Goal: Contribute content: Contribute content

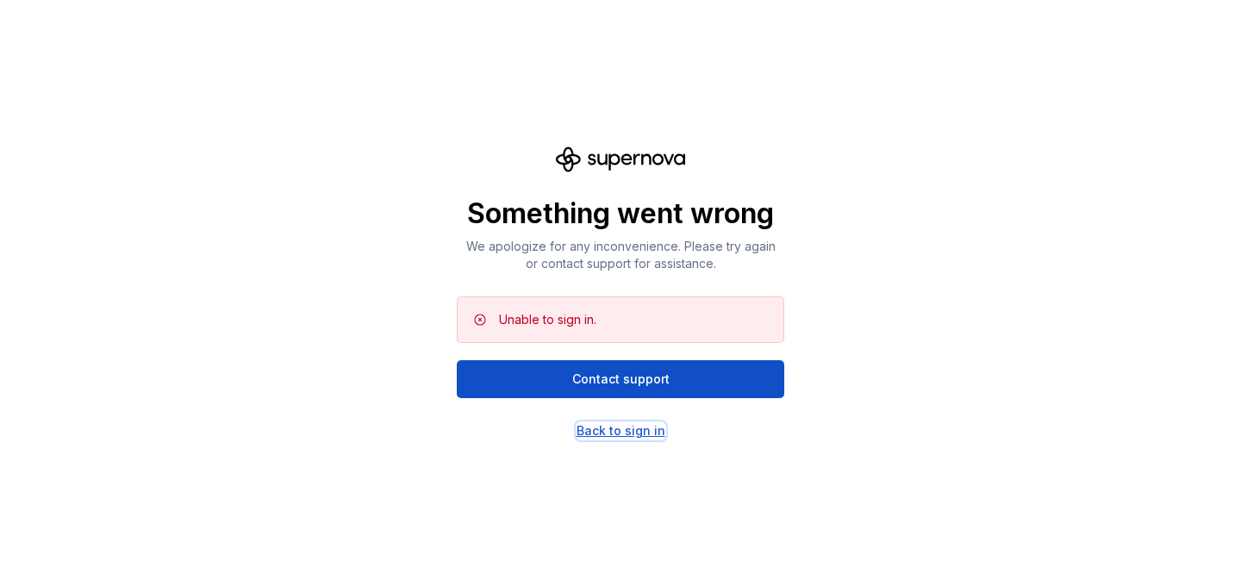
click at [593, 438] on div "Back to sign in" at bounding box center [620, 430] width 89 height 17
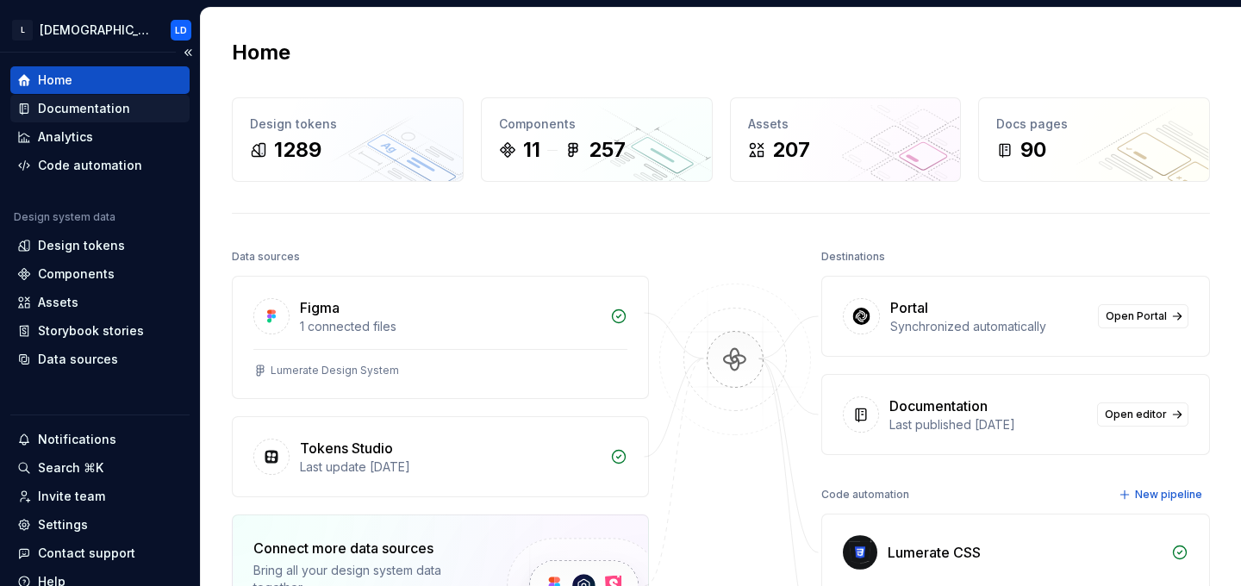
click at [81, 111] on div "Documentation" at bounding box center [84, 108] width 92 height 17
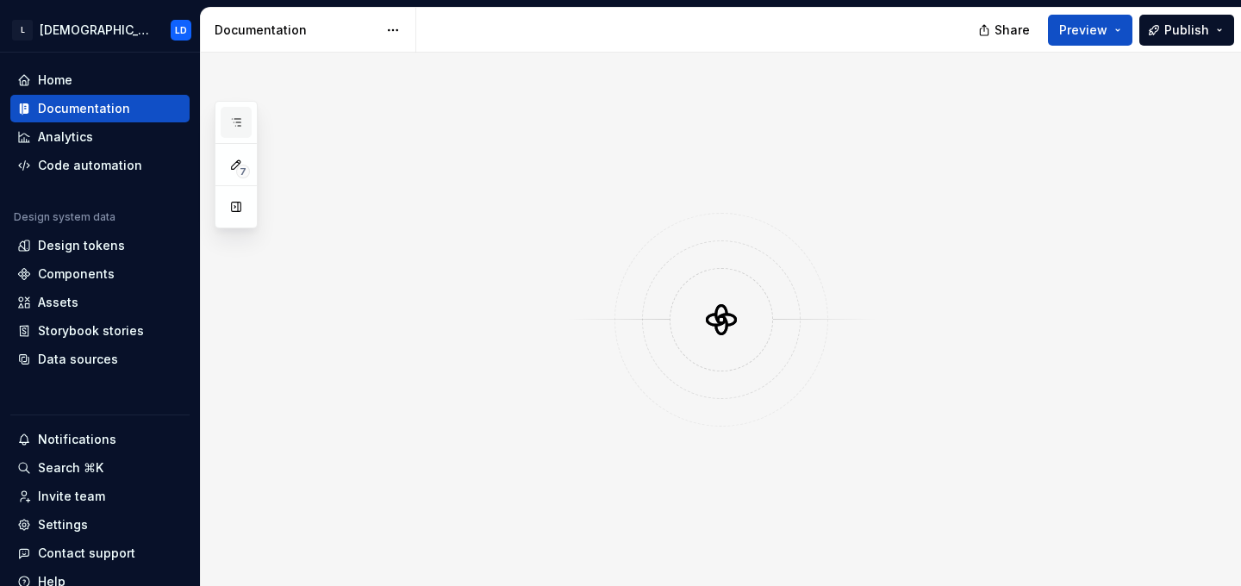
click at [239, 121] on icon "button" at bounding box center [236, 122] width 14 height 14
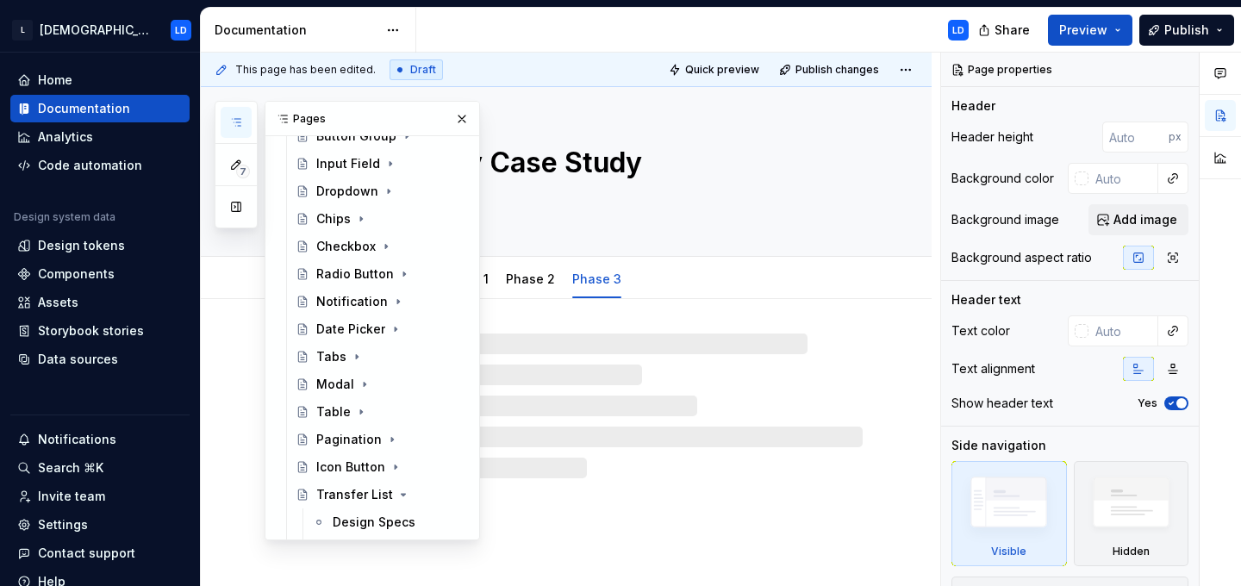
scroll to position [879, 0]
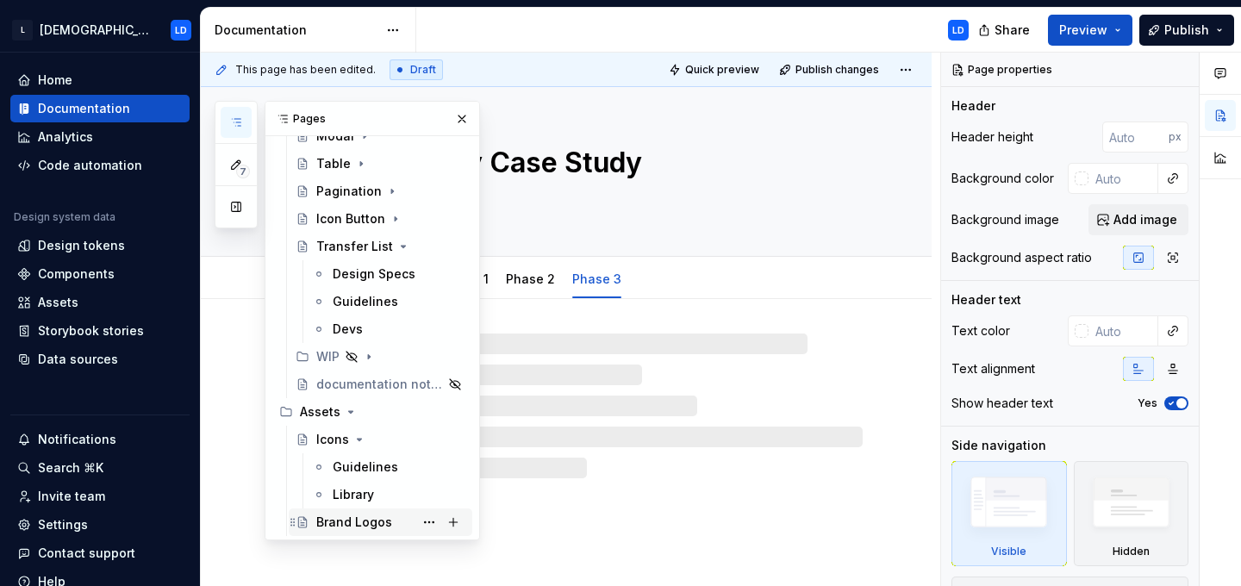
click at [367, 525] on div "Brand Logos" at bounding box center [354, 521] width 76 height 17
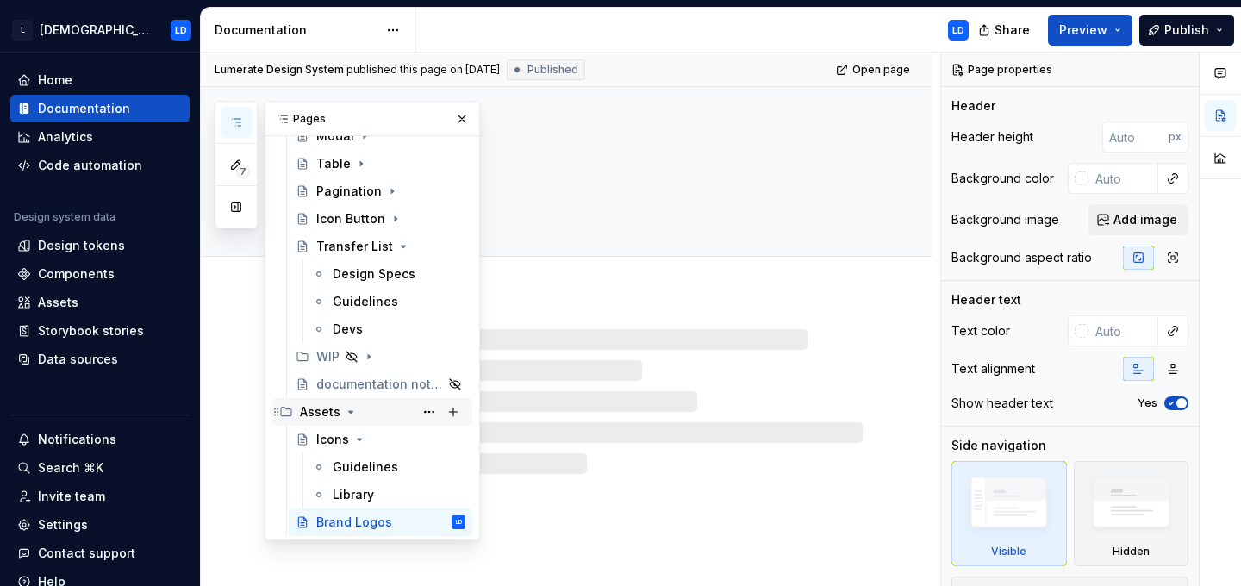
click at [349, 412] on icon "Page tree" at bounding box center [351, 412] width 4 height 2
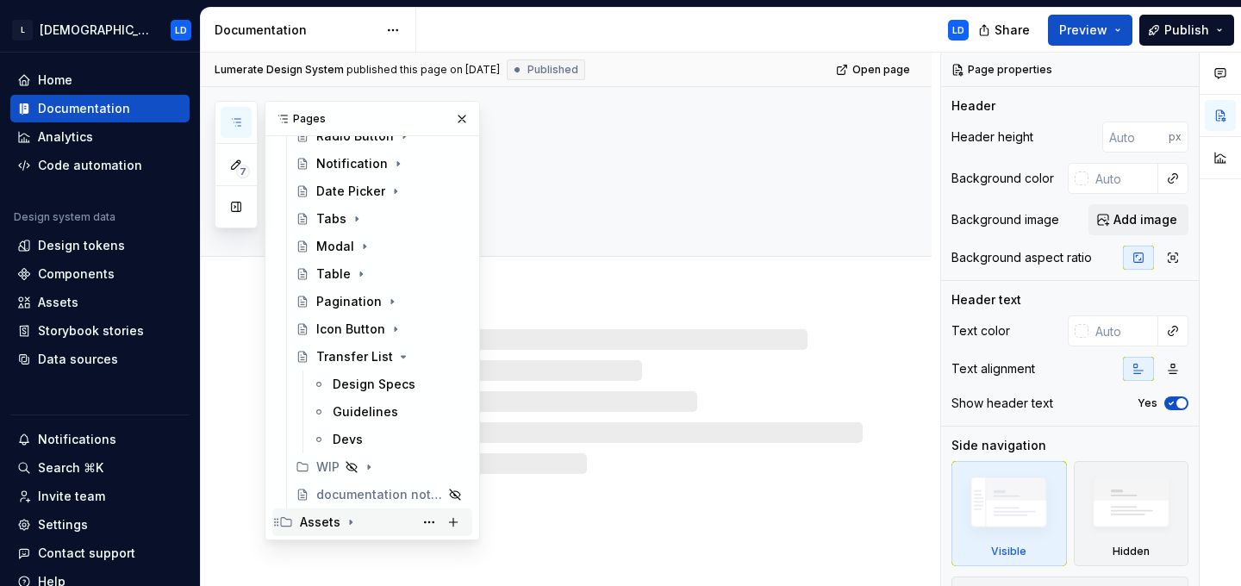
scroll to position [768, 0]
click at [466, 111] on button "button" at bounding box center [462, 119] width 24 height 24
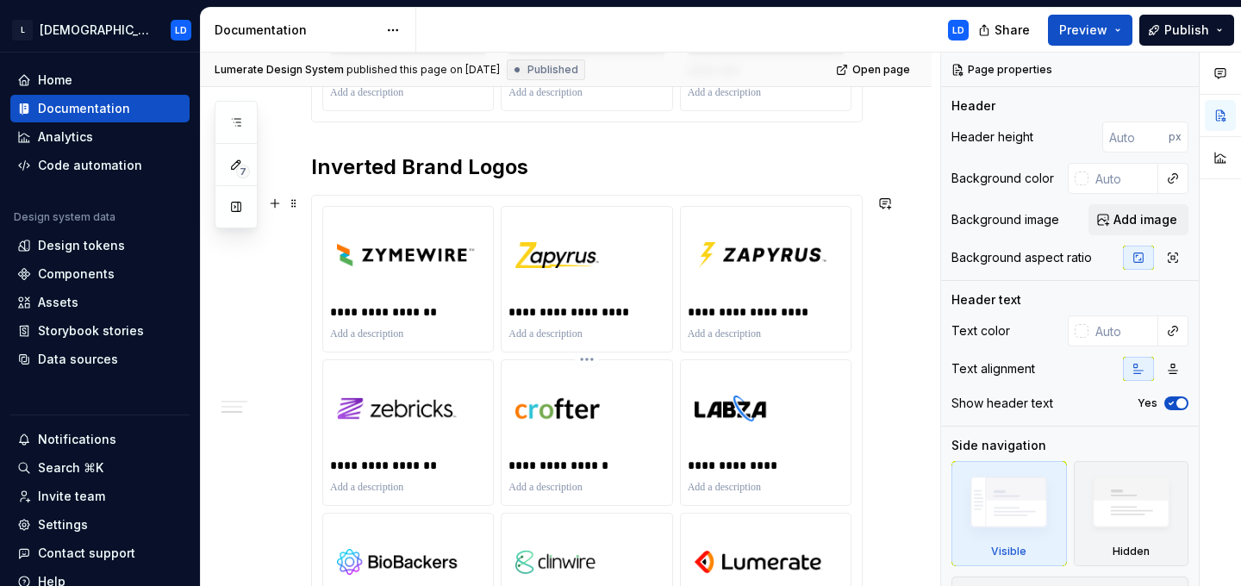
scroll to position [907, 0]
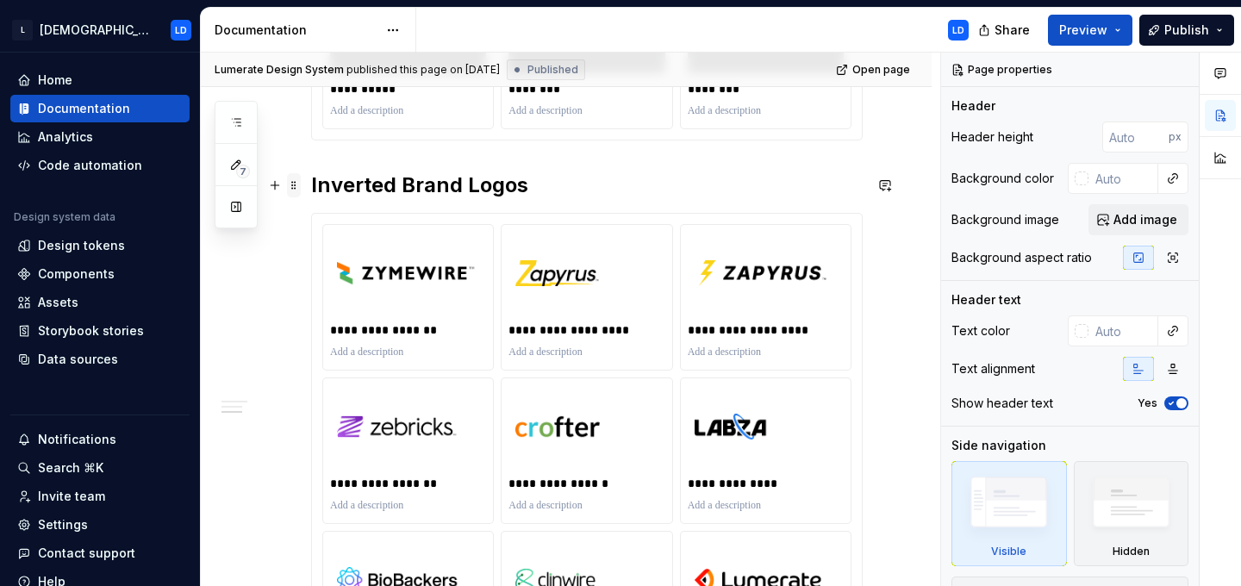
click at [294, 188] on span at bounding box center [294, 185] width 14 height 24
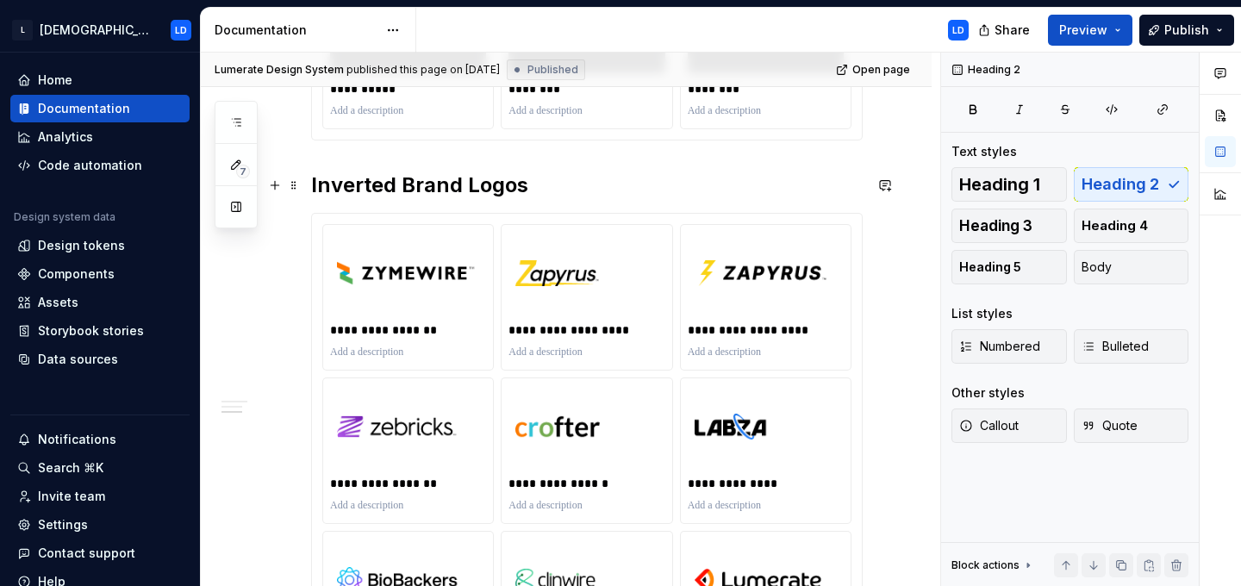
click at [511, 185] on h2 "Inverted Brand Logos" at bounding box center [586, 185] width 551 height 28
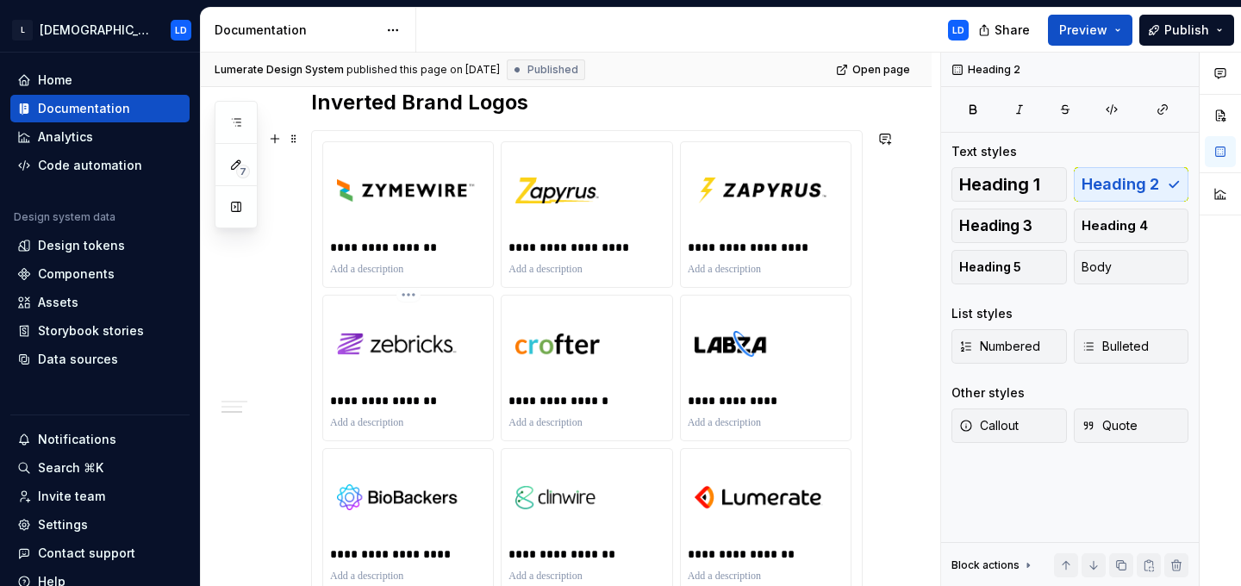
scroll to position [920, 0]
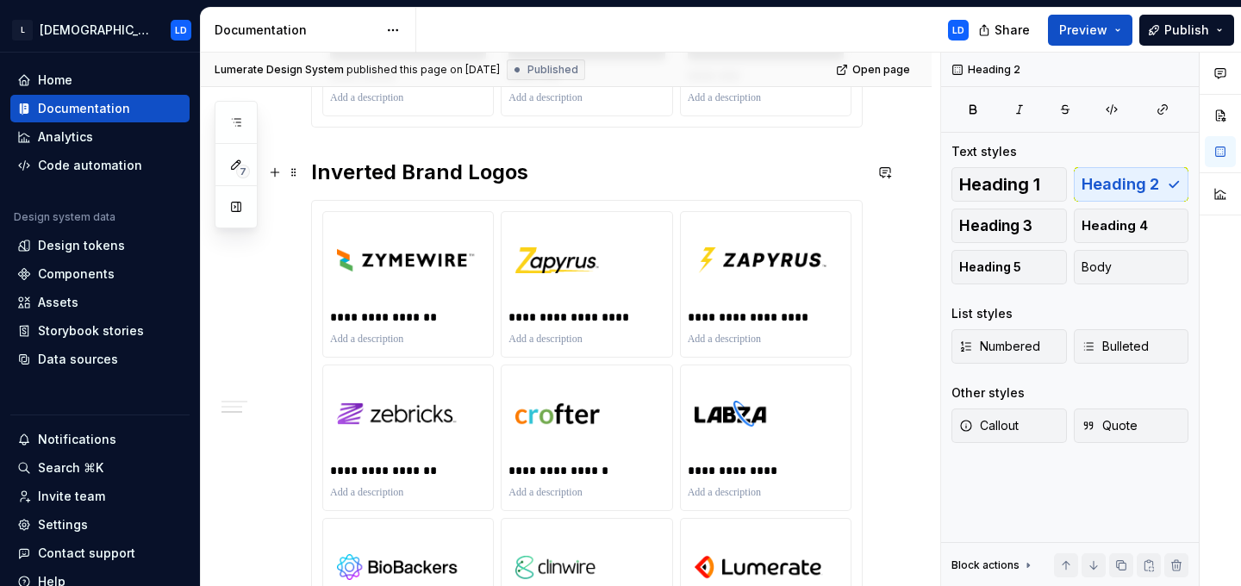
click at [349, 169] on h2 "Inverted Brand Logos" at bounding box center [586, 173] width 551 height 28
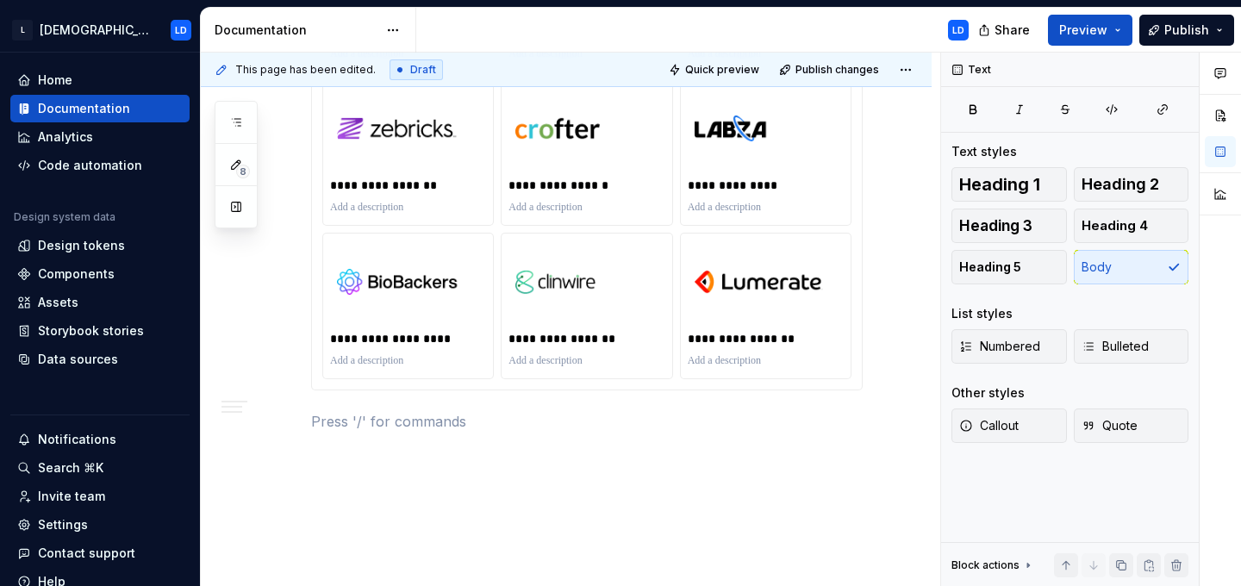
type textarea "*"
click at [325, 421] on p "dafdf" at bounding box center [586, 421] width 551 height 21
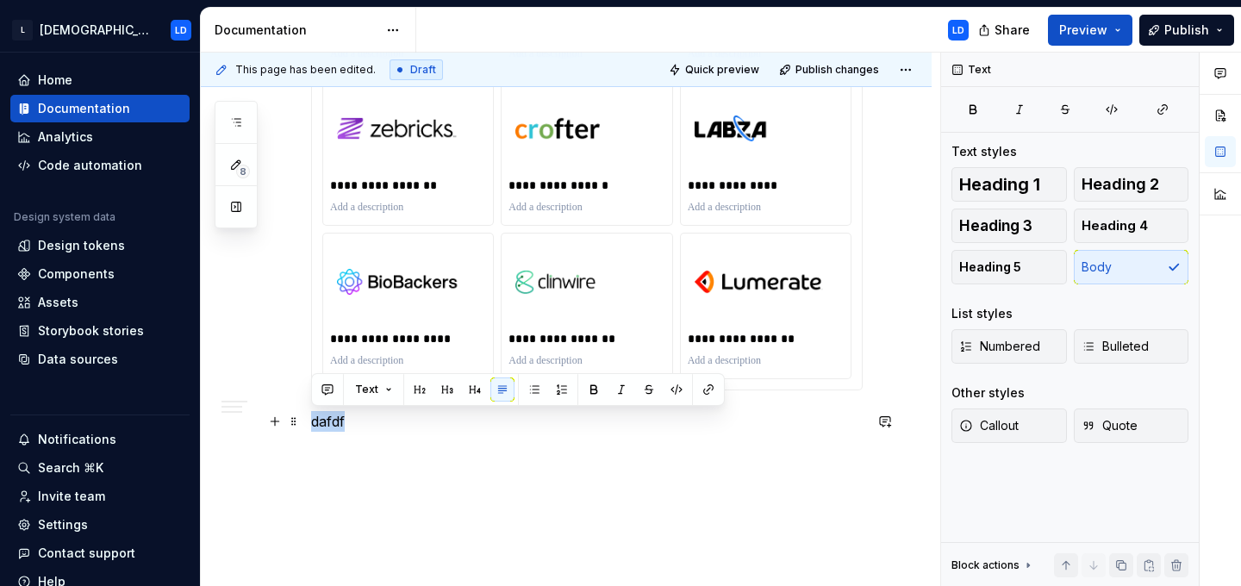
click at [325, 421] on p "dafdf" at bounding box center [586, 421] width 551 height 21
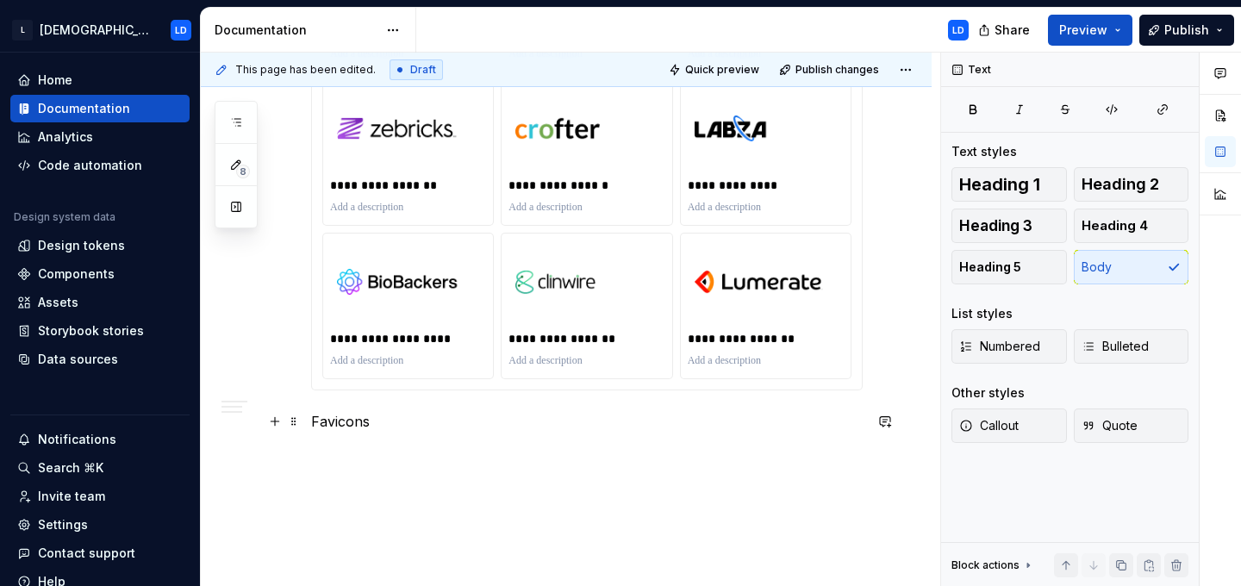
click at [328, 428] on p "Favicons" at bounding box center [586, 421] width 551 height 21
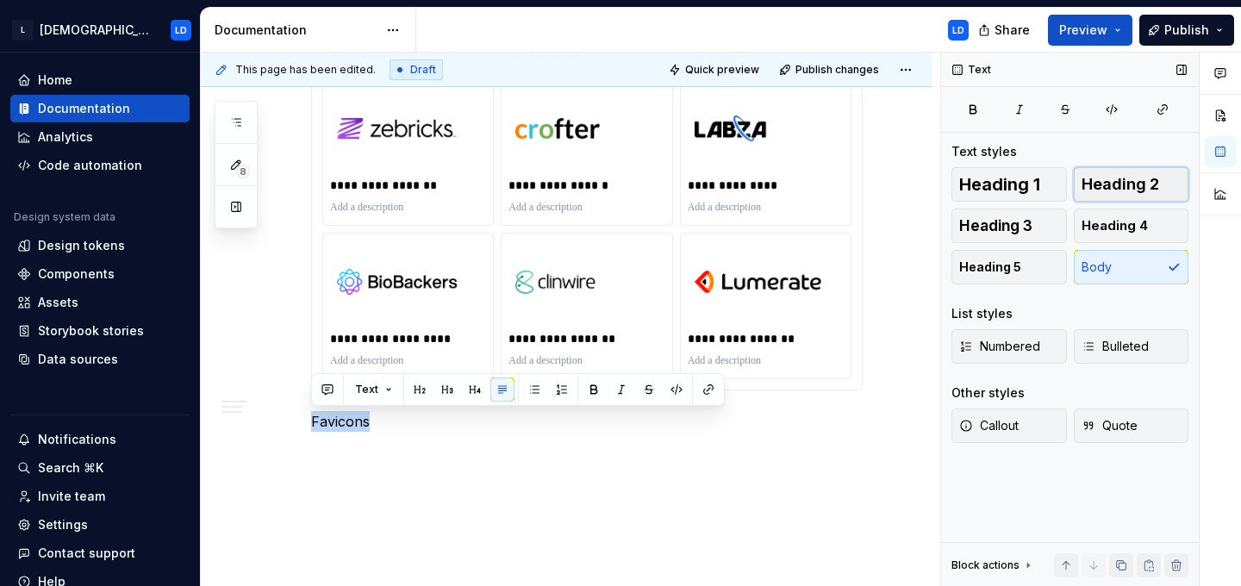
click at [1133, 188] on span "Heading 2" at bounding box center [1120, 184] width 78 height 17
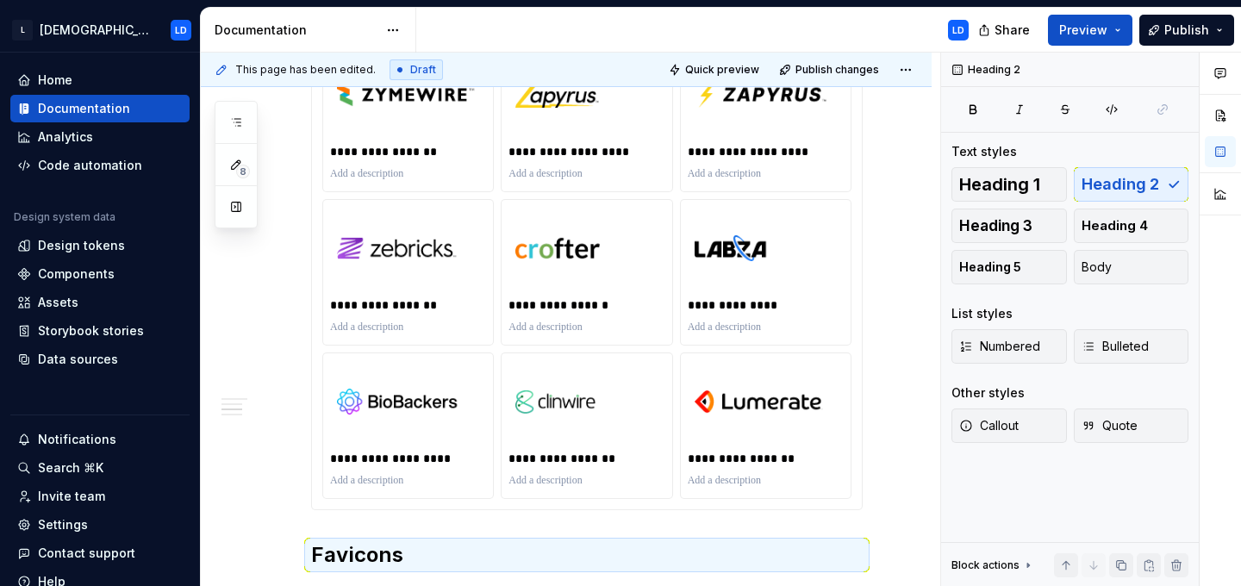
scroll to position [1264, 0]
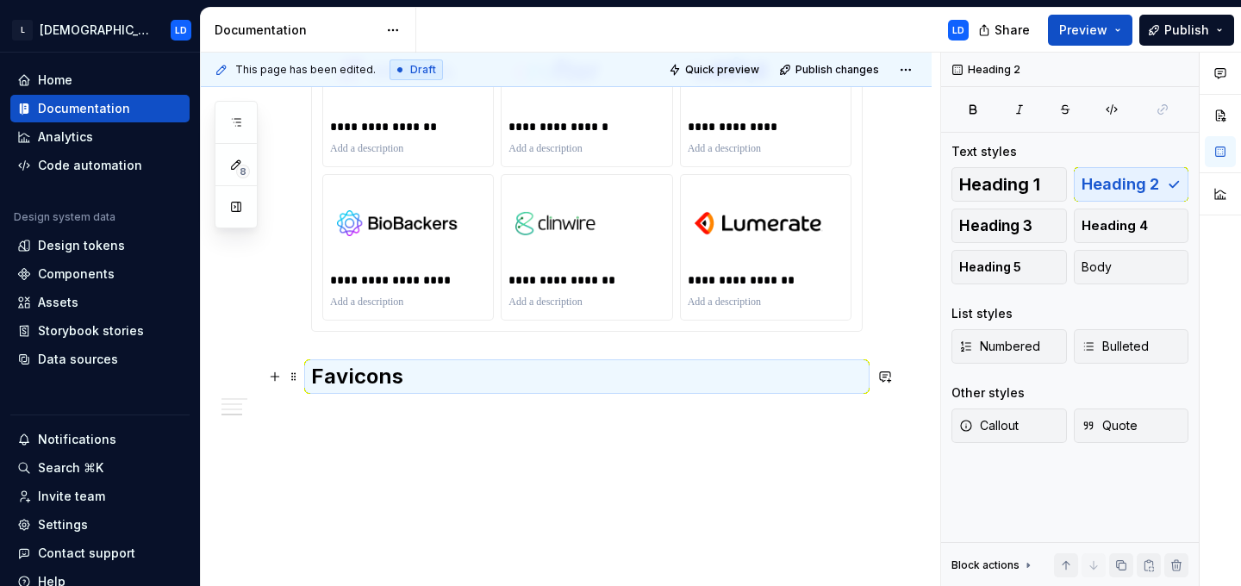
click at [339, 378] on h2 "Favicons" at bounding box center [586, 377] width 551 height 28
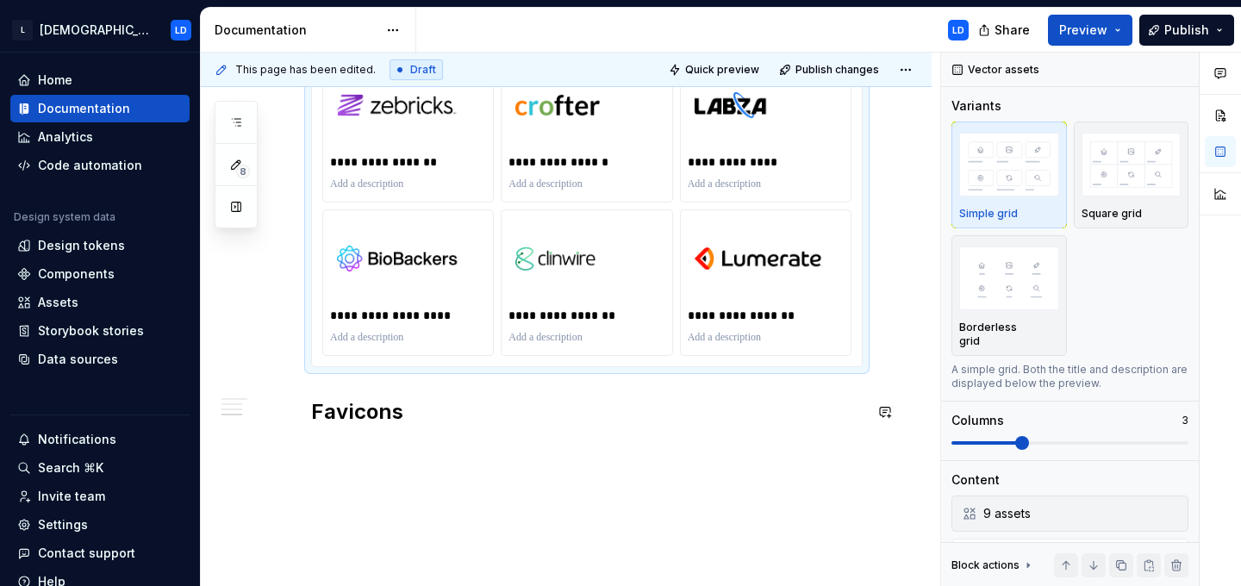
scroll to position [1247, 0]
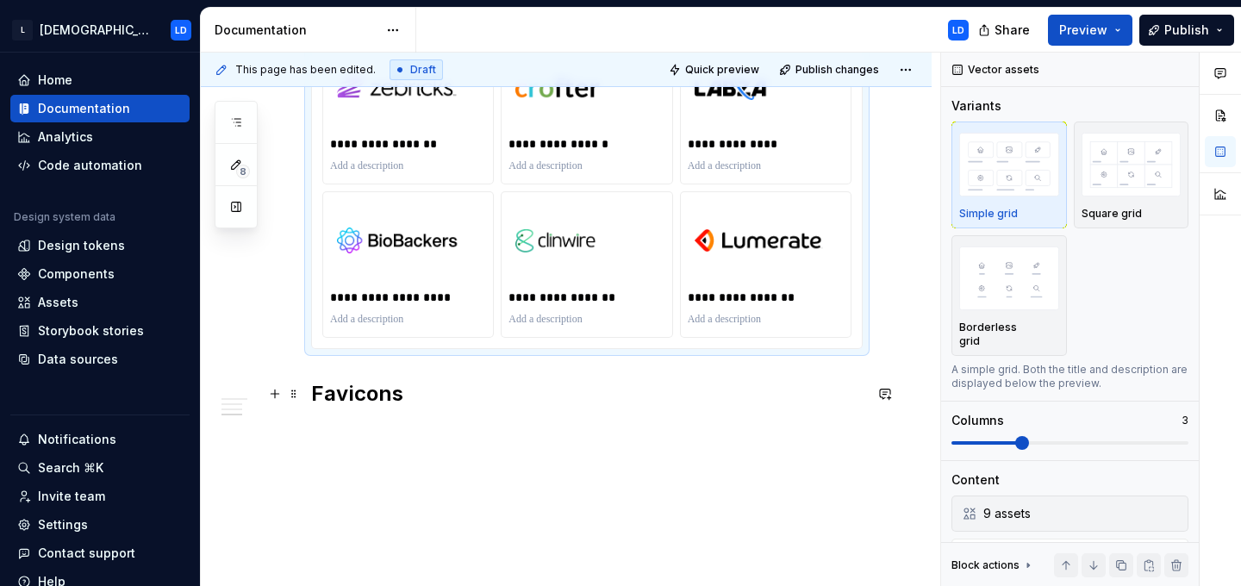
click at [314, 396] on h2 "Favicons" at bounding box center [586, 394] width 551 height 28
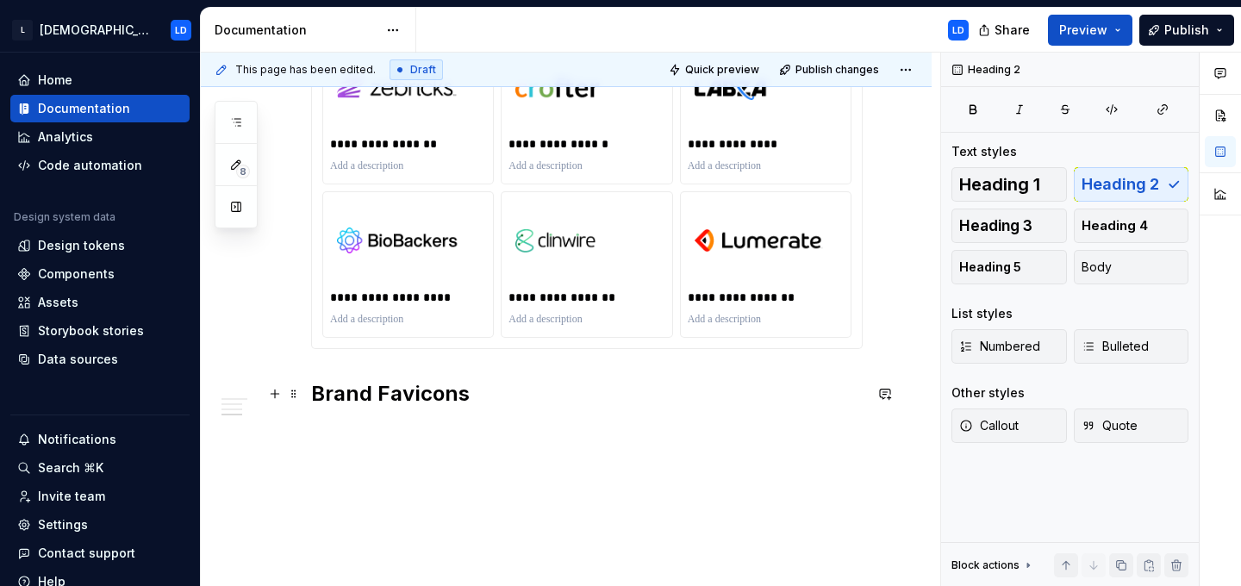
click at [506, 398] on h2 "Brand Favicons" at bounding box center [586, 394] width 551 height 28
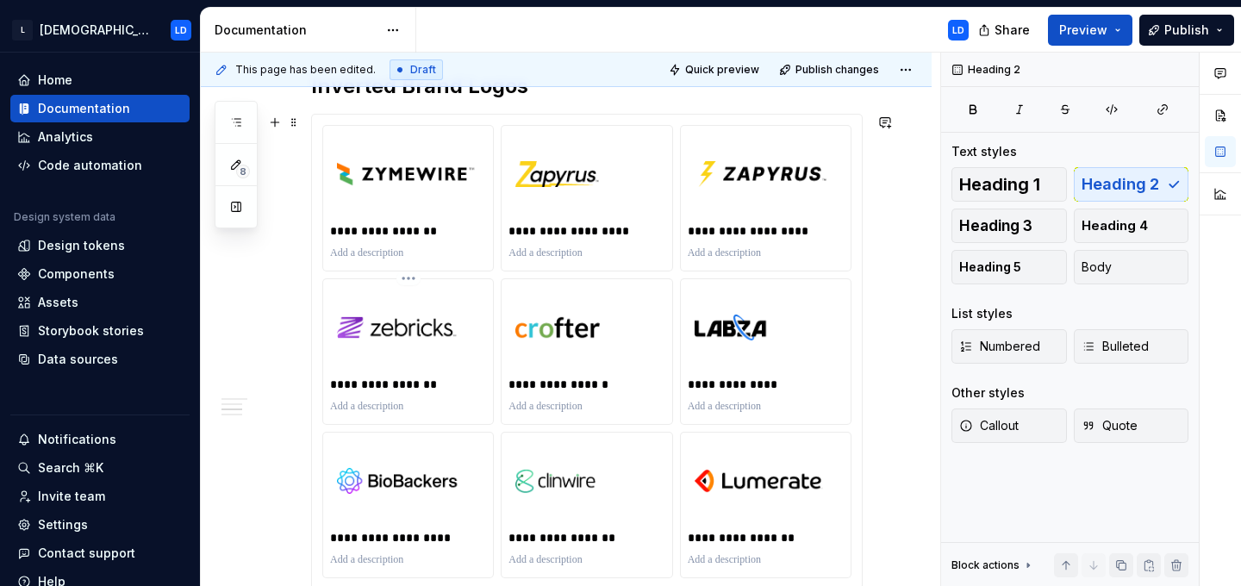
scroll to position [1005, 0]
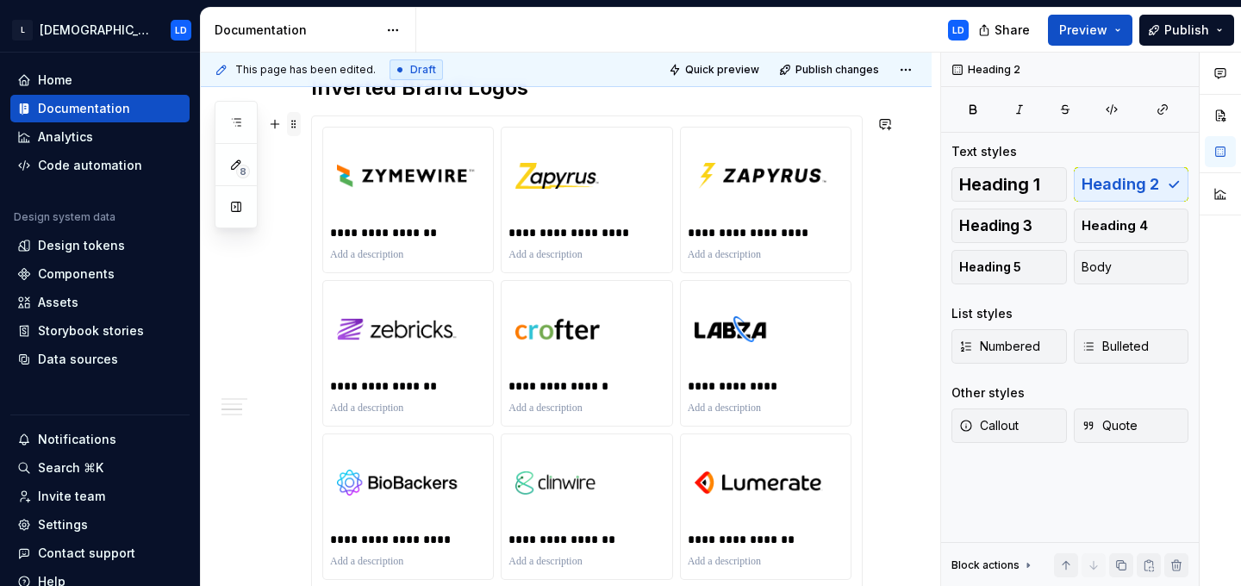
click at [292, 128] on span at bounding box center [294, 124] width 14 height 24
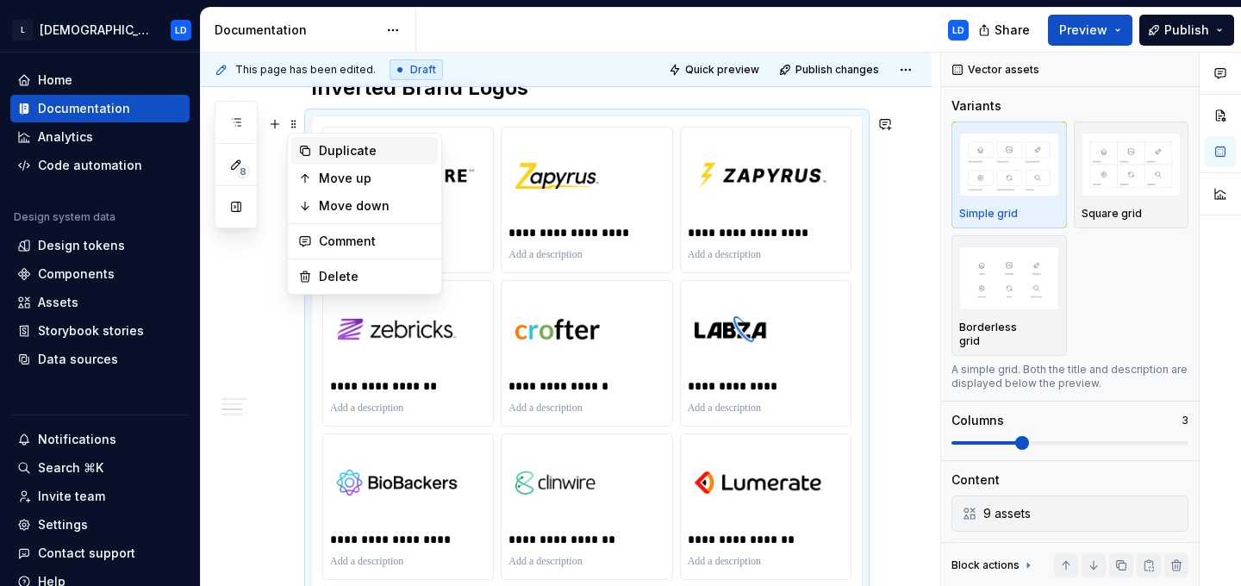
click at [365, 150] on div "Duplicate" at bounding box center [375, 150] width 112 height 17
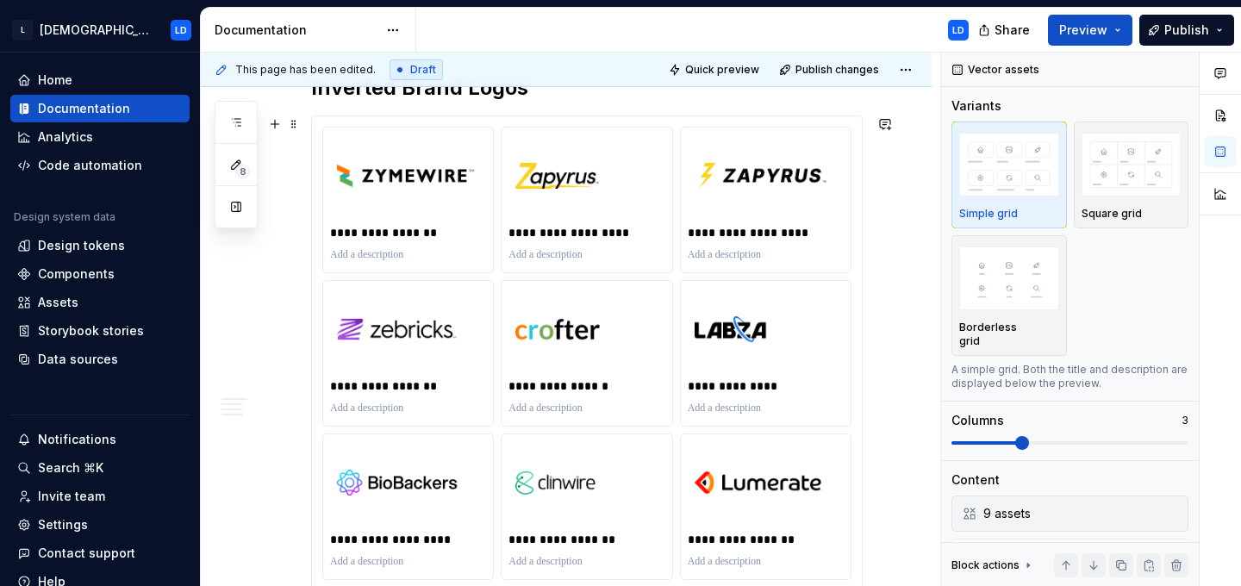
scroll to position [1505, 0]
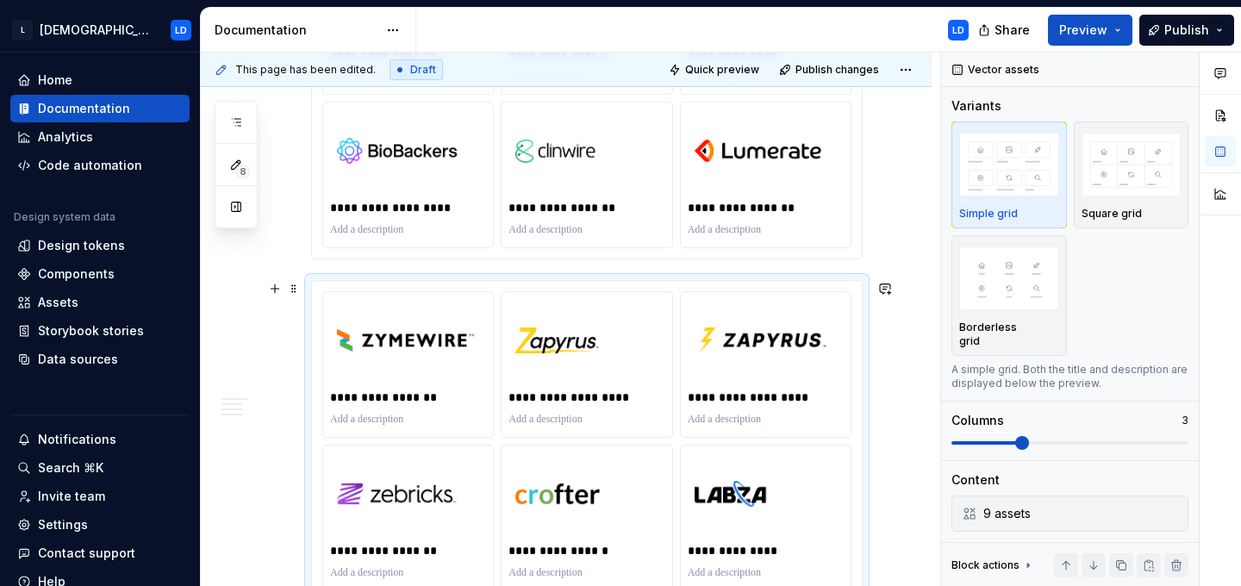
click at [297, 300] on div at bounding box center [282, 289] width 38 height 24
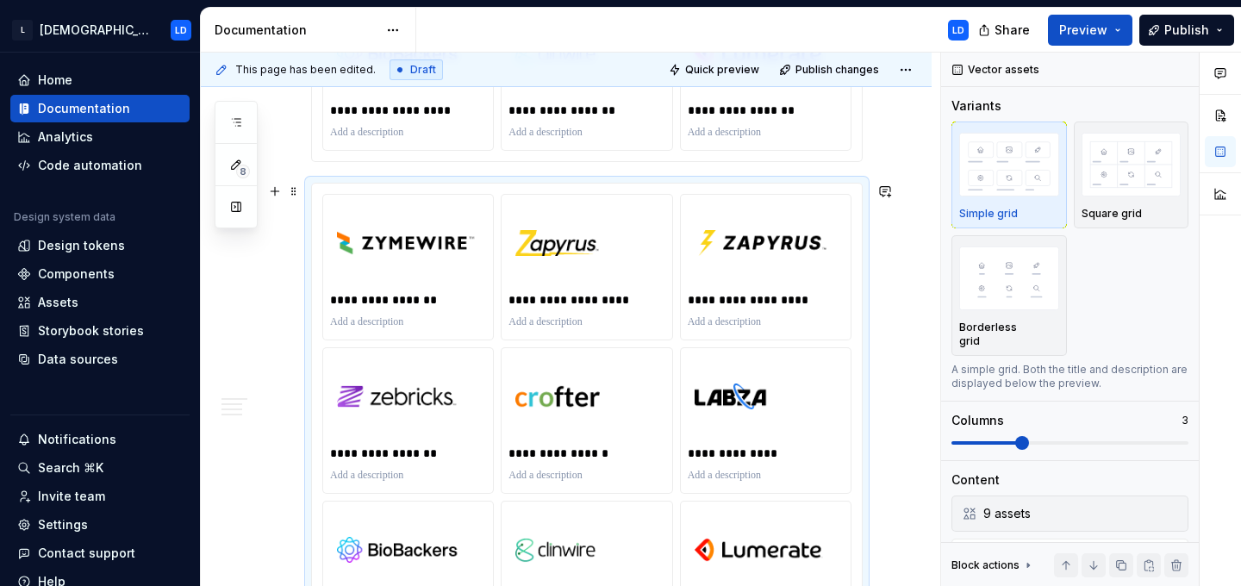
scroll to position [1415, 0]
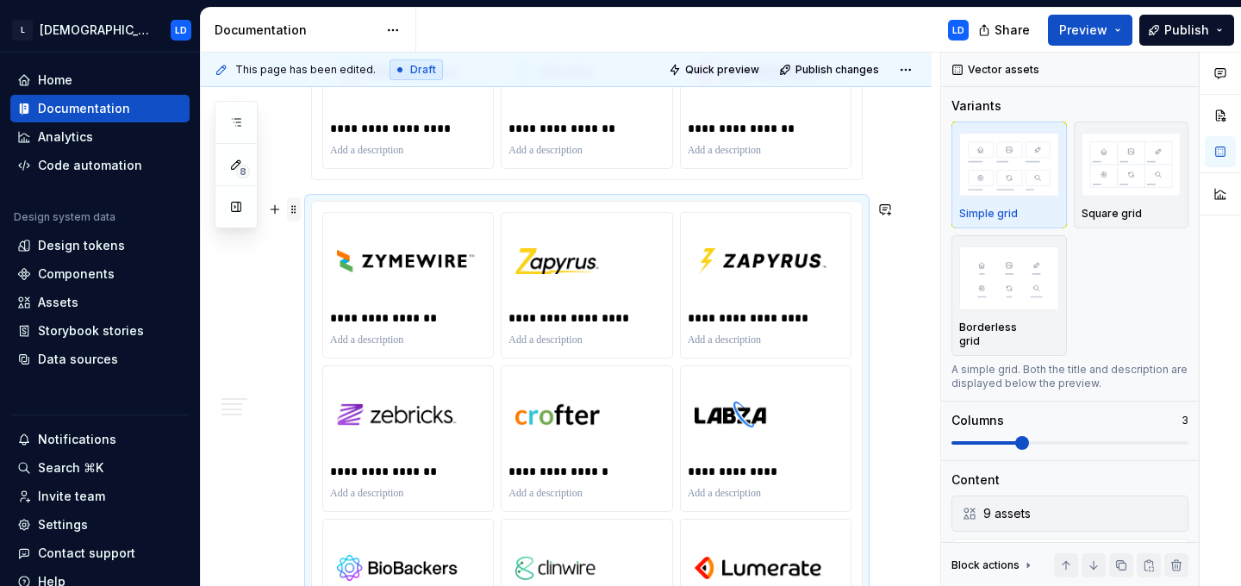
click at [289, 206] on span at bounding box center [294, 209] width 14 height 24
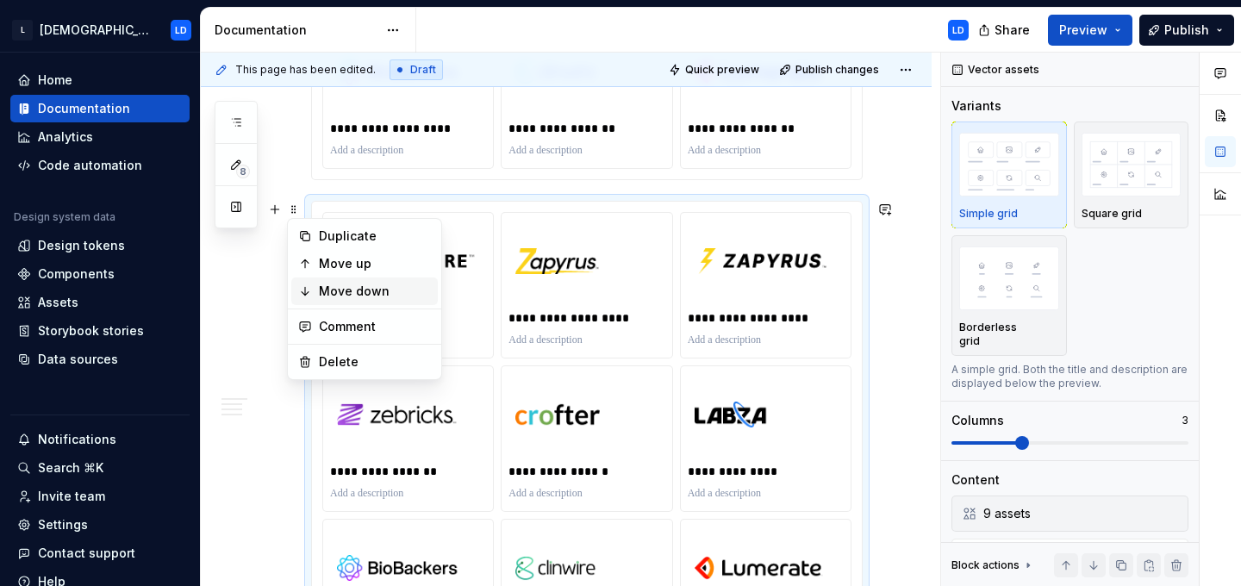
click at [362, 294] on div "Move down" at bounding box center [375, 291] width 112 height 17
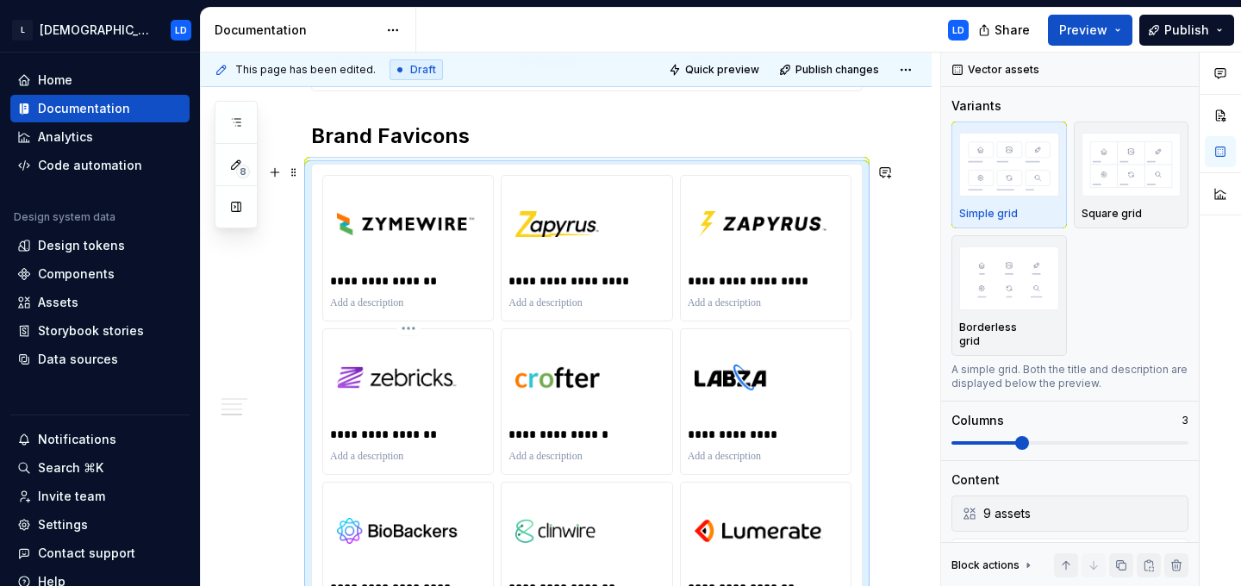
scroll to position [1501, 0]
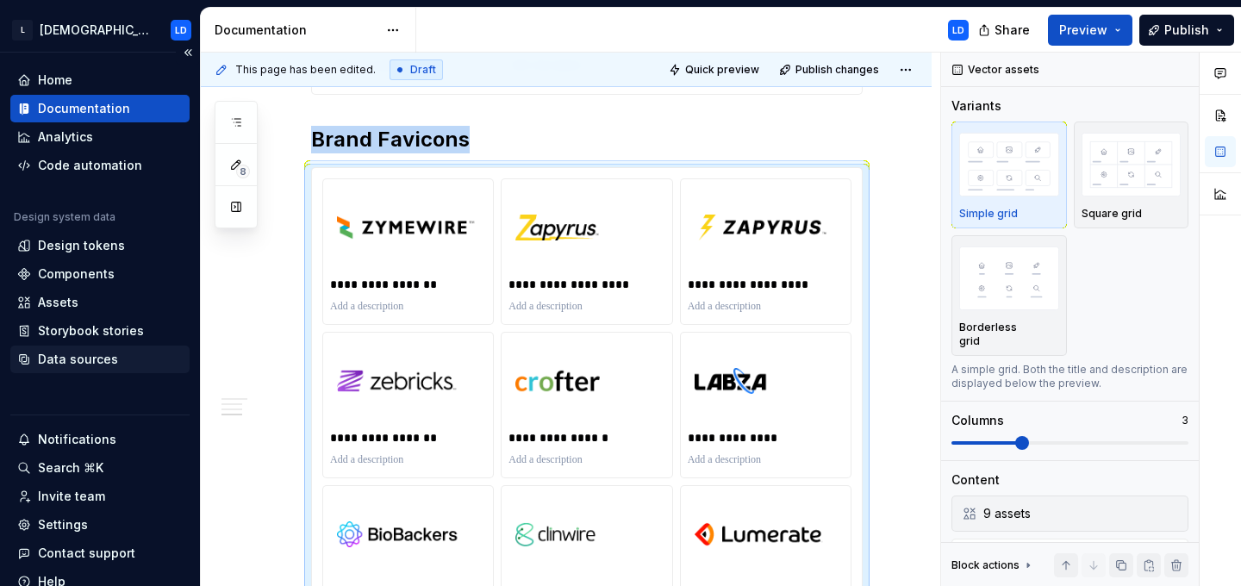
click at [87, 371] on div "Data sources" at bounding box center [99, 359] width 179 height 28
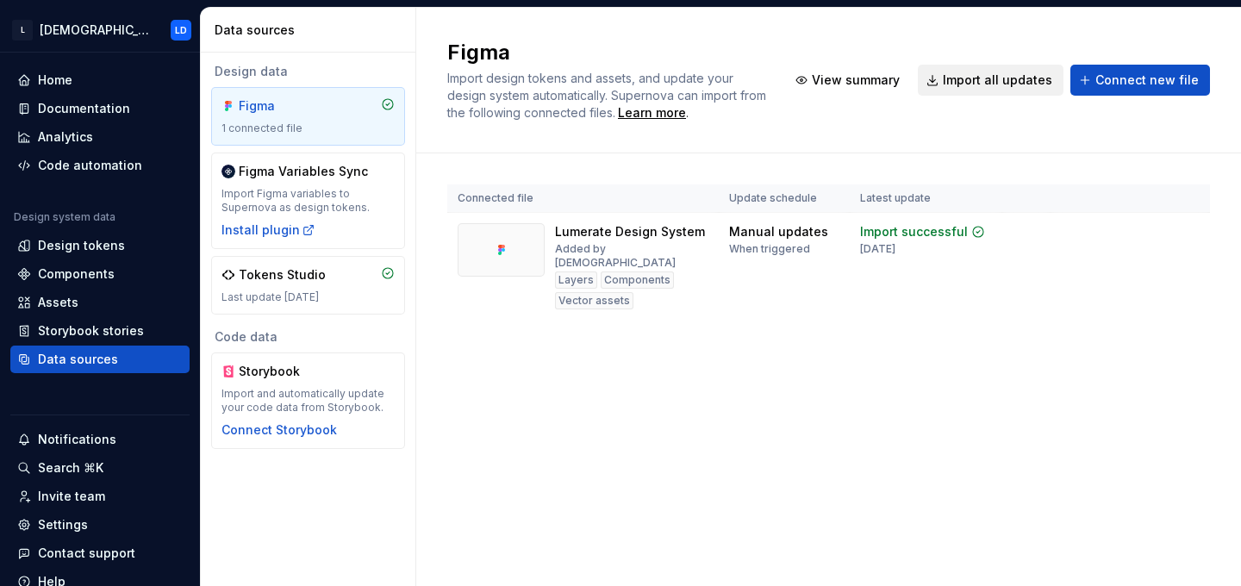
click at [995, 84] on span "Import all updates" at bounding box center [997, 80] width 109 height 17
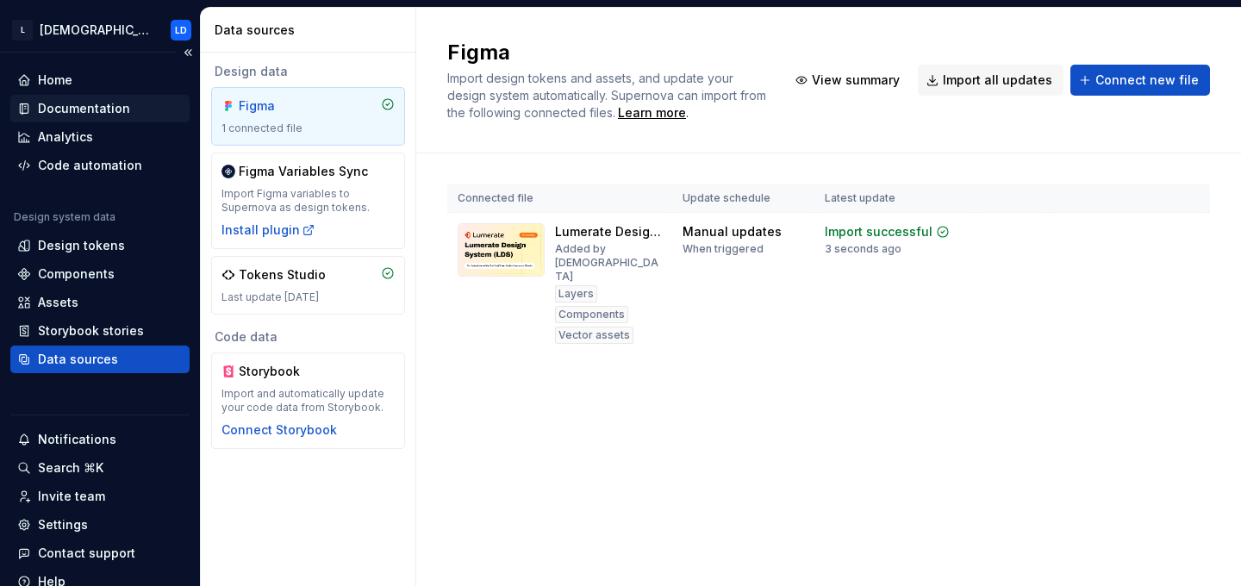
click at [98, 107] on div "Documentation" at bounding box center [84, 108] width 92 height 17
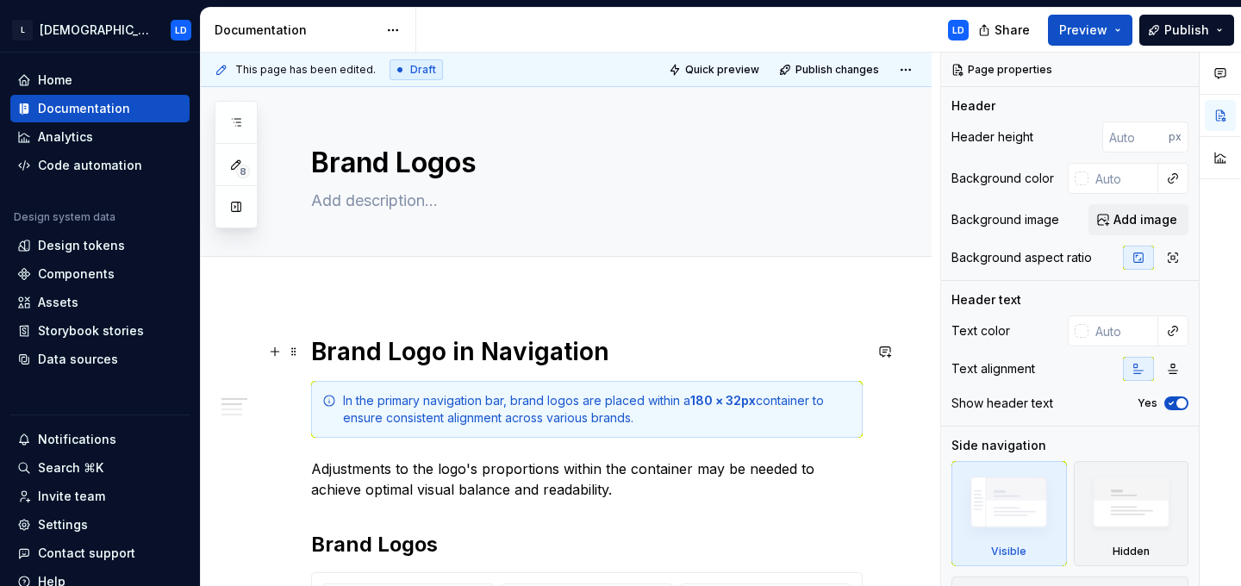
type textarea "*"
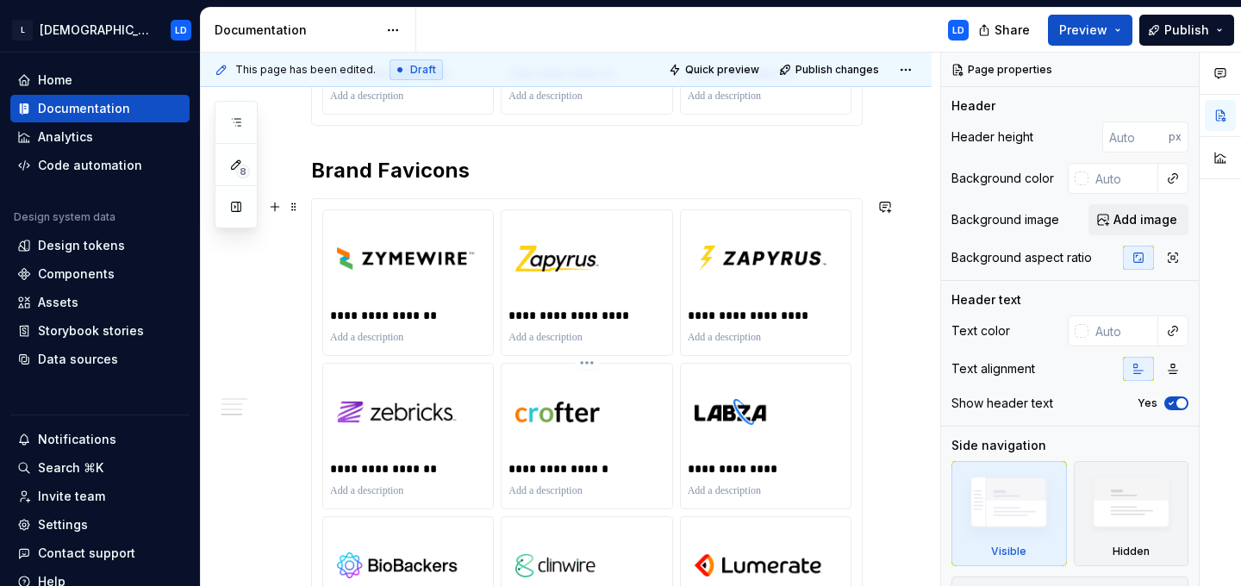
scroll to position [1461, 0]
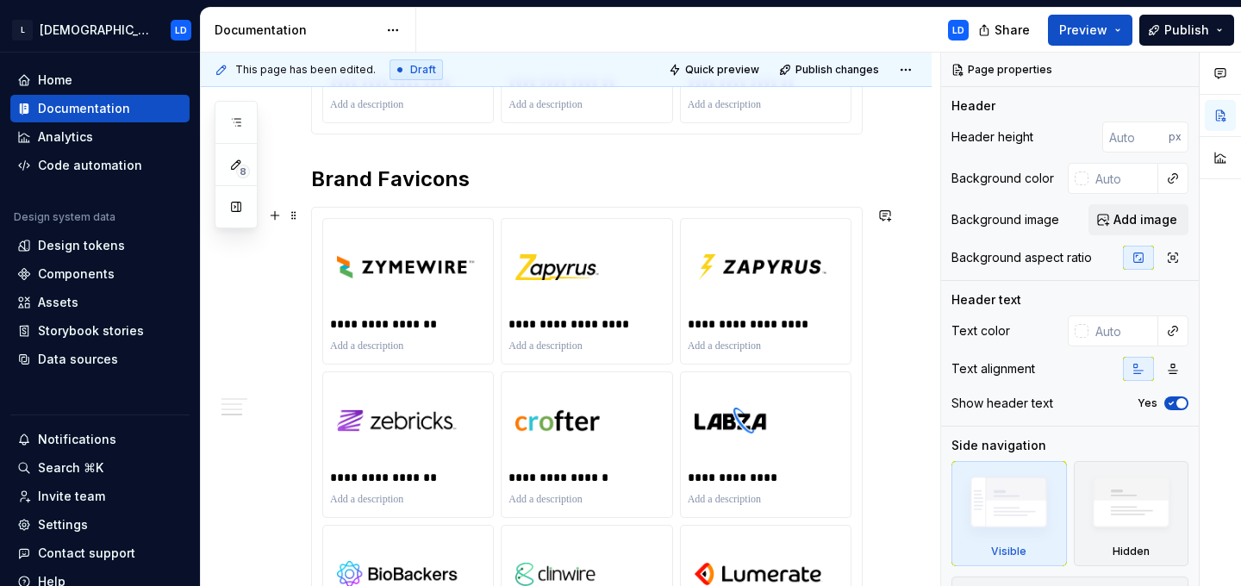
click at [499, 215] on div "**********" at bounding box center [587, 445] width 550 height 474
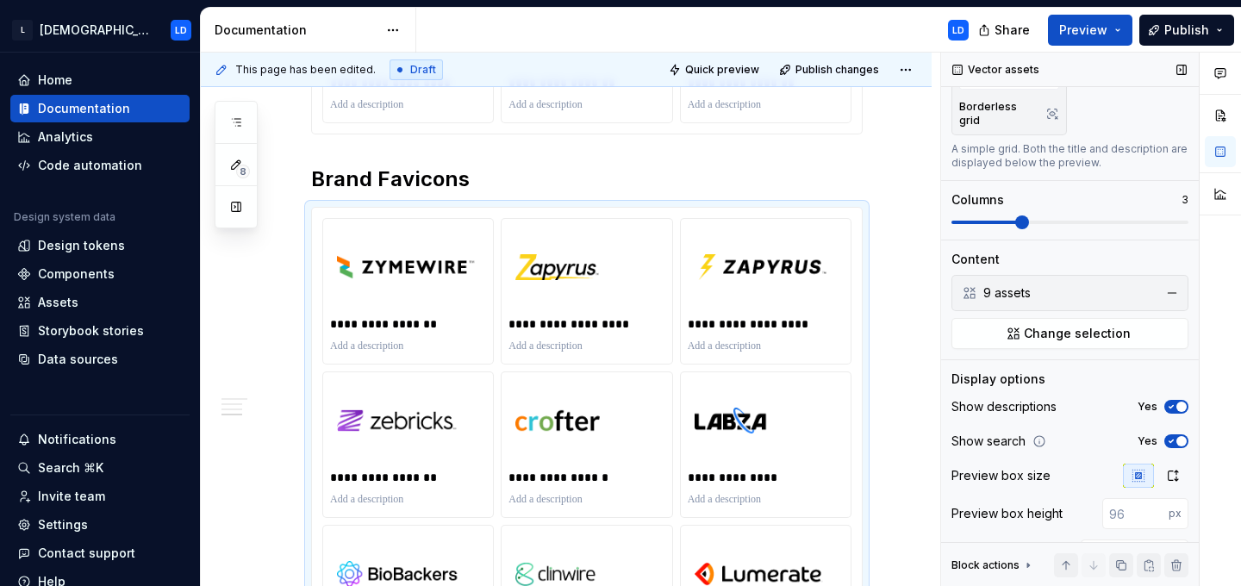
scroll to position [222, 0]
click at [1057, 323] on span "Change selection" at bounding box center [1076, 331] width 107 height 17
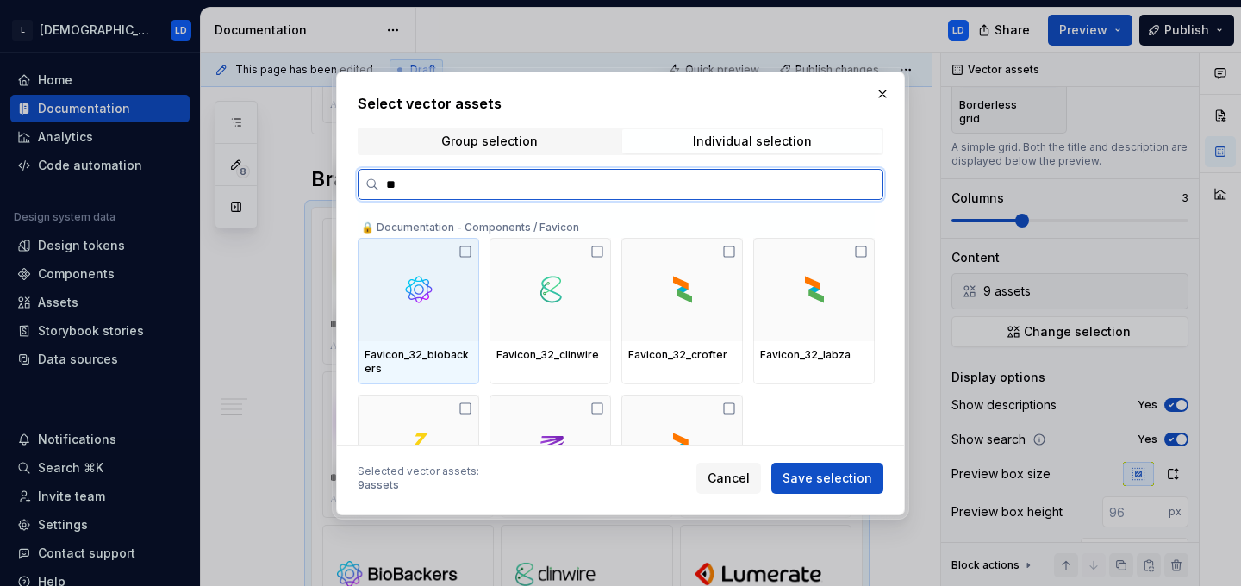
type input "***"
click at [467, 251] on icon at bounding box center [465, 252] width 14 height 14
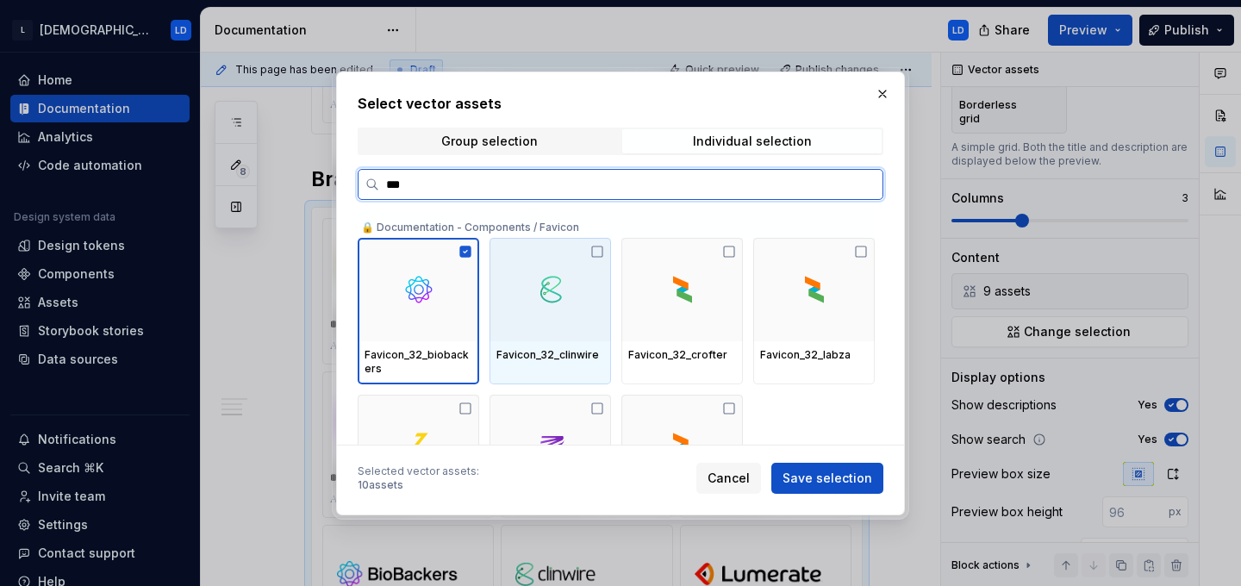
click at [593, 251] on div at bounding box center [549, 289] width 121 height 103
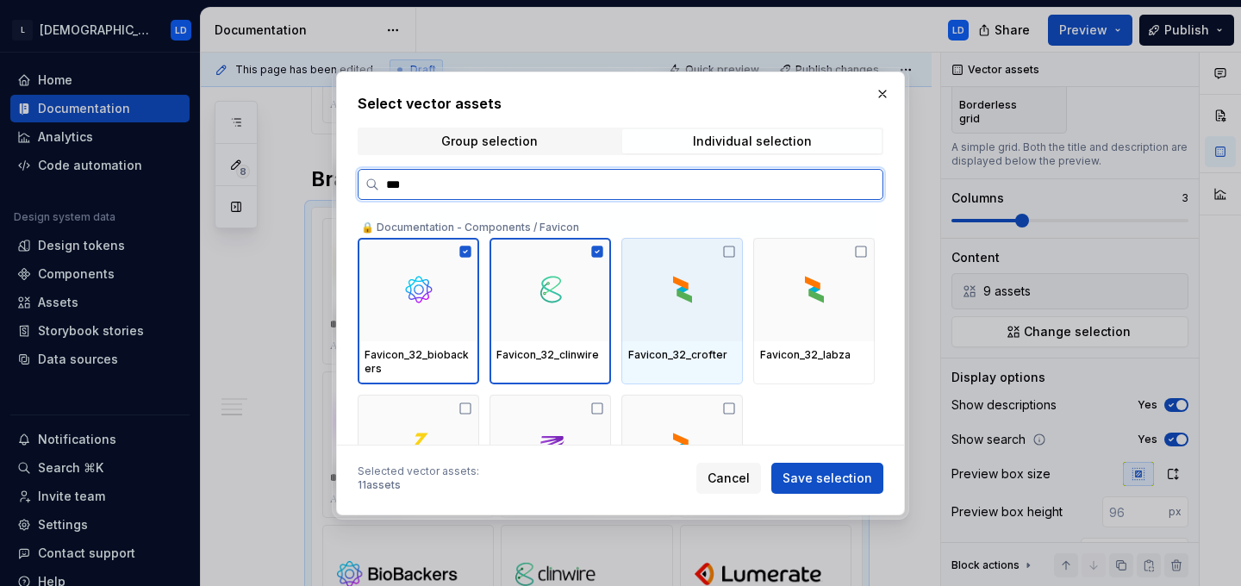
click at [732, 266] on div at bounding box center [681, 289] width 121 height 103
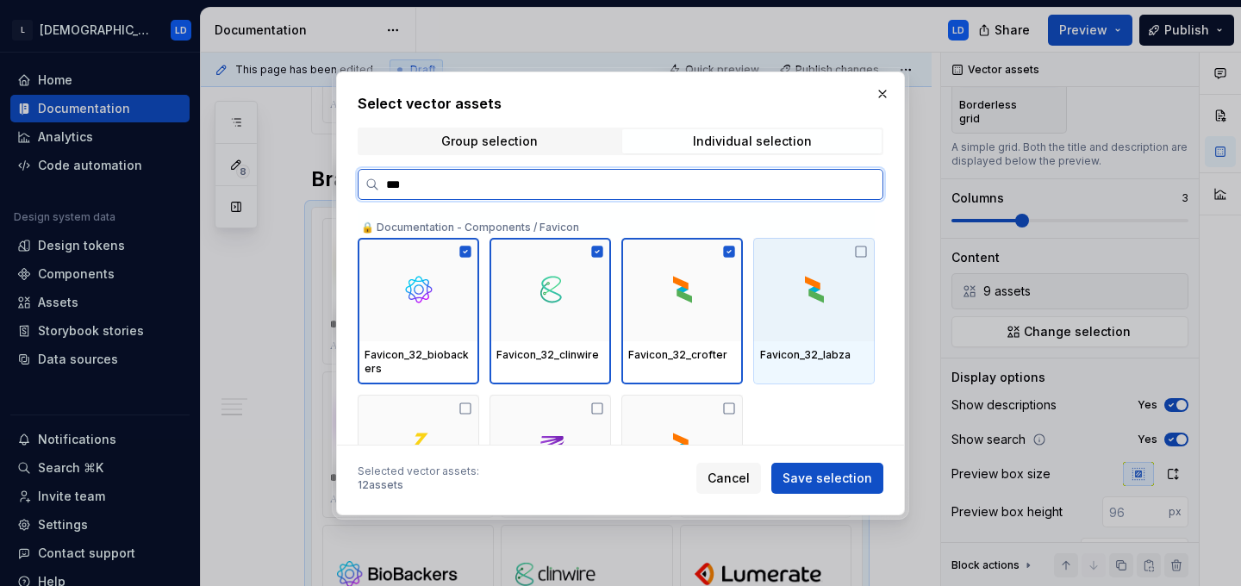
click at [837, 270] on div at bounding box center [813, 289] width 121 height 103
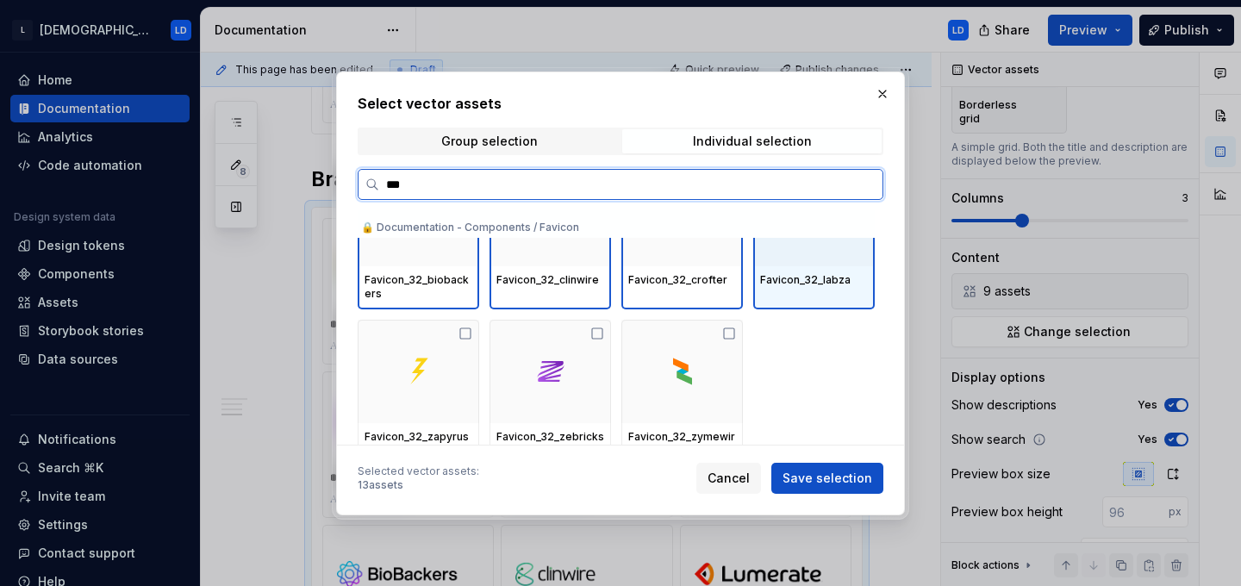
scroll to position [83, 0]
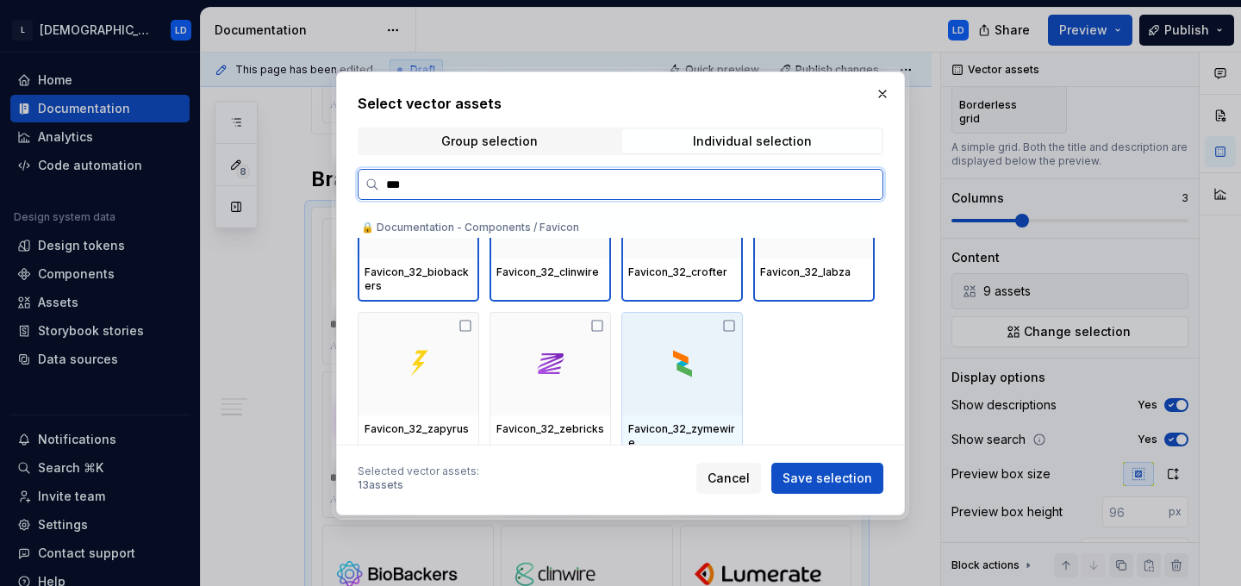
click at [716, 336] on div at bounding box center [681, 363] width 121 height 103
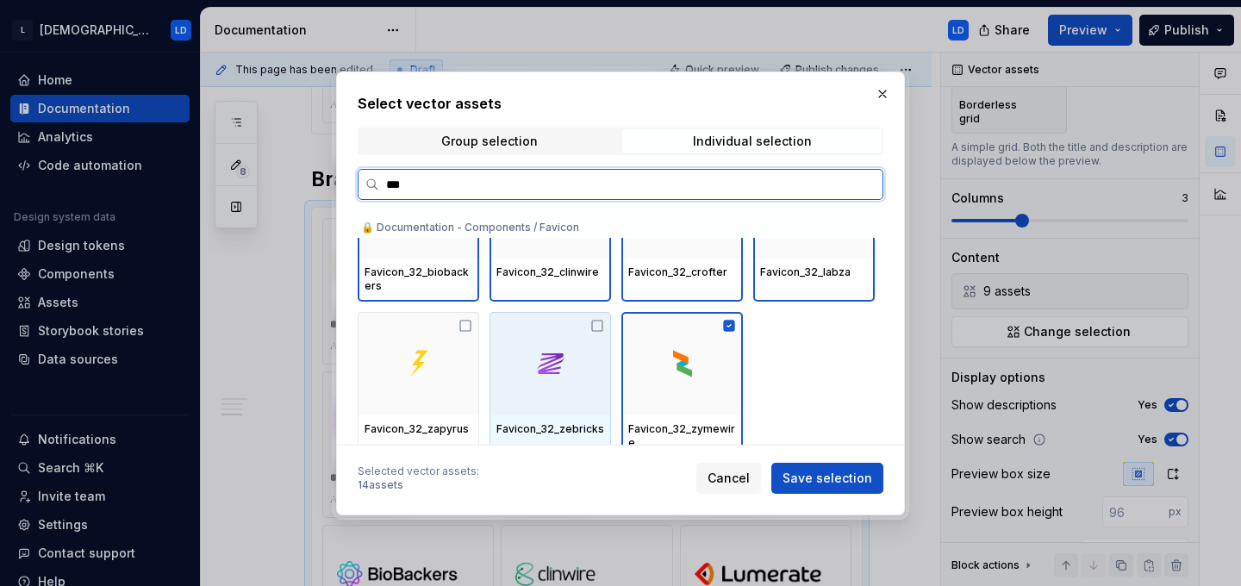
click at [591, 336] on div at bounding box center [549, 363] width 121 height 103
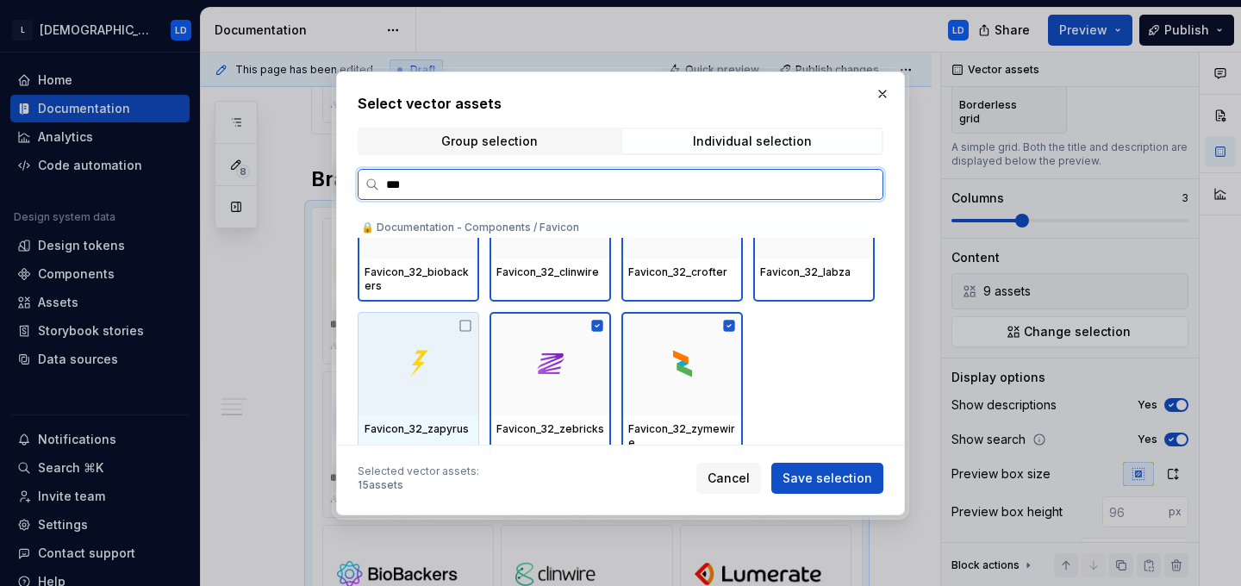
click at [442, 336] on div at bounding box center [418, 363] width 121 height 103
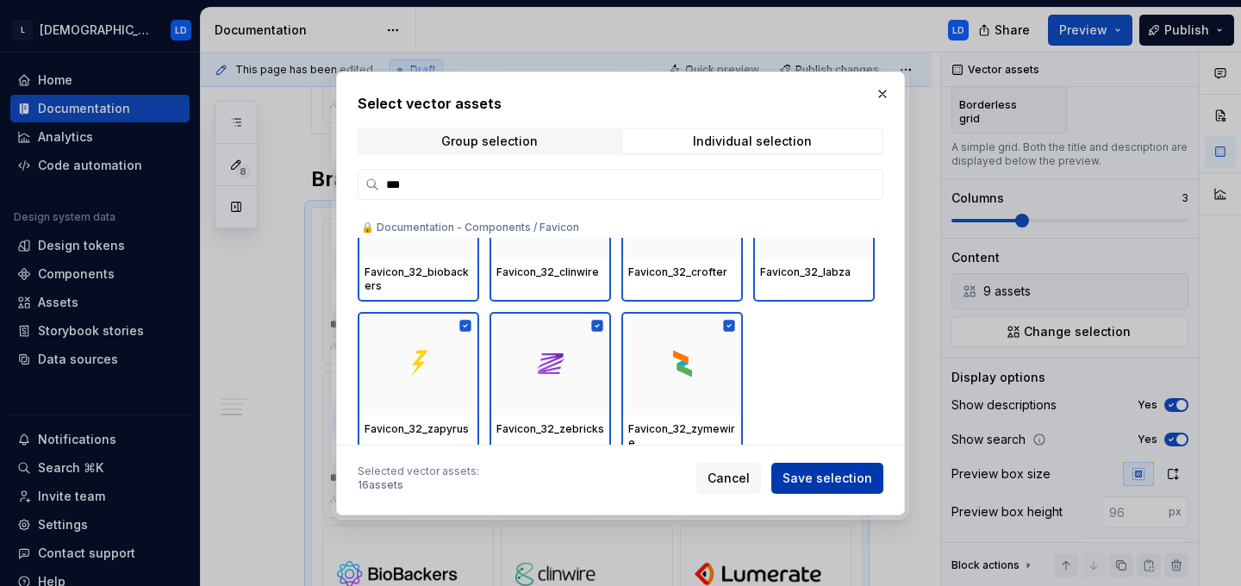
click at [831, 472] on span "Save selection" at bounding box center [827, 478] width 90 height 17
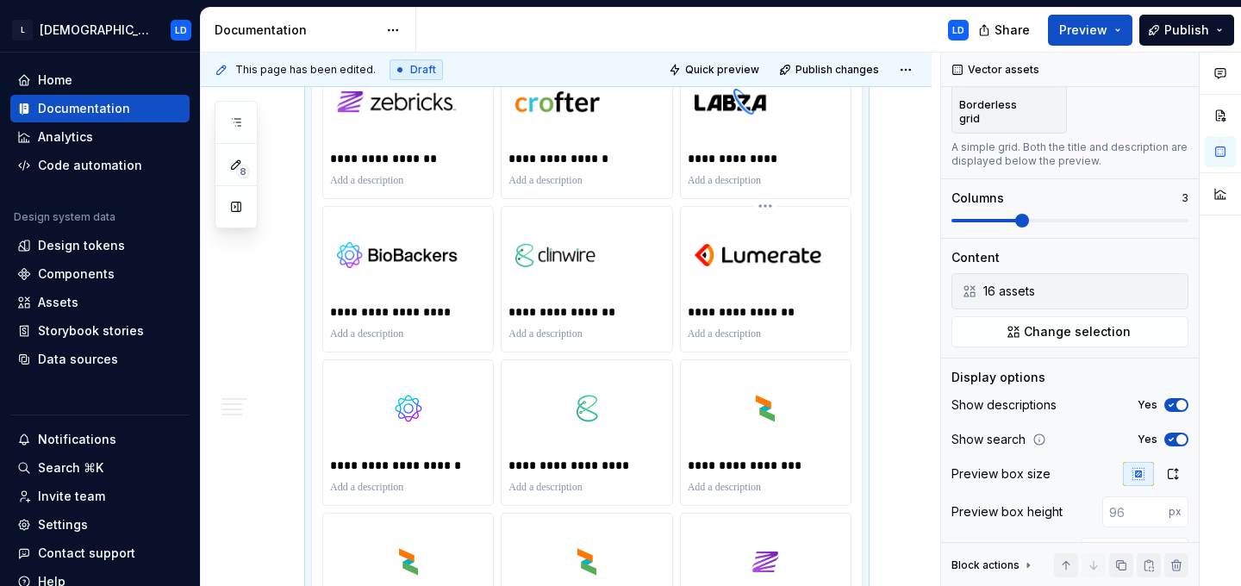
scroll to position [1770, 0]
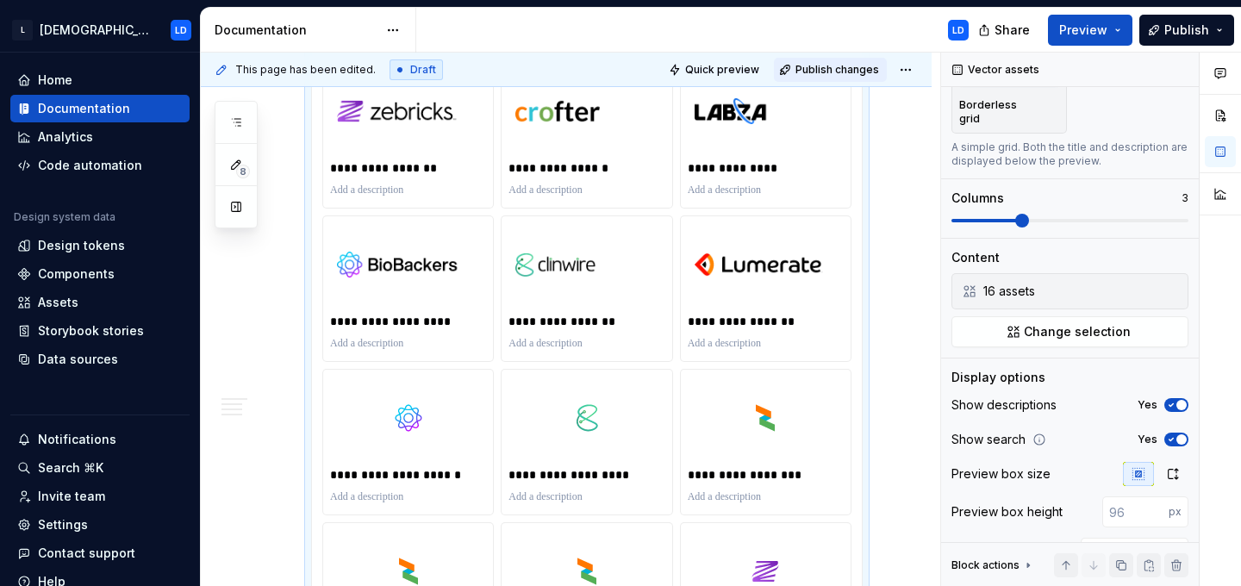
click at [857, 73] on span "Publish changes" at bounding box center [837, 70] width 84 height 14
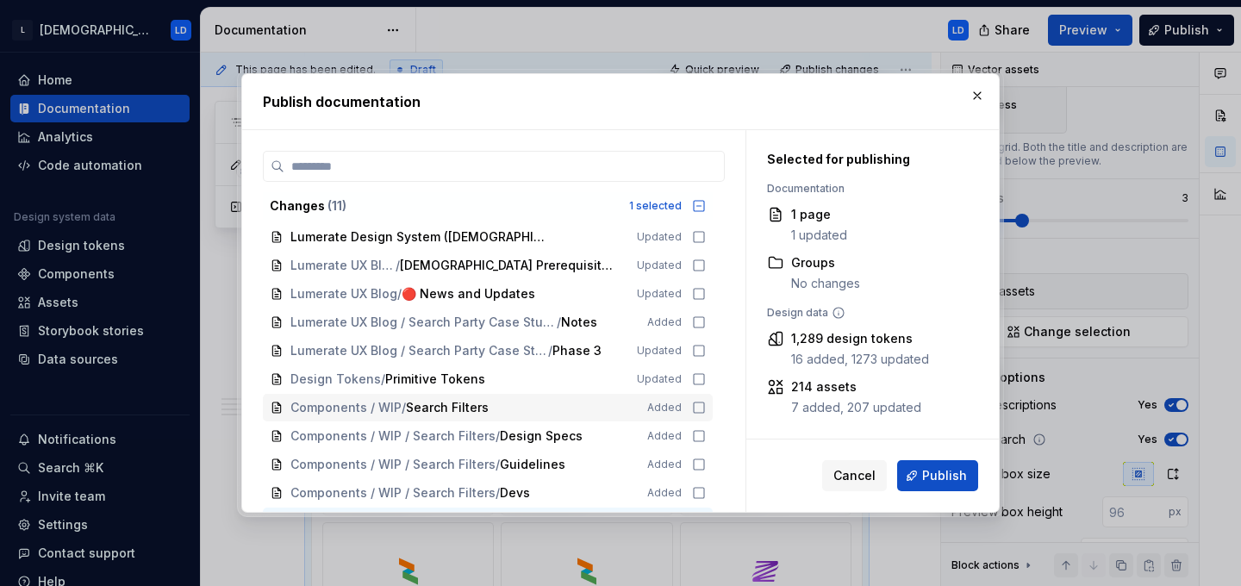
scroll to position [24, 0]
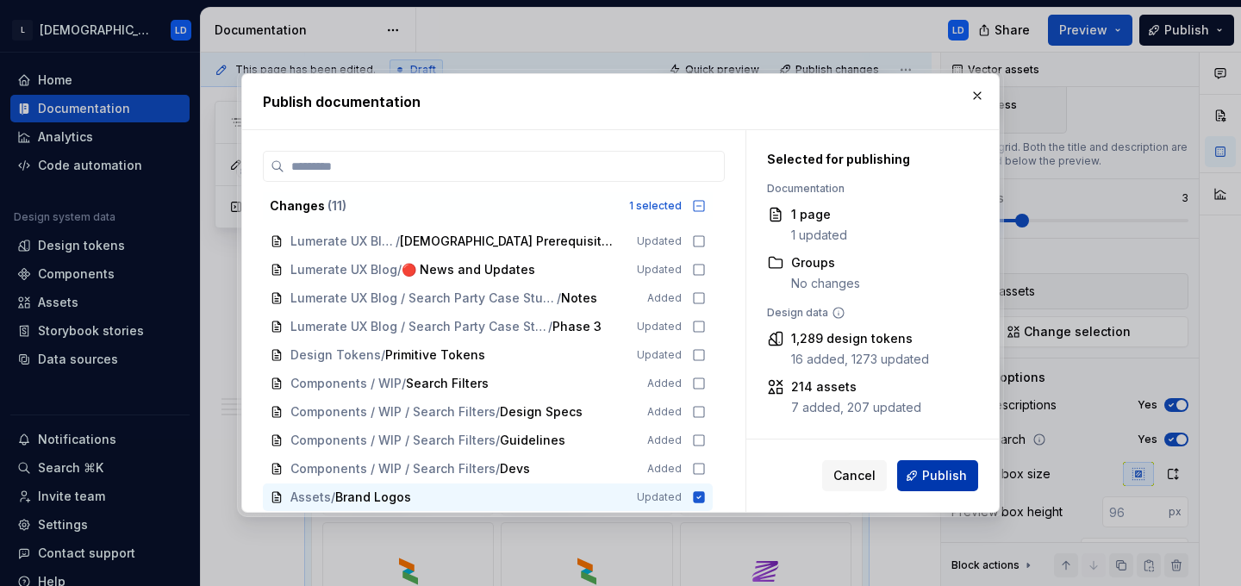
click at [962, 470] on span "Publish" at bounding box center [944, 475] width 45 height 17
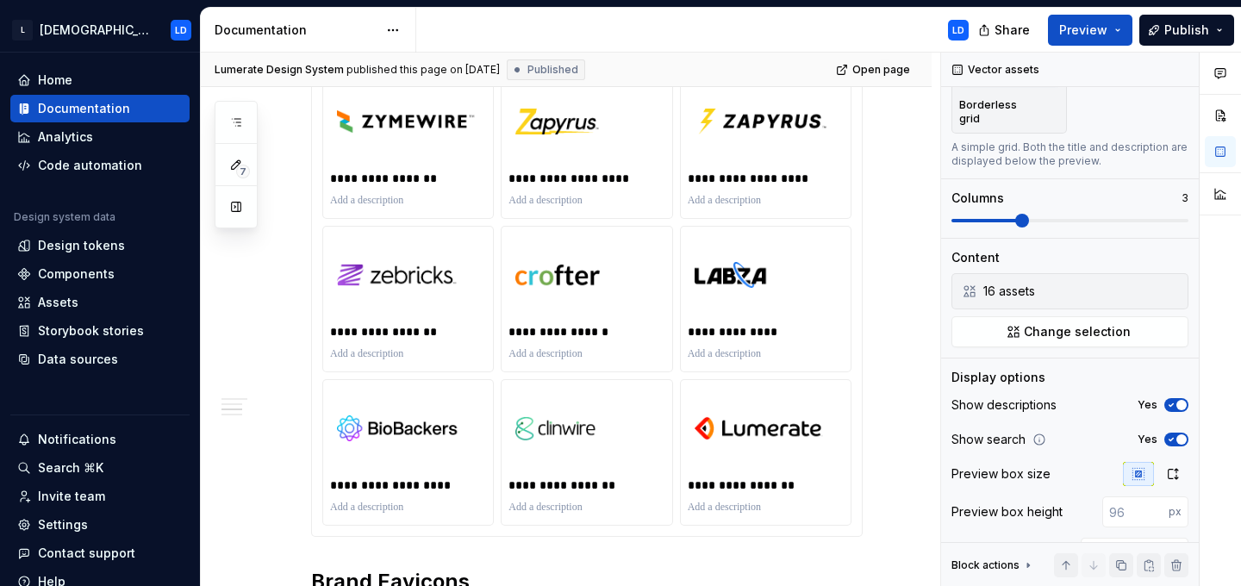
scroll to position [0, 0]
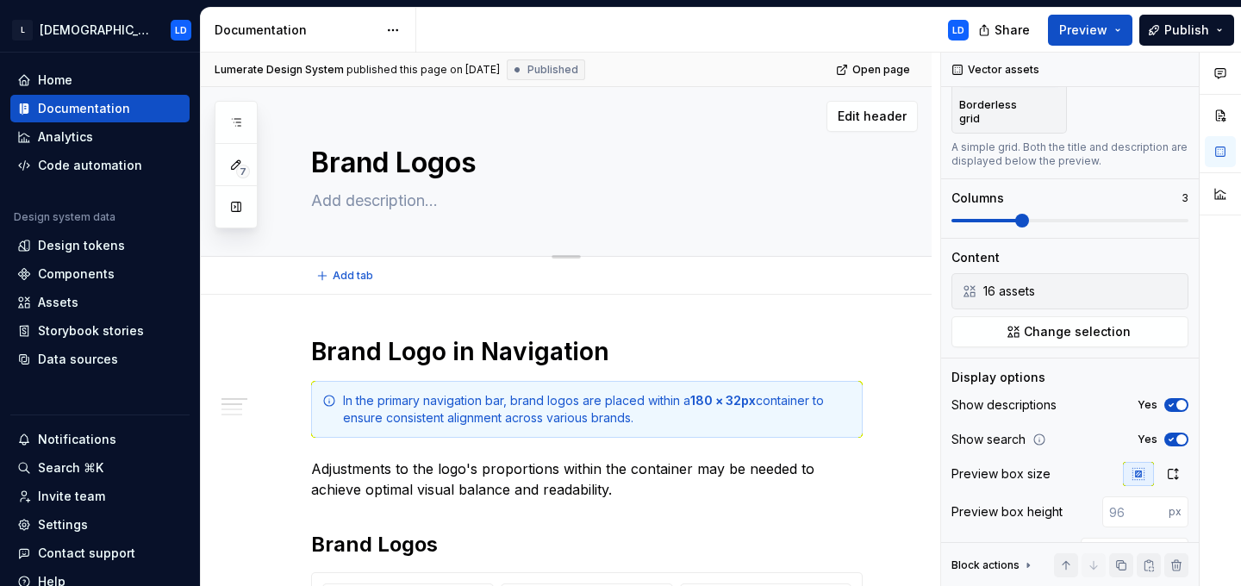
click at [401, 163] on textarea "Brand Logos" at bounding box center [583, 162] width 551 height 41
click at [403, 164] on textarea "Brand Logos" at bounding box center [583, 162] width 551 height 41
drag, startPoint x: 401, startPoint y: 162, endPoint x: 549, endPoint y: 161, distance: 147.3
click at [549, 161] on textarea "Brand Logos" at bounding box center [583, 162] width 551 height 41
type textarea "*"
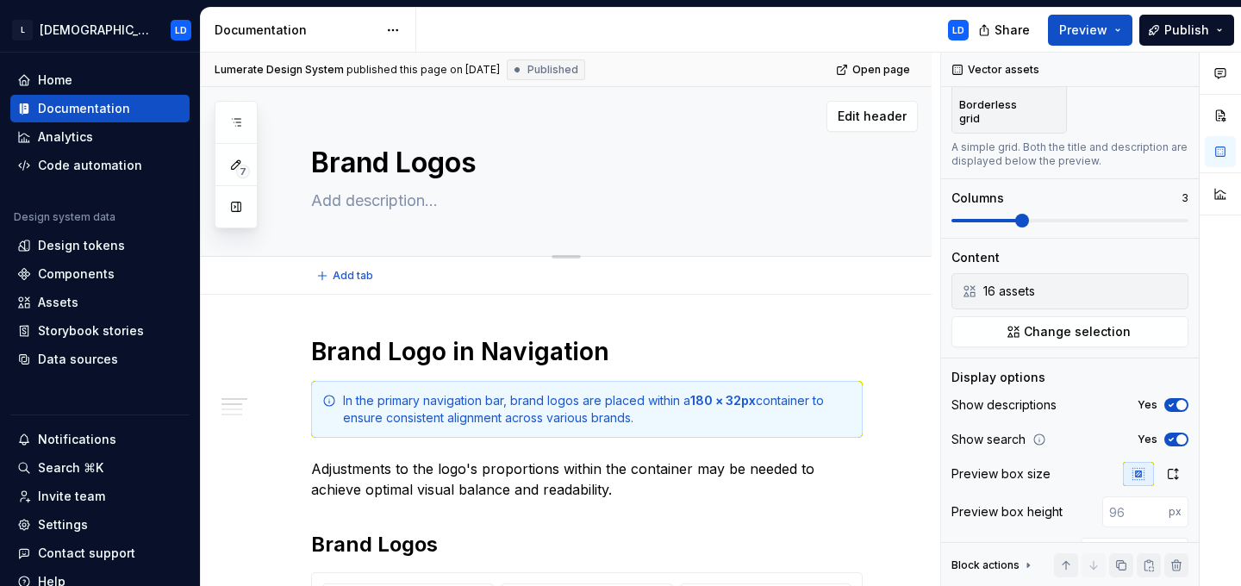
type textarea "Brand A"
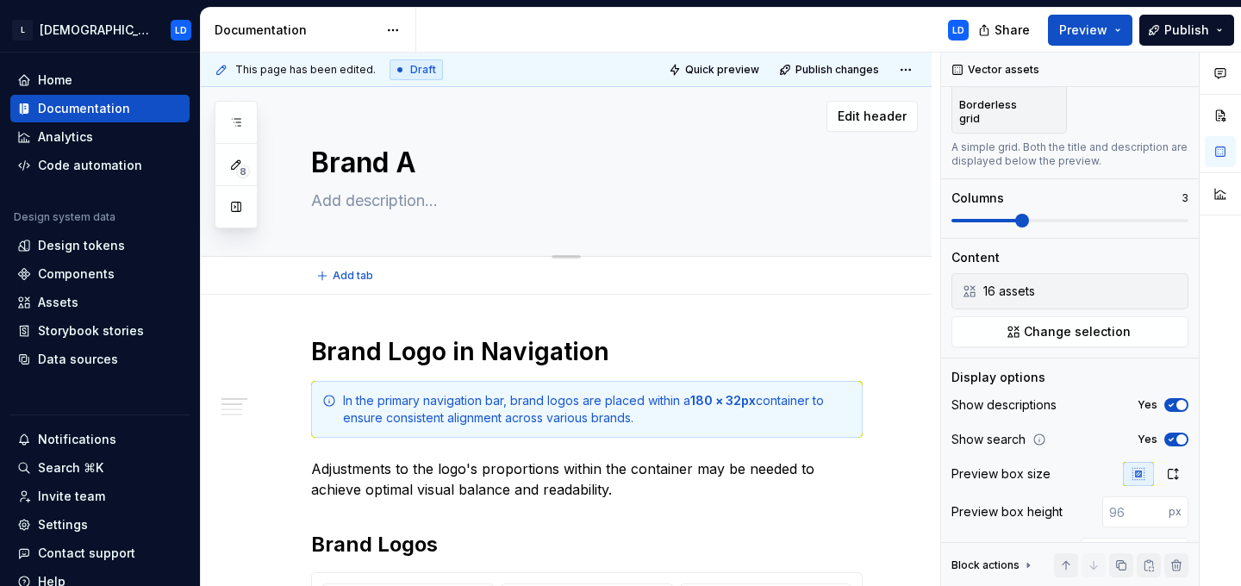
type textarea "*"
type textarea "Brand As"
type textarea "*"
type textarea "Brand Ass"
type textarea "*"
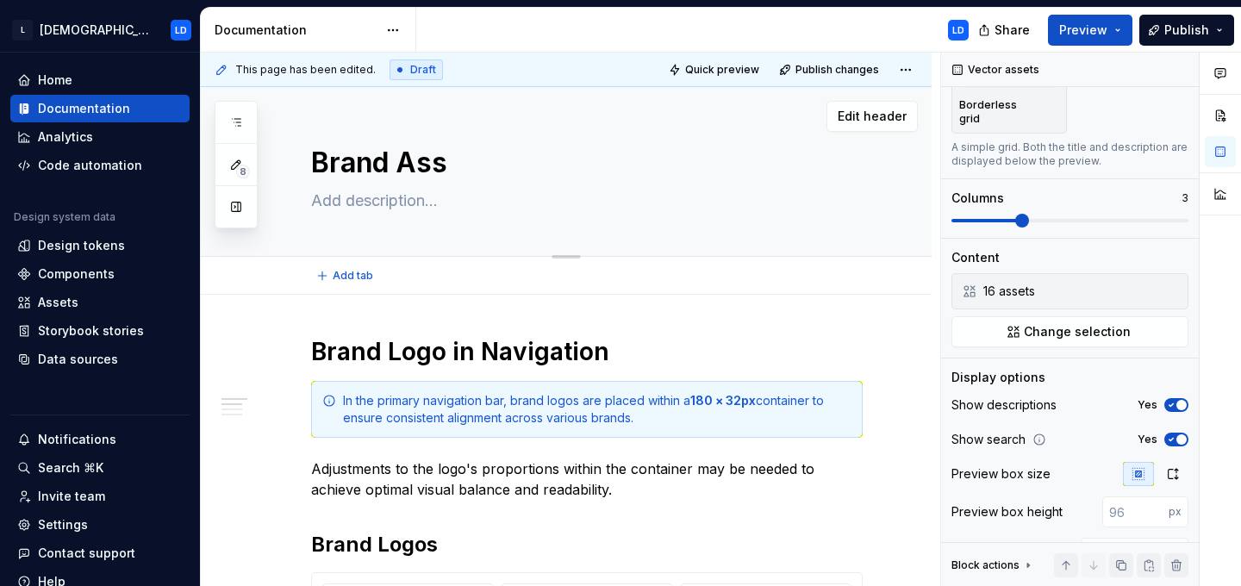
type textarea "Brand Asse"
type textarea "*"
type textarea "Brand Asset"
type textarea "*"
type textarea "Brand Assets"
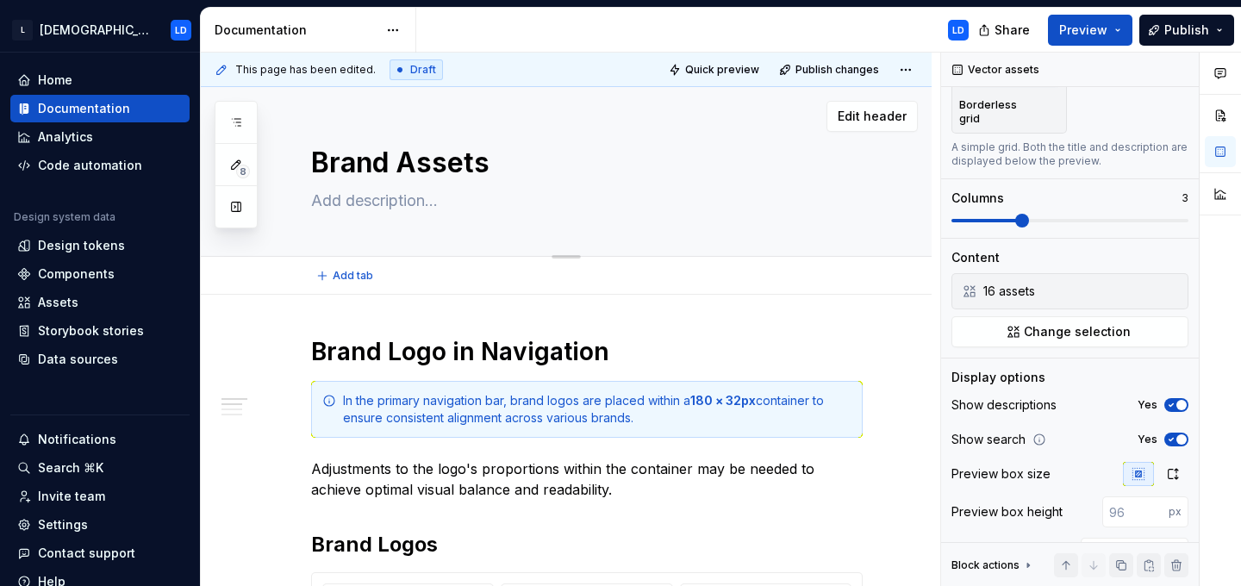
type textarea "*"
type textarea "Brand Assets"
click at [461, 201] on textarea at bounding box center [583, 201] width 551 height 28
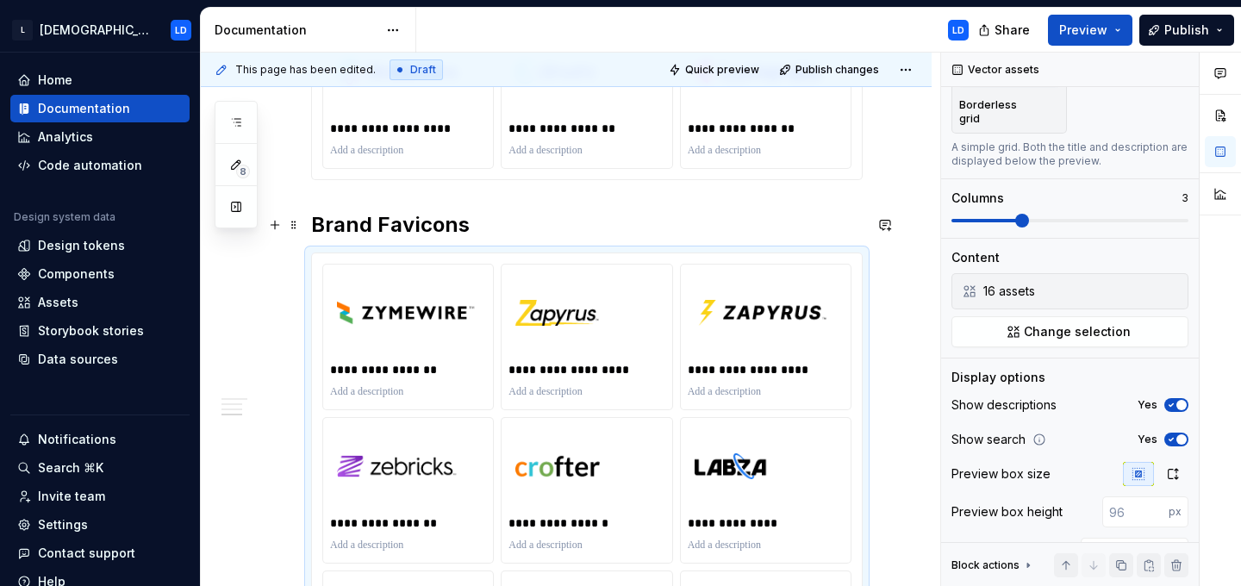
scroll to position [1420, 0]
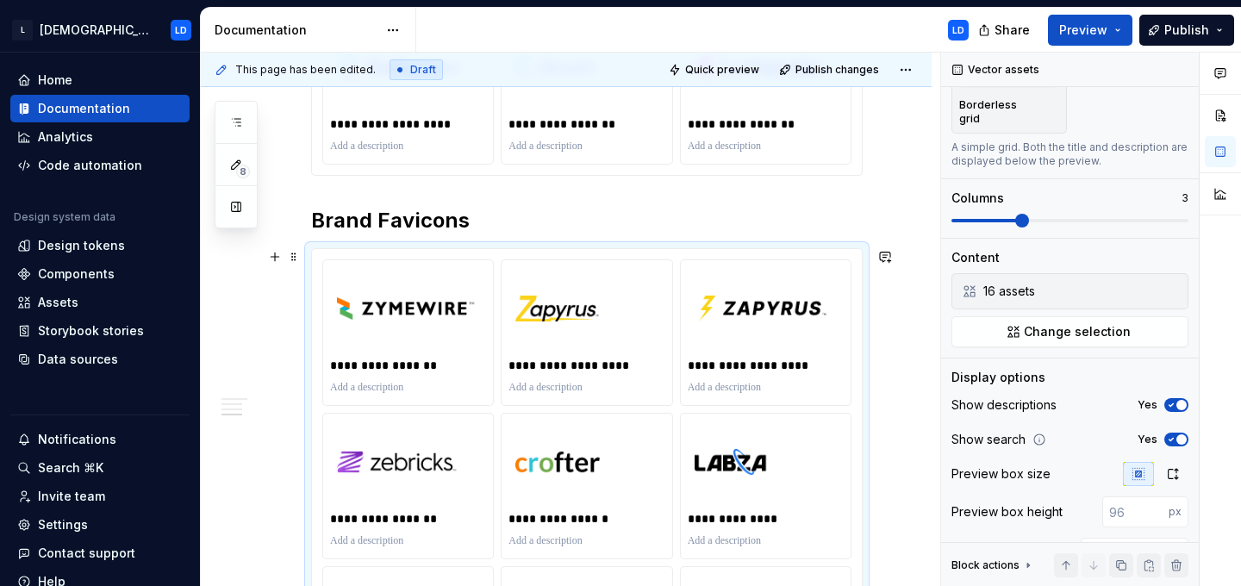
click at [1076, 327] on button "Change selection" at bounding box center [1069, 331] width 237 height 31
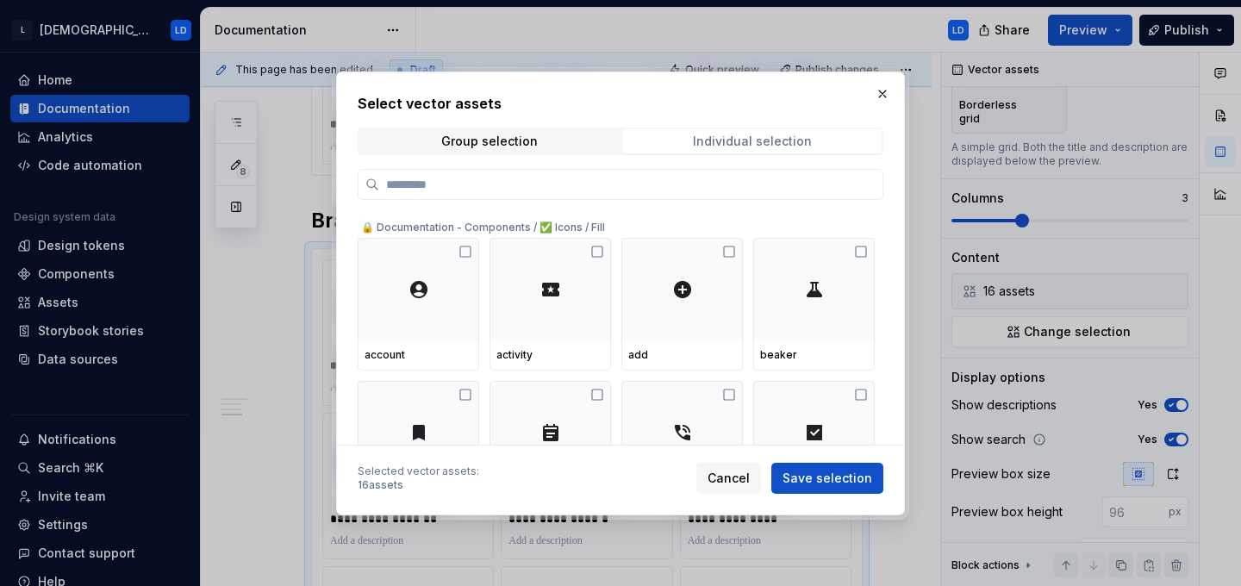
click at [762, 142] on div "Individual selection" at bounding box center [752, 141] width 119 height 14
click at [742, 141] on div "Individual selection" at bounding box center [752, 141] width 119 height 14
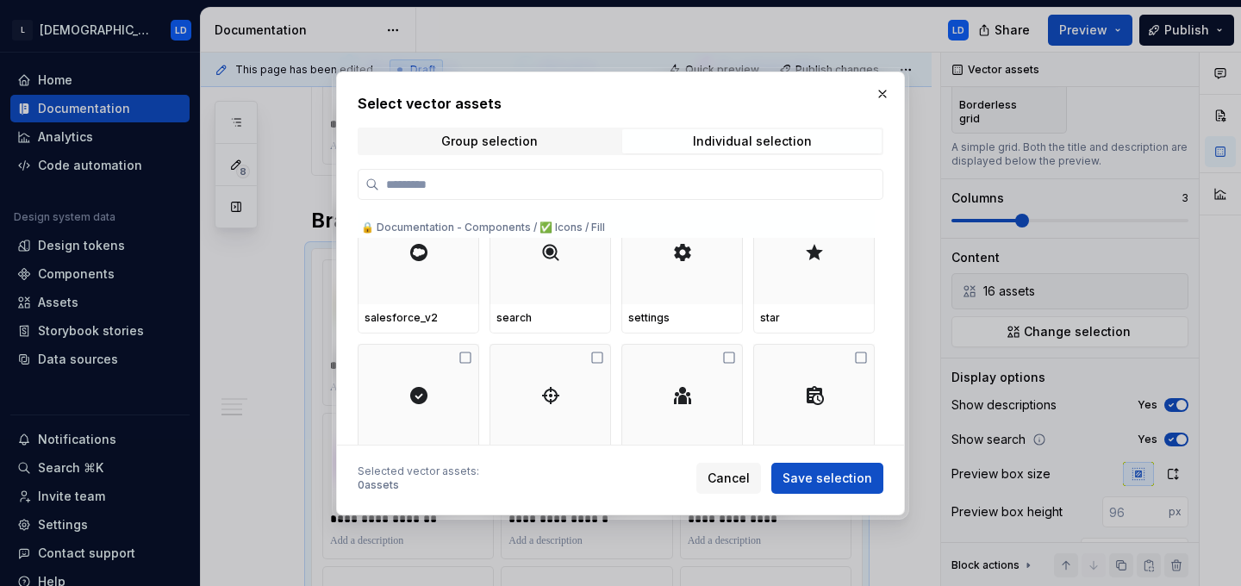
scroll to position [1535, 0]
click at [740, 477] on span "Cancel" at bounding box center [728, 478] width 42 height 17
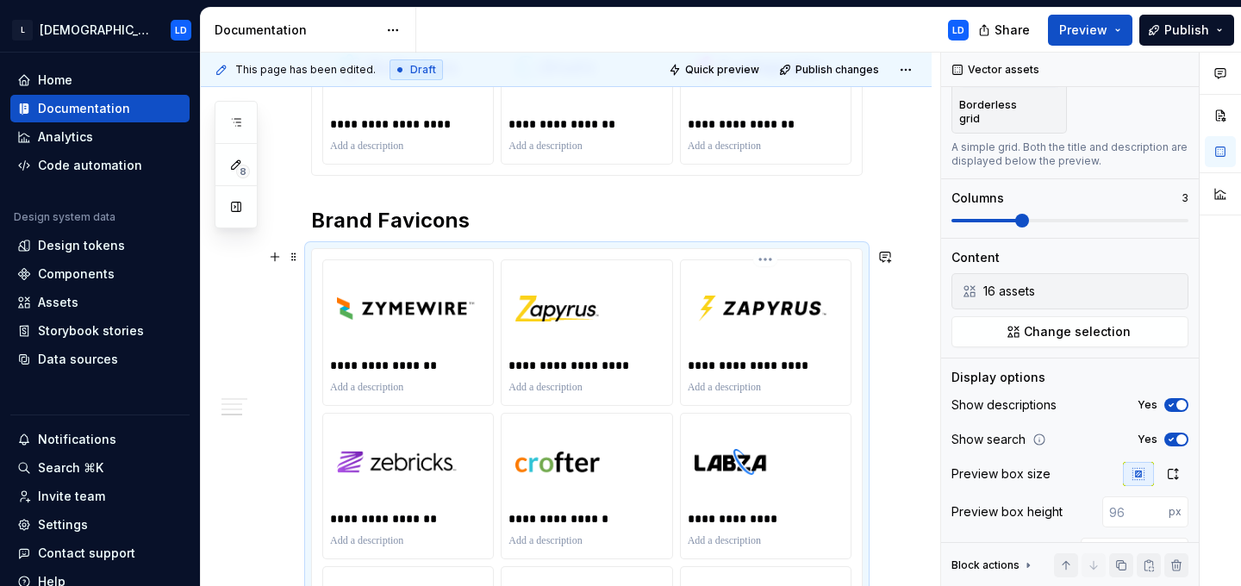
click at [774, 261] on html "L [DEMOGRAPHIC_DATA] LD Home Documentation Analytics Code automation Design sys…" at bounding box center [620, 293] width 1241 height 586
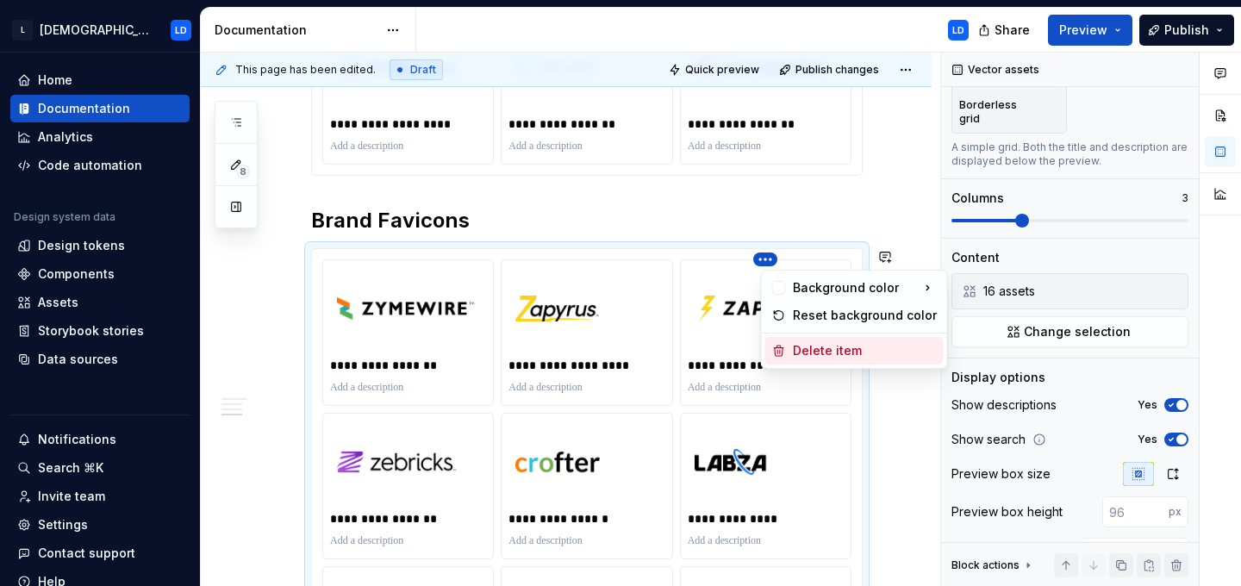
drag, startPoint x: 800, startPoint y: 353, endPoint x: 787, endPoint y: 351, distance: 13.2
click at [800, 353] on div "Delete item" at bounding box center [865, 350] width 144 height 17
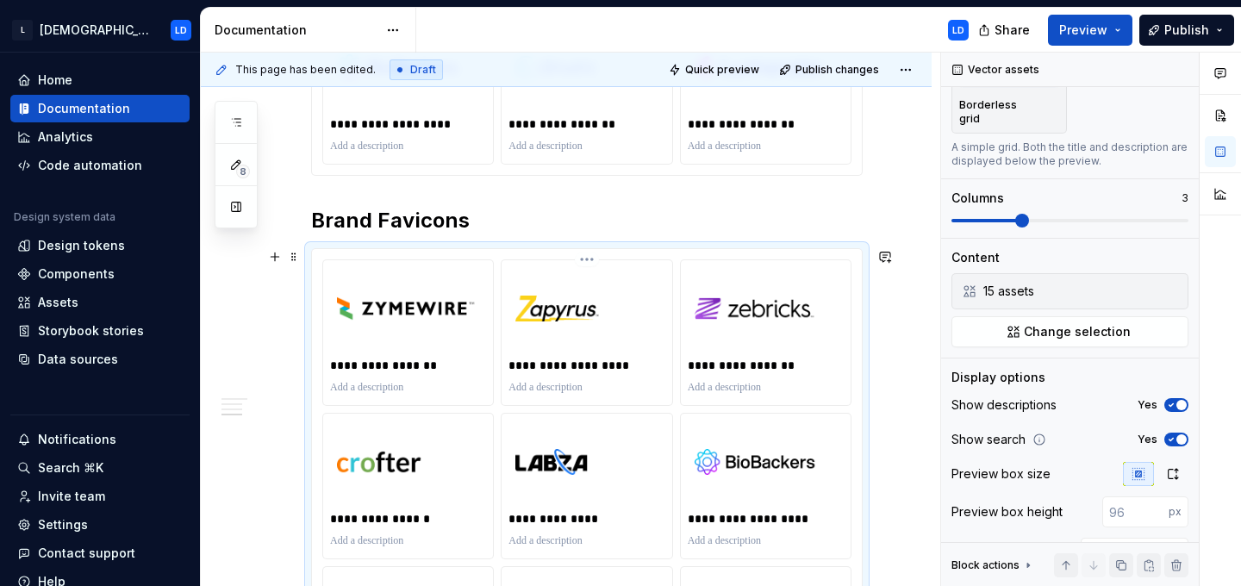
click at [592, 260] on html "L [DEMOGRAPHIC_DATA] LD Home Documentation Analytics Code automation Design sys…" at bounding box center [620, 293] width 1241 height 586
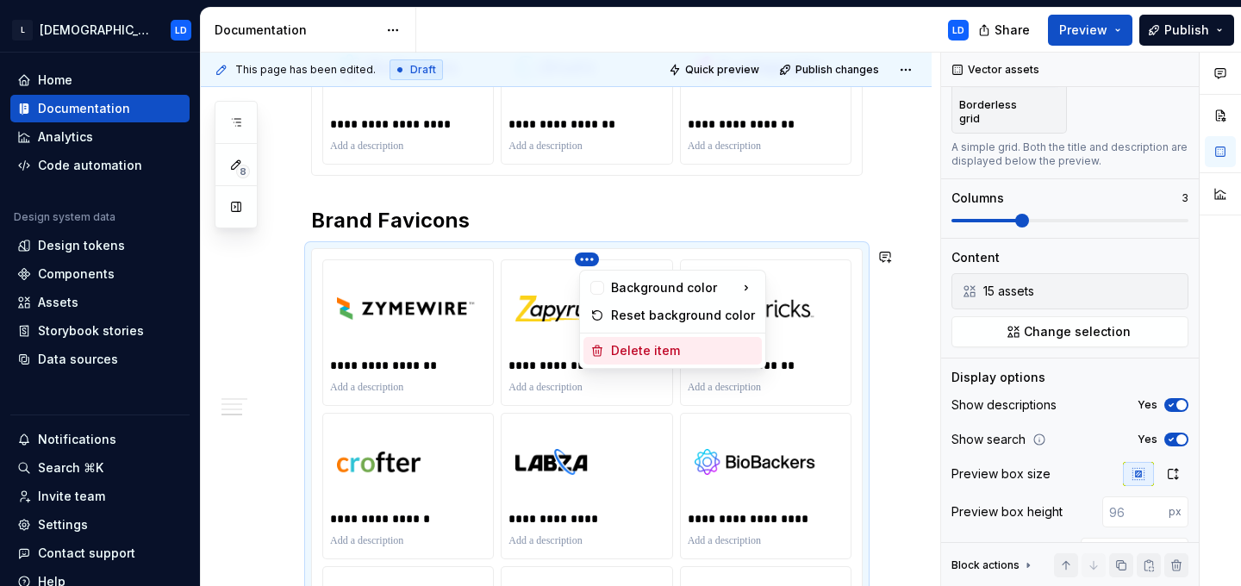
click at [615, 351] on div "Delete item" at bounding box center [683, 350] width 144 height 17
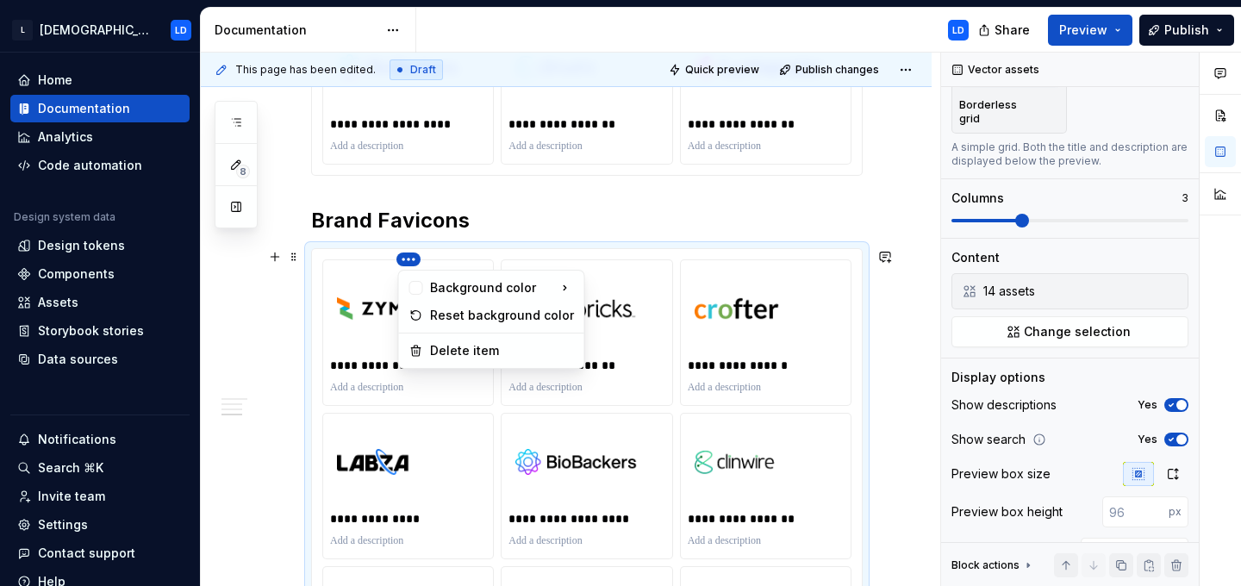
click at [411, 252] on html "L [DEMOGRAPHIC_DATA] LD Home Documentation Analytics Code automation Design sys…" at bounding box center [620, 293] width 1241 height 586
click at [450, 353] on div "Delete item" at bounding box center [502, 350] width 144 height 17
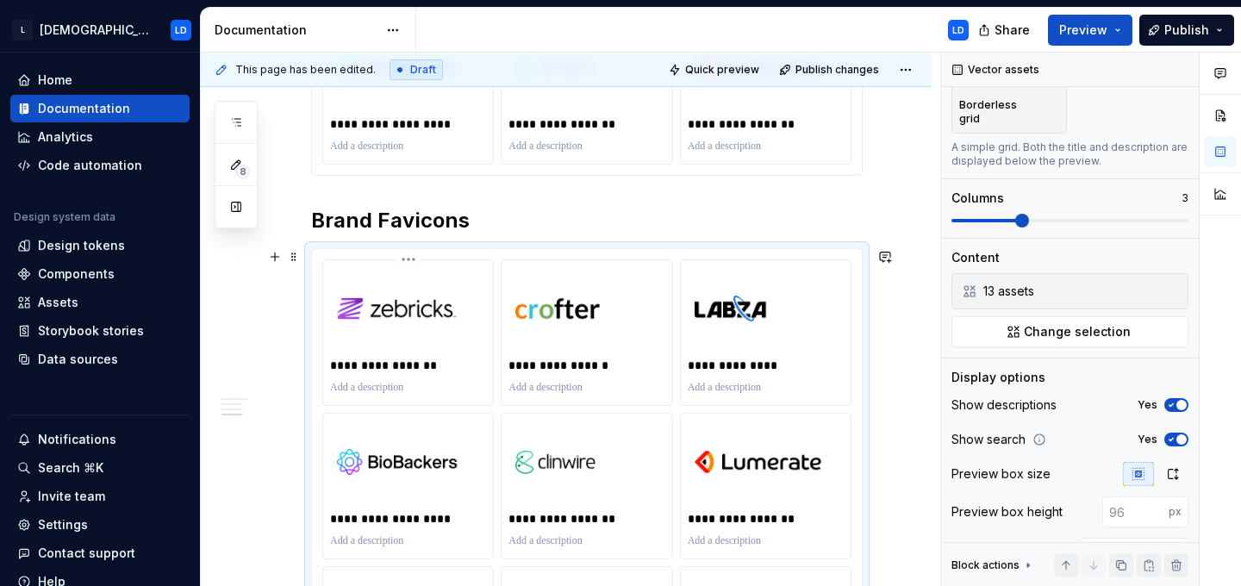
click at [411, 260] on html "L [DEMOGRAPHIC_DATA] LD Home Documentation Analytics Code automation Design sys…" at bounding box center [620, 293] width 1241 height 586
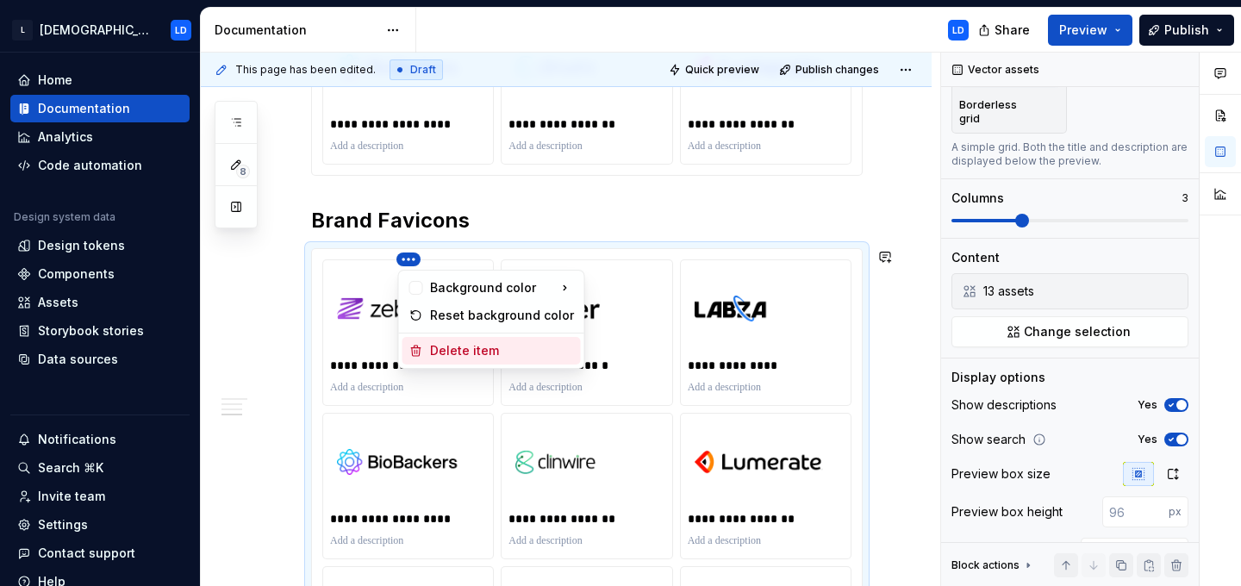
click at [439, 350] on div "Delete item" at bounding box center [502, 350] width 144 height 17
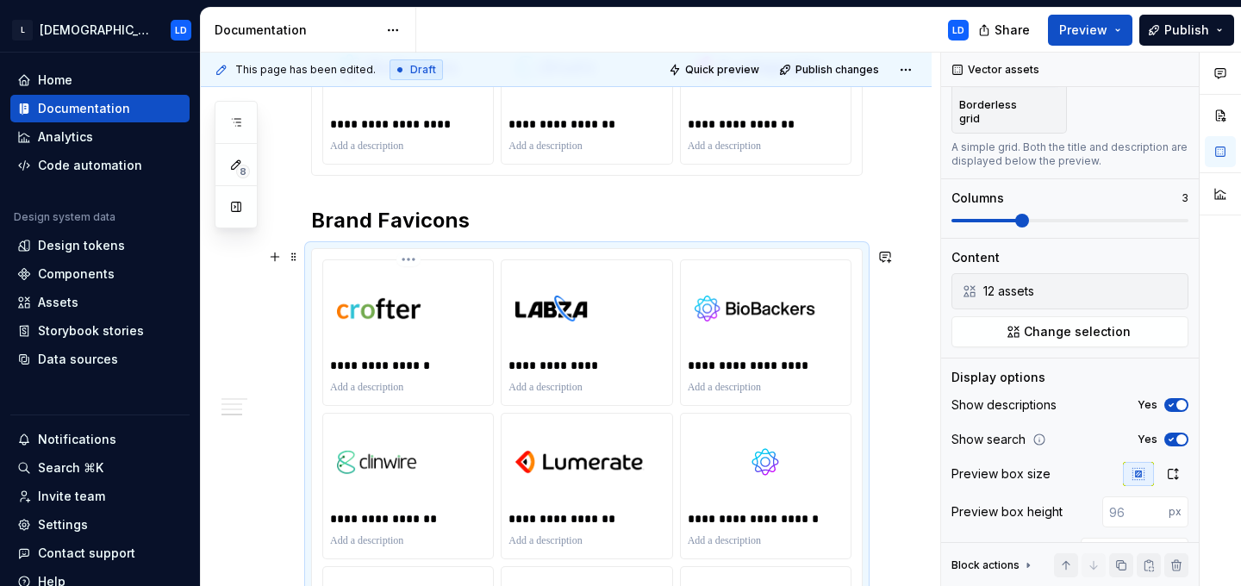
click at [408, 256] on html "L [DEMOGRAPHIC_DATA] LD Home Documentation Analytics Code automation Design sys…" at bounding box center [620, 293] width 1241 height 586
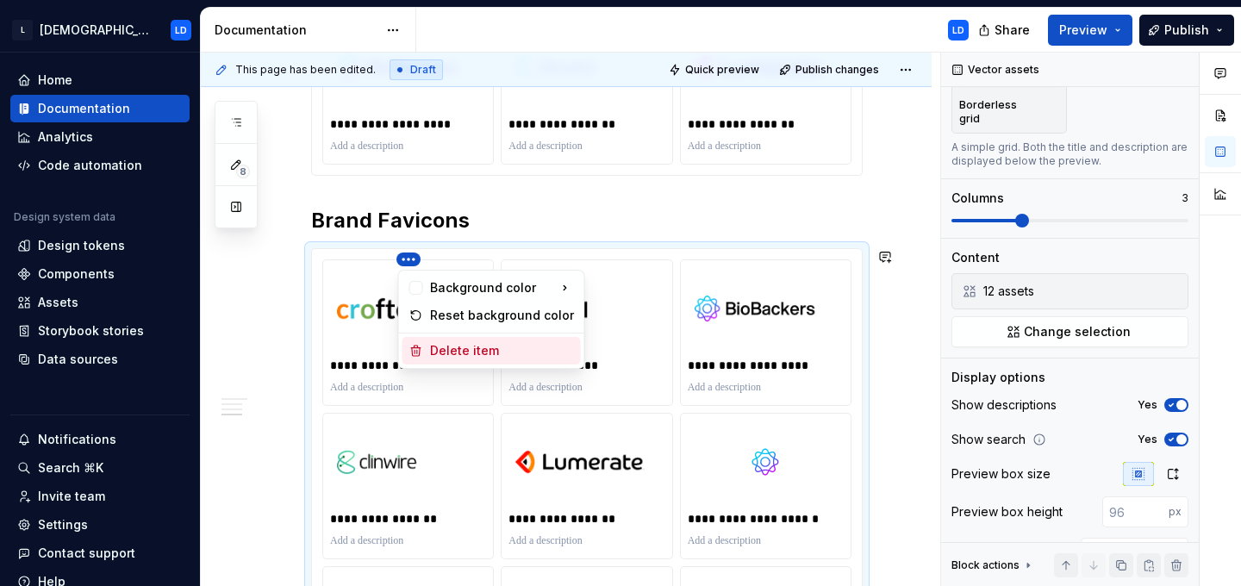
click at [442, 352] on div "Delete item" at bounding box center [502, 350] width 144 height 17
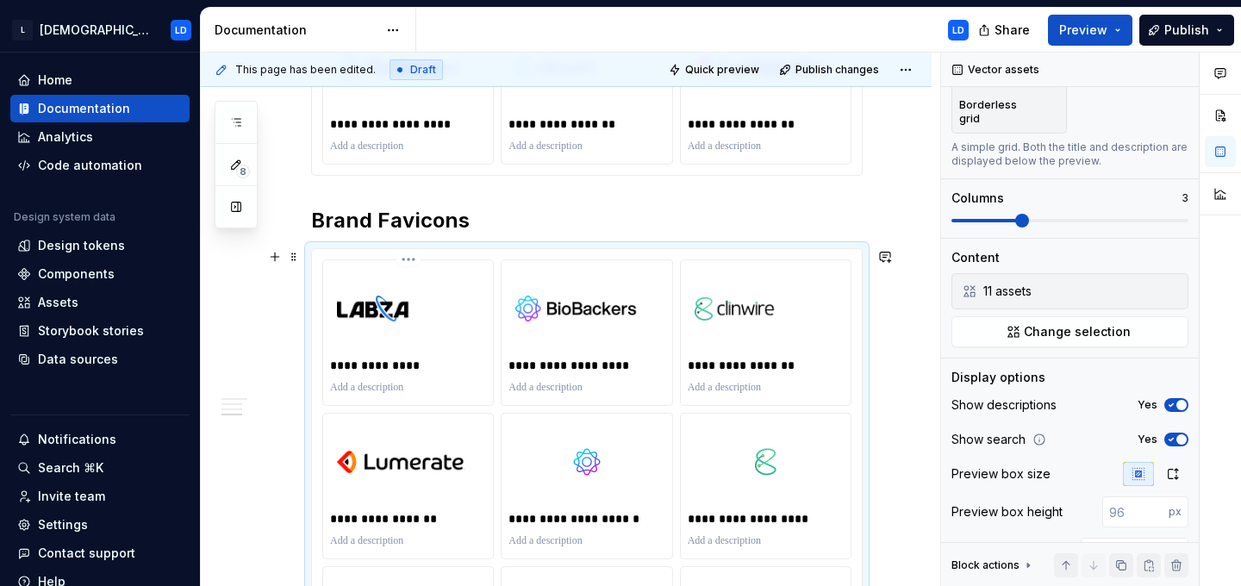
click at [409, 258] on html "L [DEMOGRAPHIC_DATA] LD Home Documentation Analytics Code automation Design sys…" at bounding box center [620, 293] width 1241 height 586
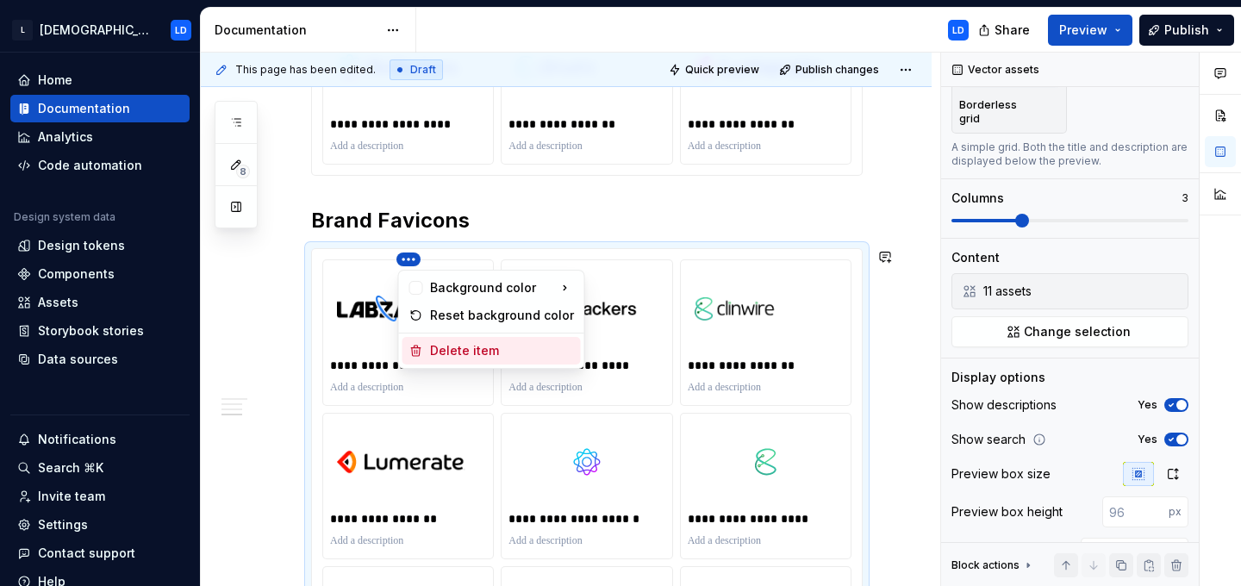
click at [430, 346] on div "Delete item" at bounding box center [502, 350] width 144 height 17
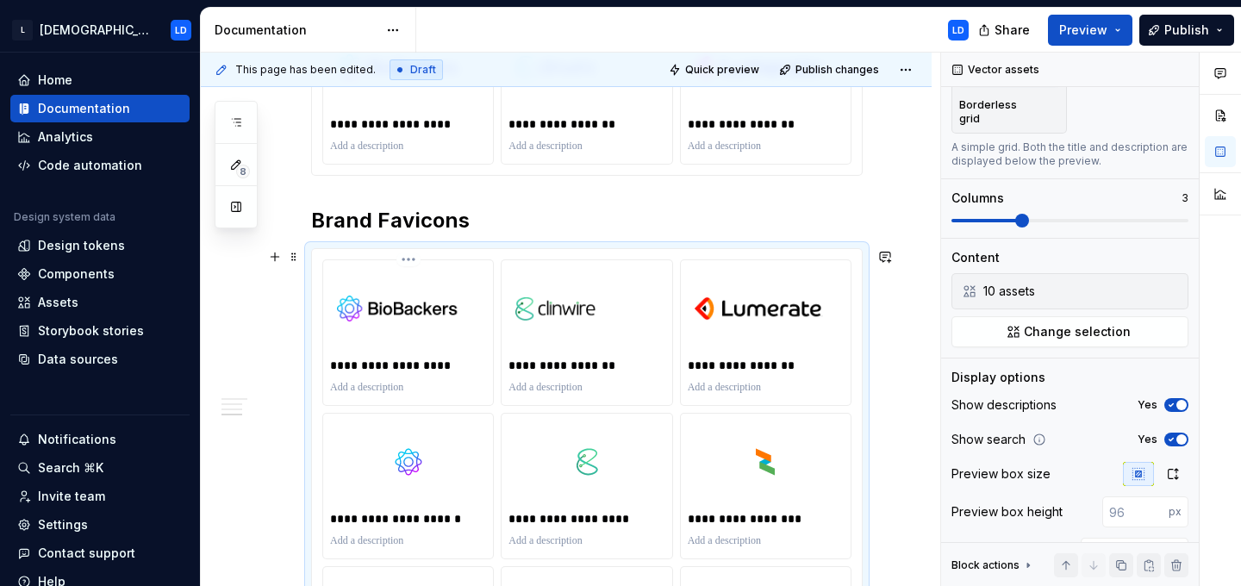
click at [412, 265] on html "L [DEMOGRAPHIC_DATA] LD Home Documentation Analytics Code automation Design sys…" at bounding box center [620, 293] width 1241 height 586
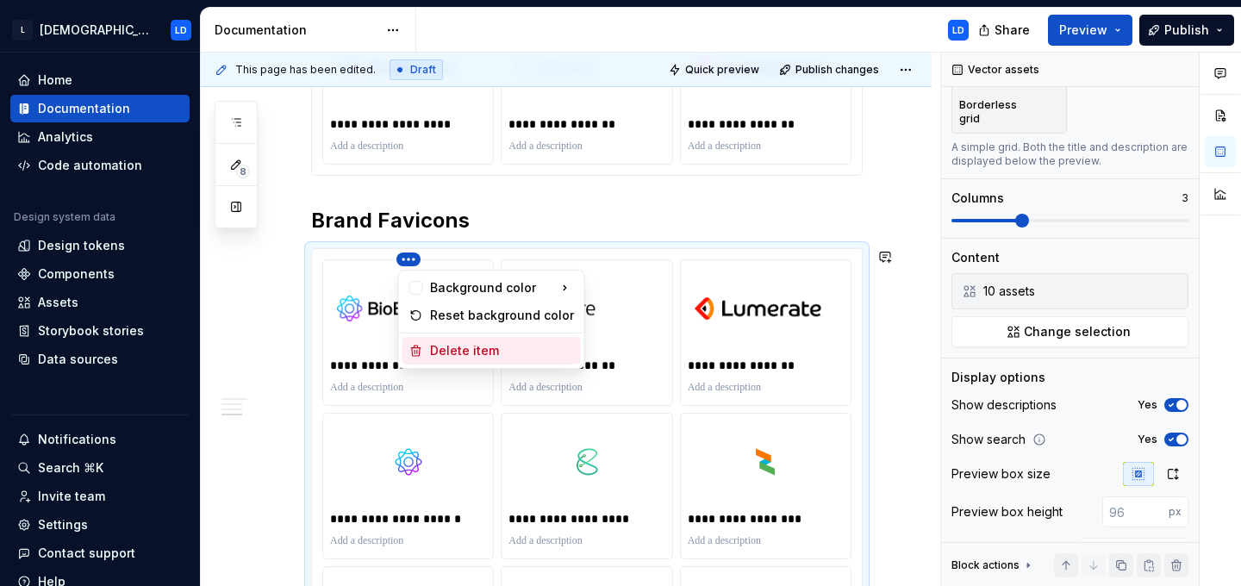
click at [437, 358] on div "Delete item" at bounding box center [502, 350] width 144 height 17
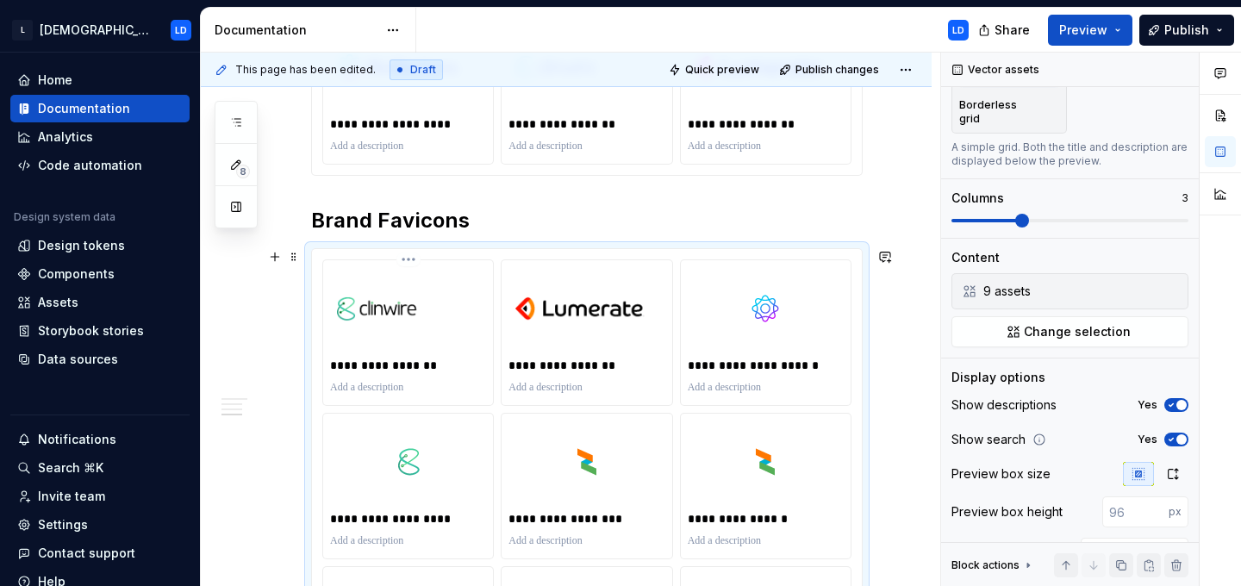
click at [408, 260] on html "L [DEMOGRAPHIC_DATA] LD Home Documentation Analytics Code automation Design sys…" at bounding box center [620, 293] width 1241 height 586
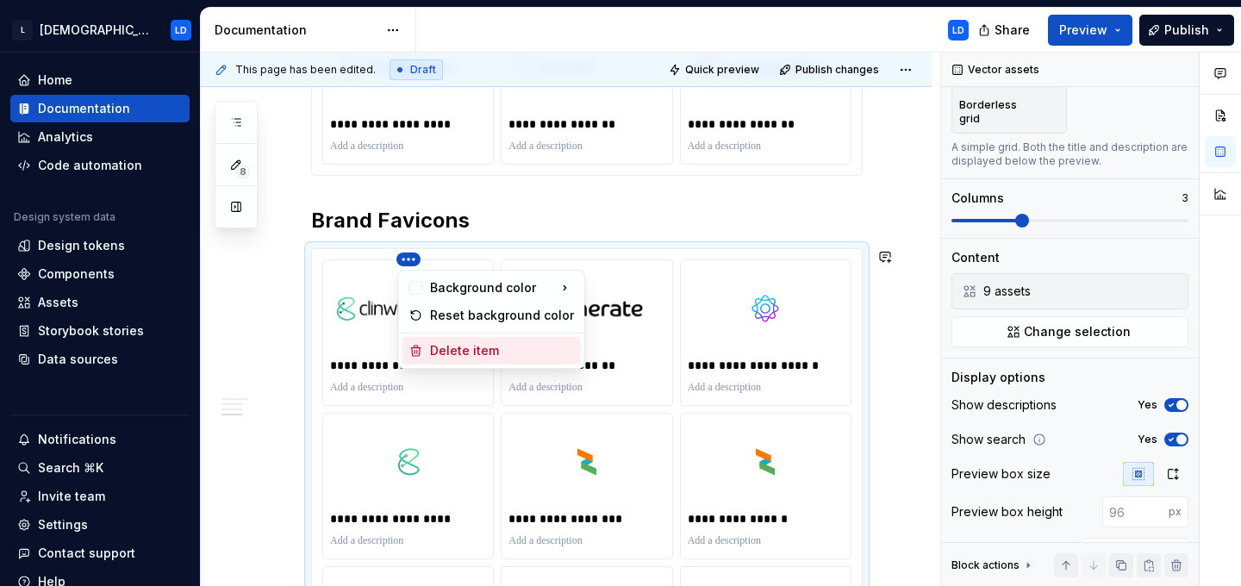
click at [428, 350] on div "Delete item" at bounding box center [491, 351] width 178 height 28
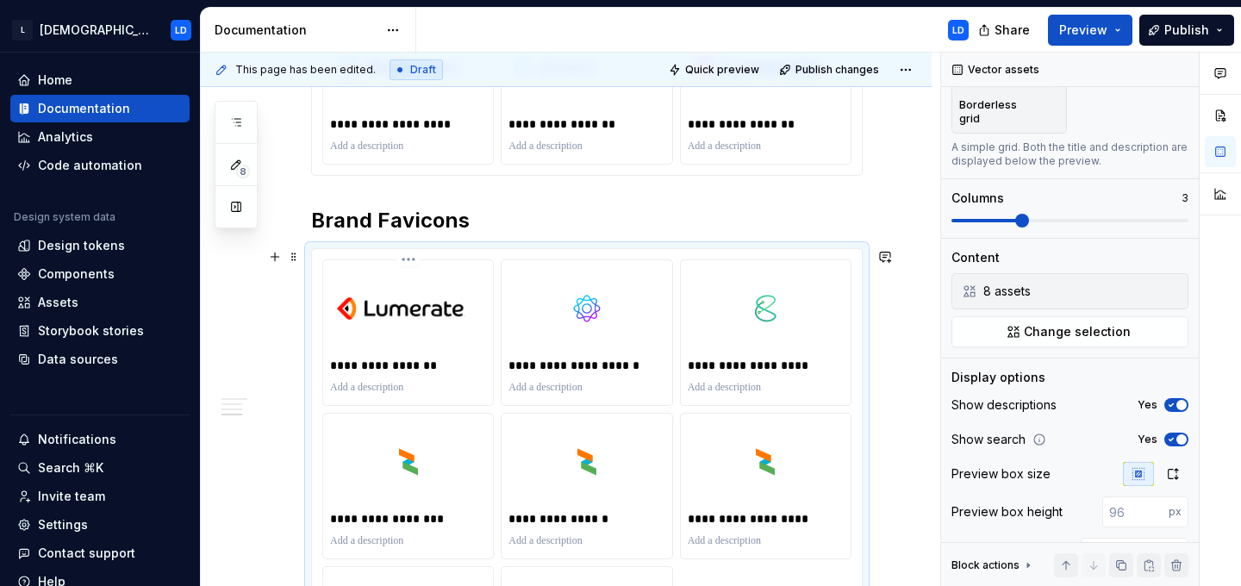
click at [403, 259] on html "L [DEMOGRAPHIC_DATA] LD Home Documentation Analytics Code automation Design sys…" at bounding box center [620, 293] width 1241 height 586
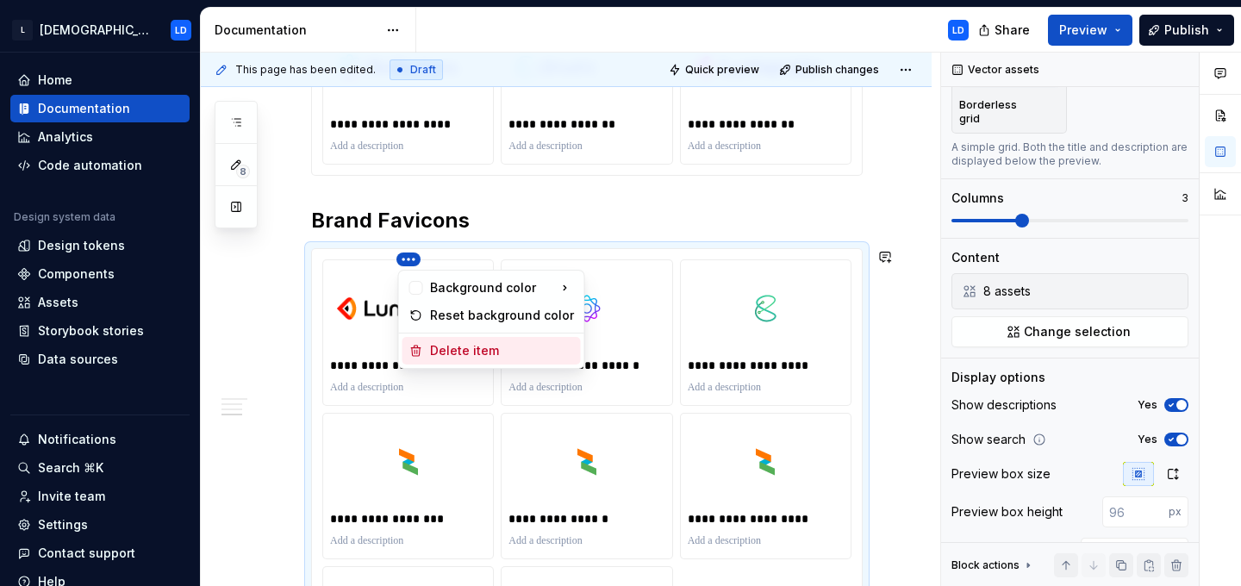
click at [439, 352] on div "Delete item" at bounding box center [502, 350] width 144 height 17
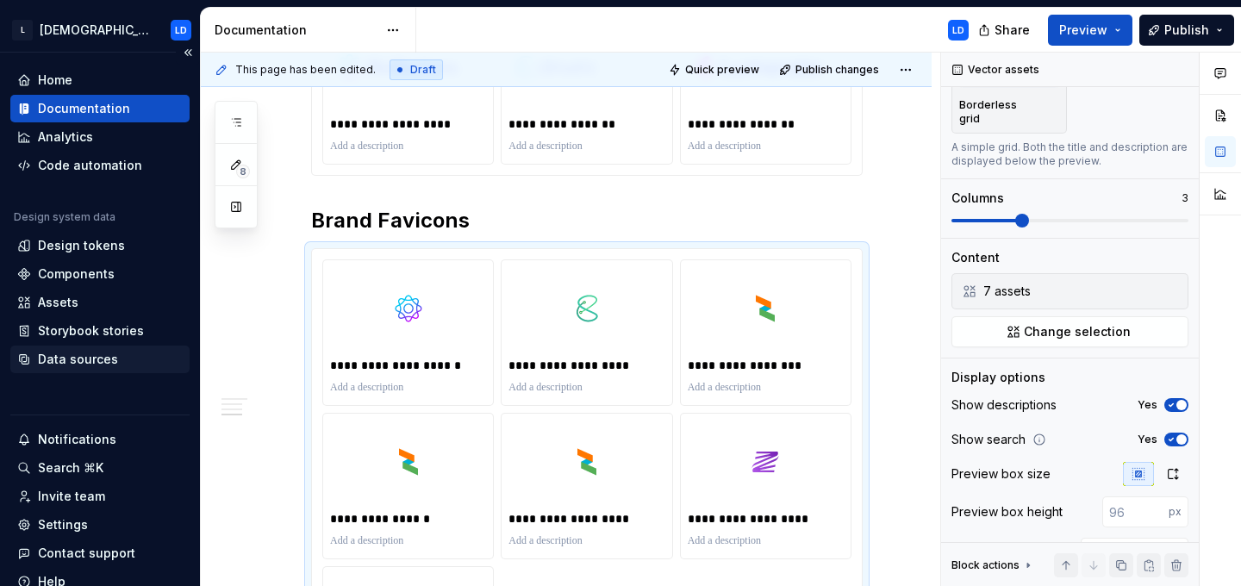
click at [85, 361] on div "Data sources" at bounding box center [78, 359] width 80 height 17
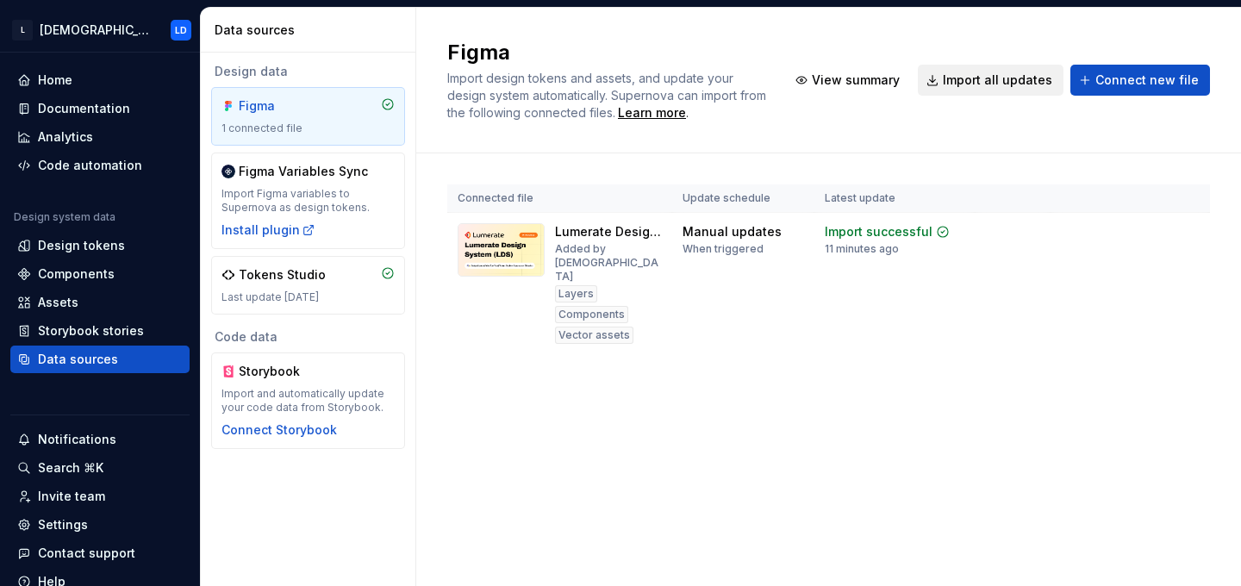
click at [1005, 78] on span "Import all updates" at bounding box center [997, 80] width 109 height 17
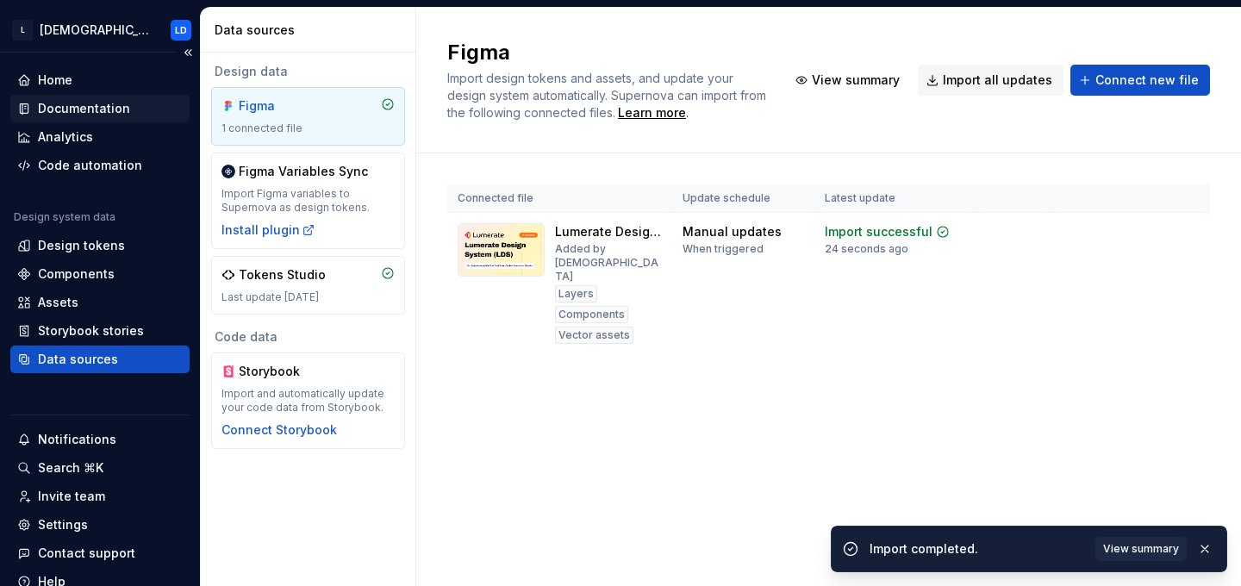
click at [84, 107] on div "Documentation" at bounding box center [84, 108] width 92 height 17
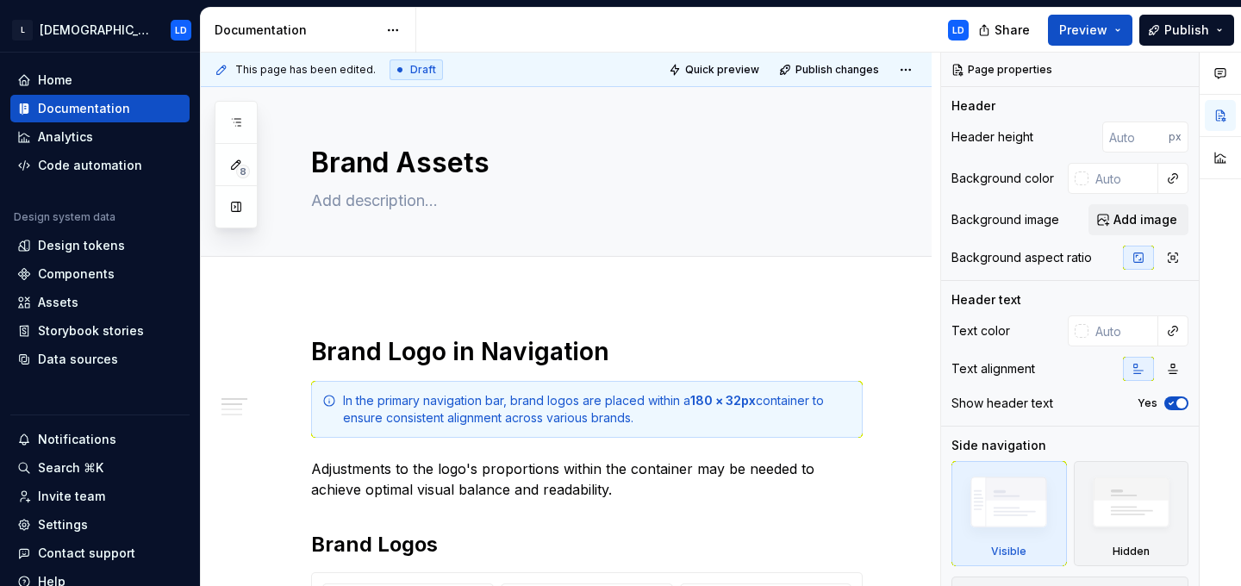
type textarea "*"
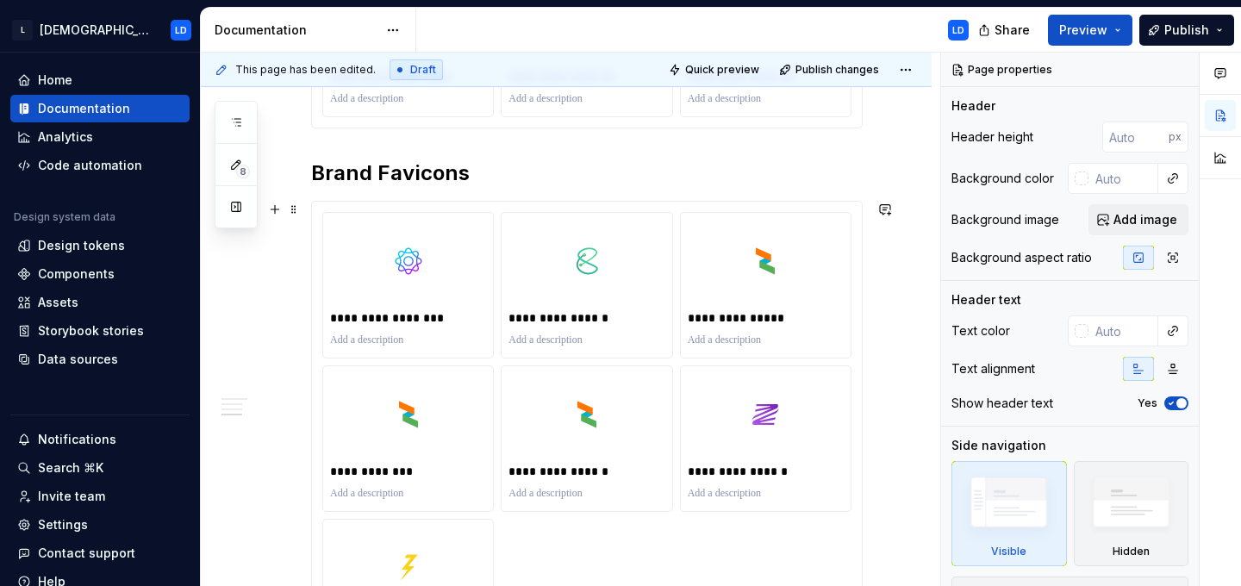
scroll to position [1453, 0]
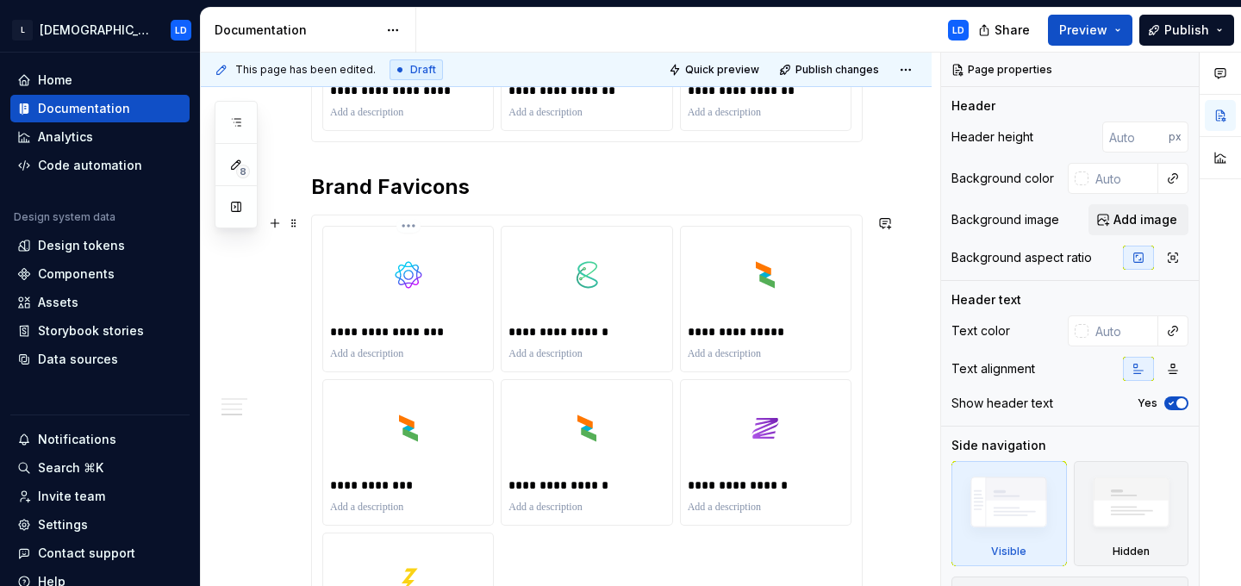
click at [412, 225] on html "L [DEMOGRAPHIC_DATA] LD Home Documentation Analytics Code automation Design sys…" at bounding box center [620, 293] width 1241 height 586
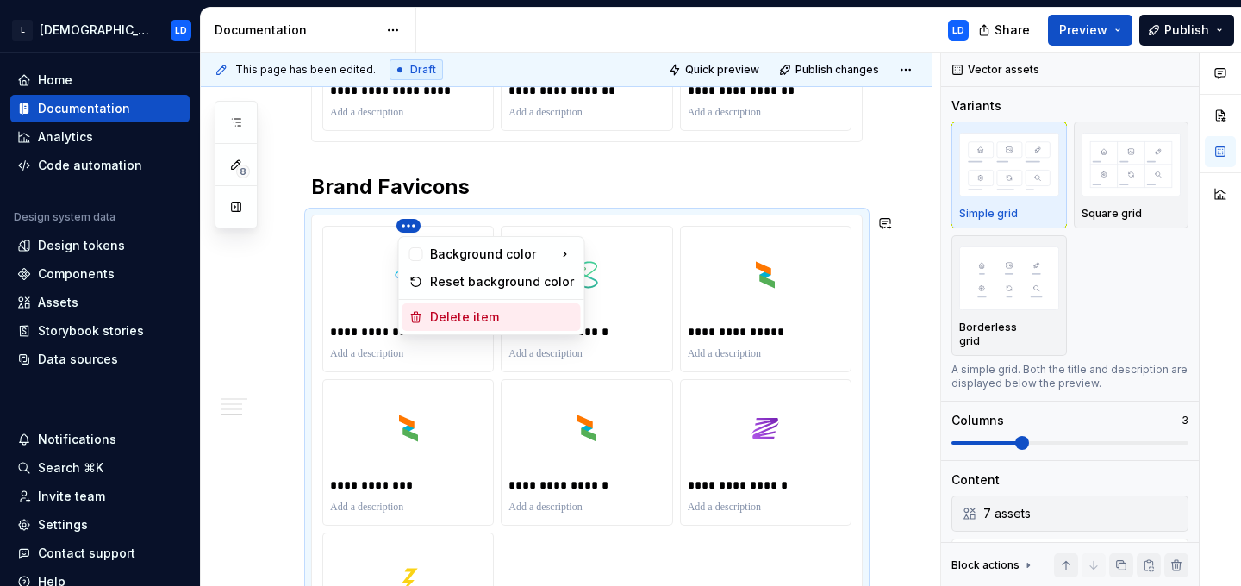
click at [447, 310] on div "Delete item" at bounding box center [502, 316] width 144 height 17
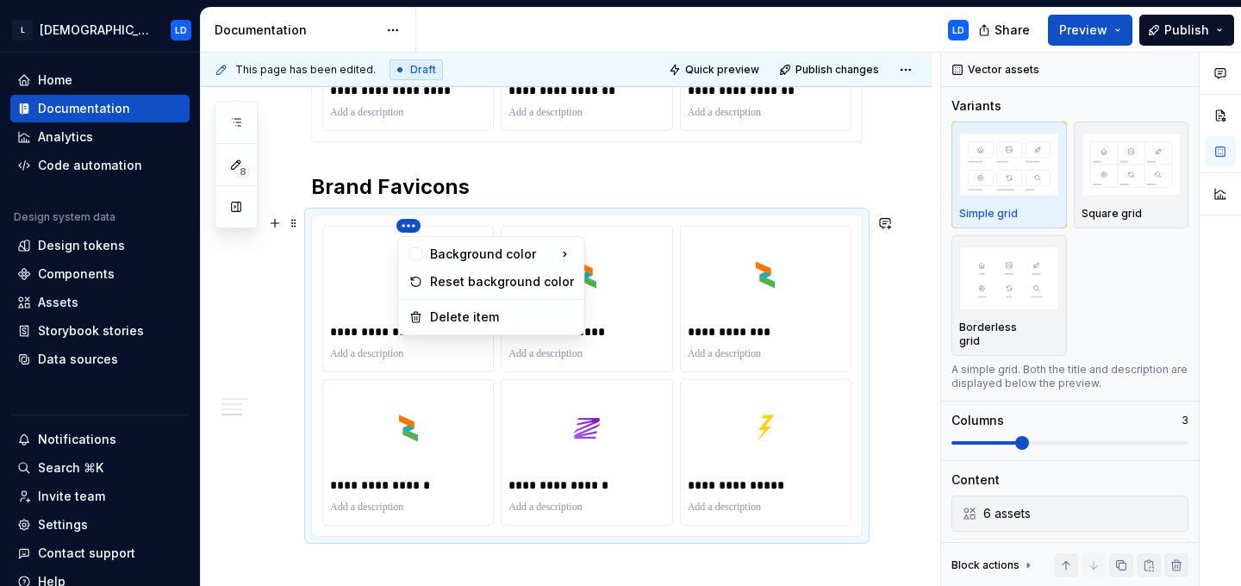
click at [408, 221] on html "L [DEMOGRAPHIC_DATA] LD Home Documentation Analytics Code automation Design sys…" at bounding box center [620, 293] width 1241 height 586
click at [454, 327] on div "Delete item" at bounding box center [491, 317] width 178 height 28
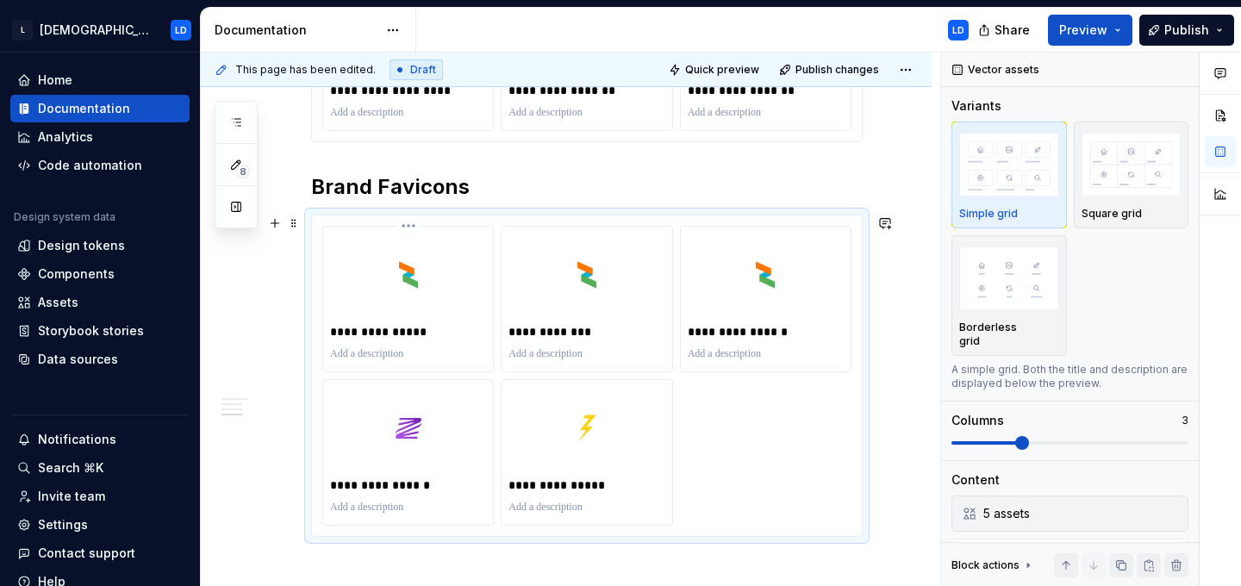
click at [409, 227] on html "L [DEMOGRAPHIC_DATA] LD Home Documentation Analytics Code automation Design sys…" at bounding box center [620, 293] width 1241 height 586
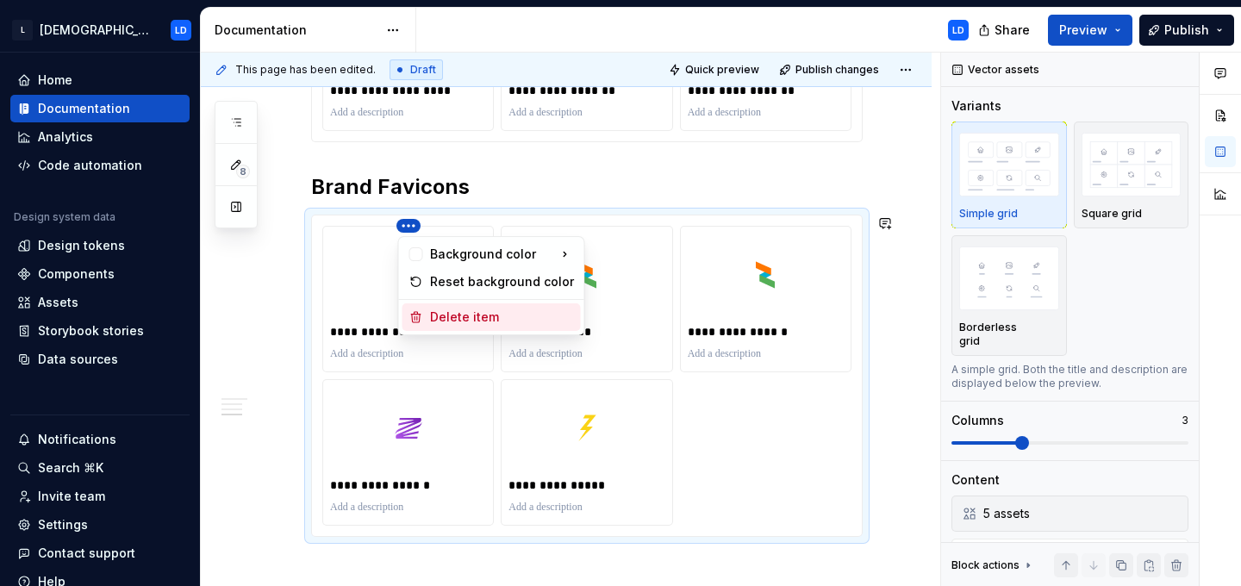
click at [437, 316] on div "Delete item" at bounding box center [502, 316] width 144 height 17
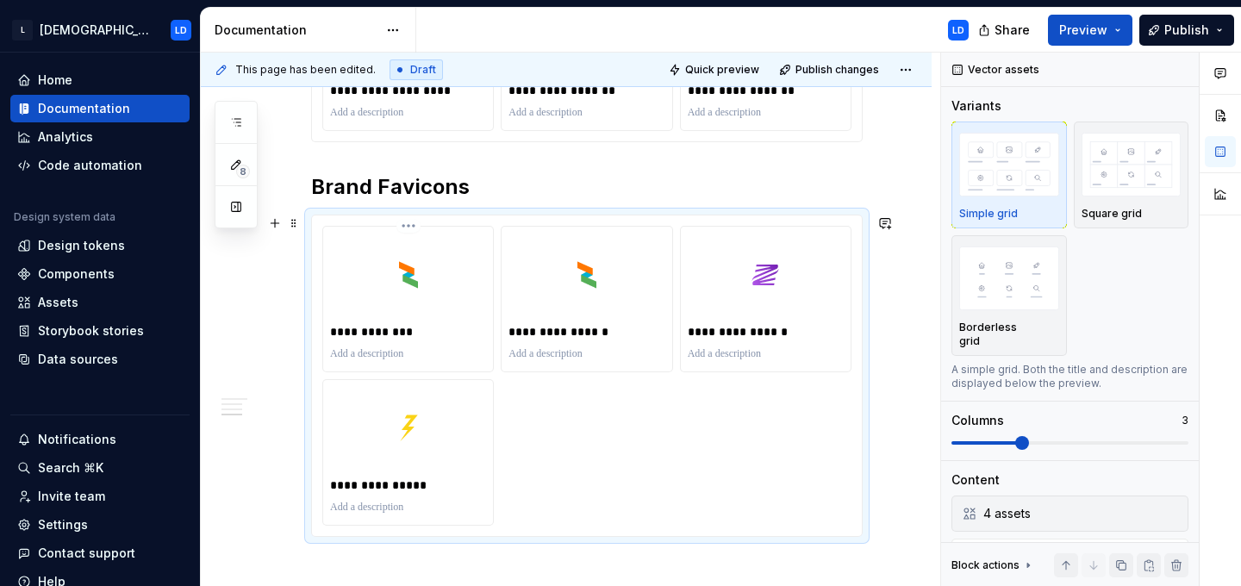
click at [414, 229] on html "L [DEMOGRAPHIC_DATA] LD Home Documentation Analytics Code automation Design sys…" at bounding box center [620, 293] width 1241 height 586
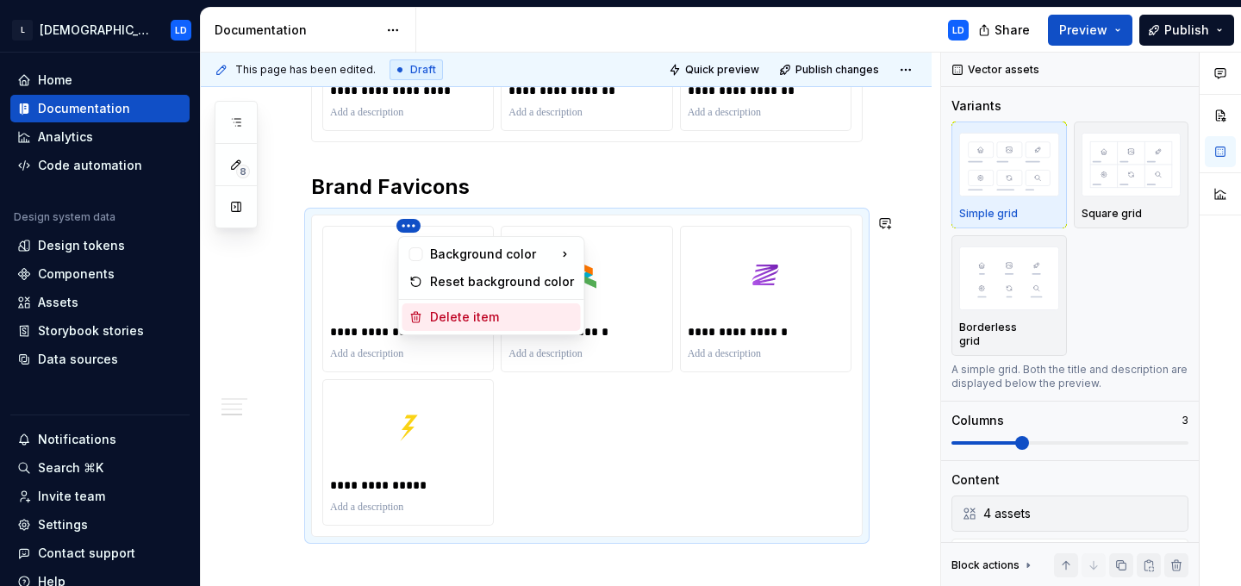
click at [440, 310] on div "Delete item" at bounding box center [502, 316] width 144 height 17
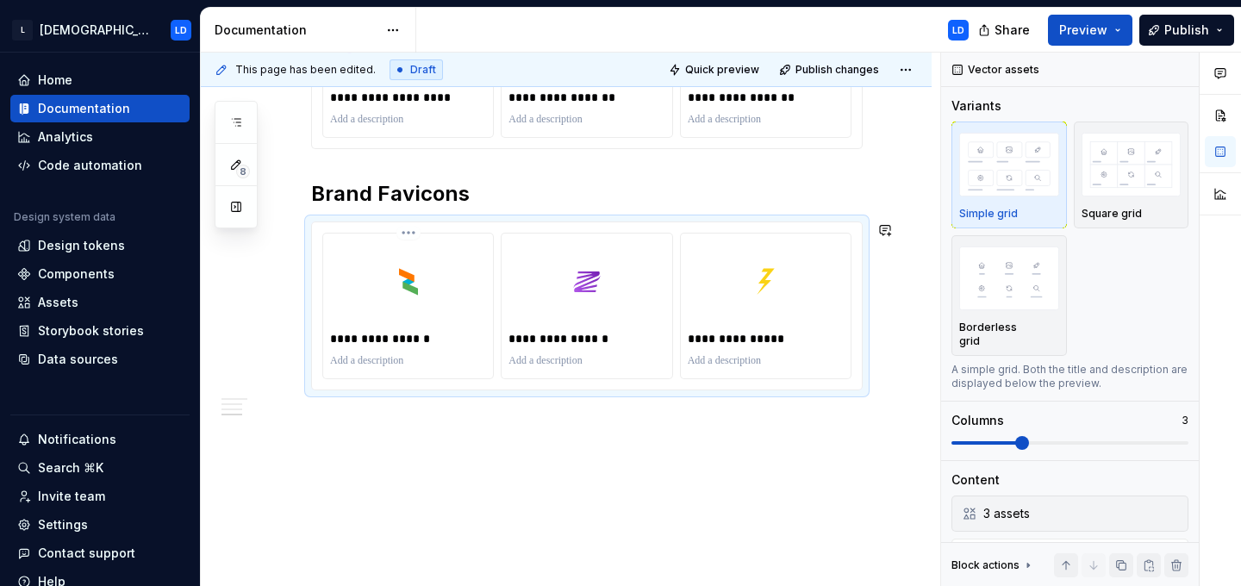
scroll to position [1447, 0]
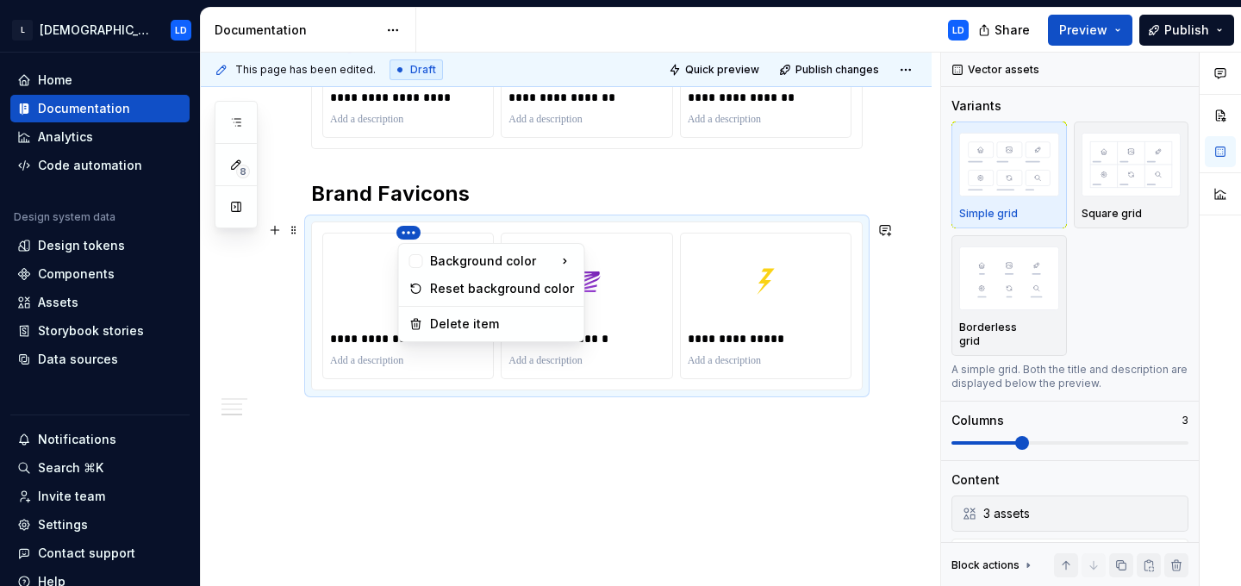
click at [407, 231] on html "L [DEMOGRAPHIC_DATA] LD Home Documentation Analytics Code automation Design sys…" at bounding box center [620, 293] width 1241 height 586
click at [432, 316] on div "Delete item" at bounding box center [502, 323] width 144 height 17
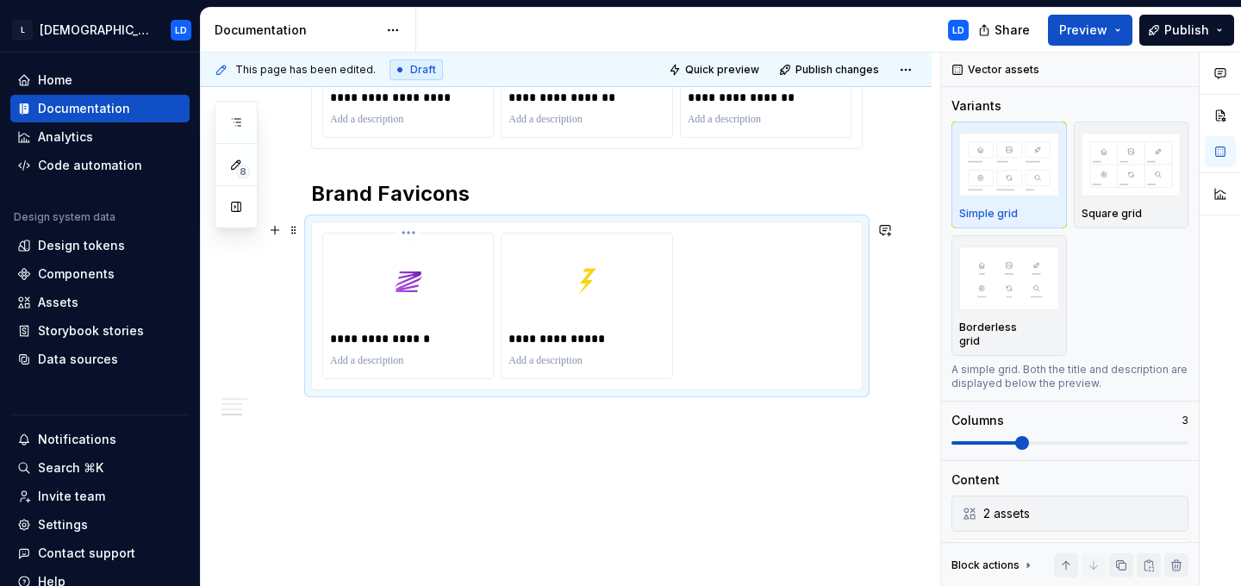
click at [406, 230] on html "L [DEMOGRAPHIC_DATA] LD Home Documentation Analytics Code automation Design sys…" at bounding box center [620, 293] width 1241 height 586
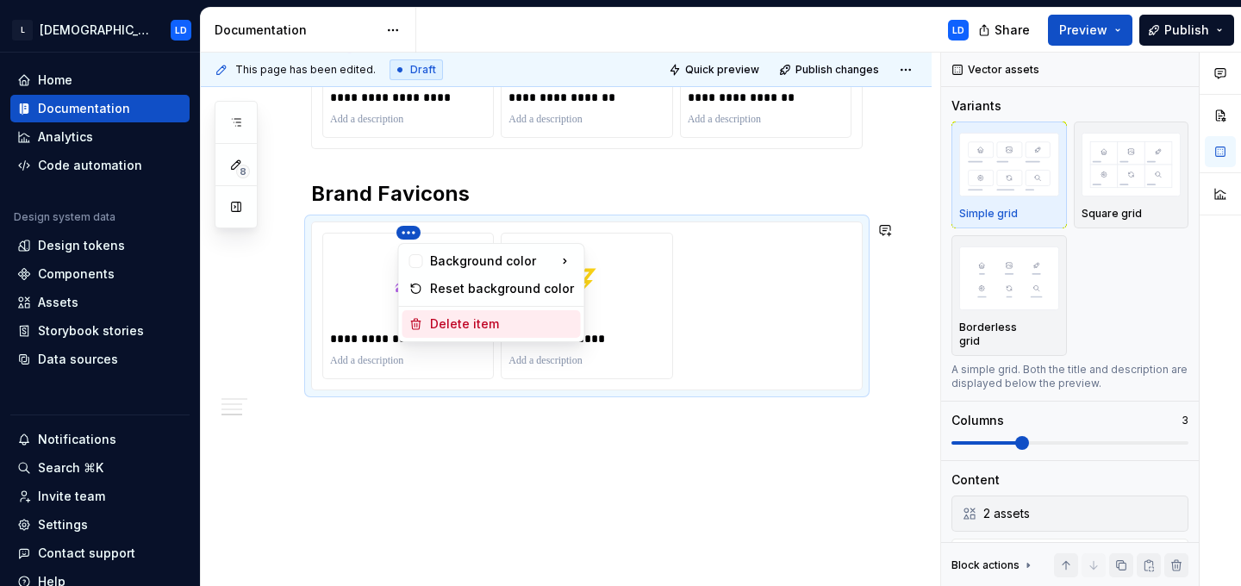
click at [446, 321] on div "Delete item" at bounding box center [502, 323] width 144 height 17
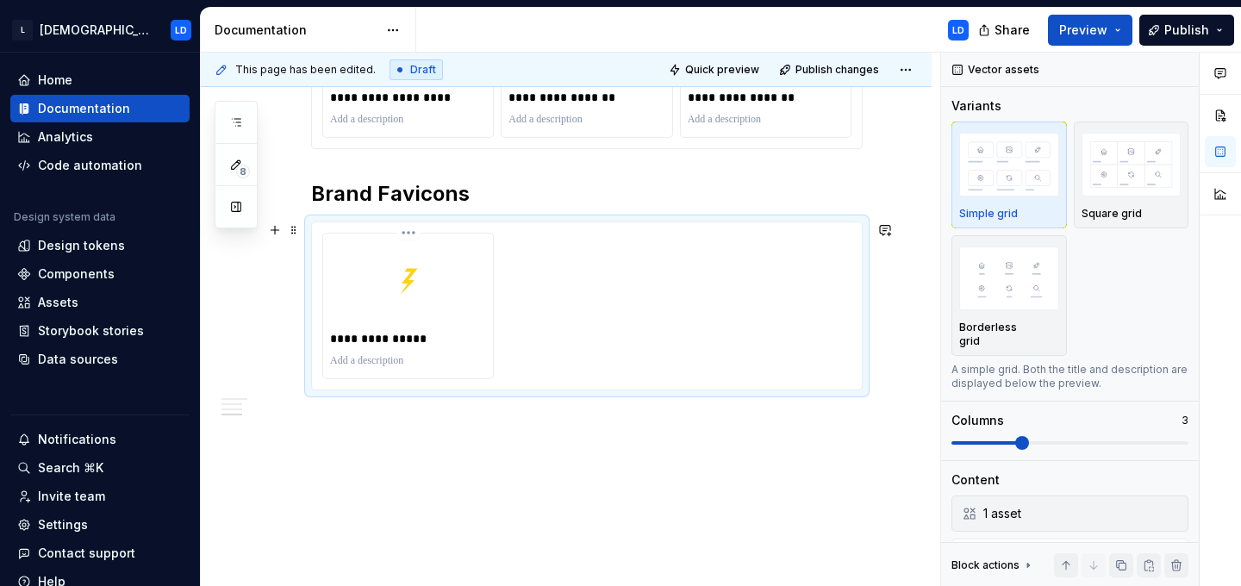
click at [411, 232] on html "L [DEMOGRAPHIC_DATA] LD Home Documentation Analytics Code automation Design sys…" at bounding box center [620, 293] width 1241 height 586
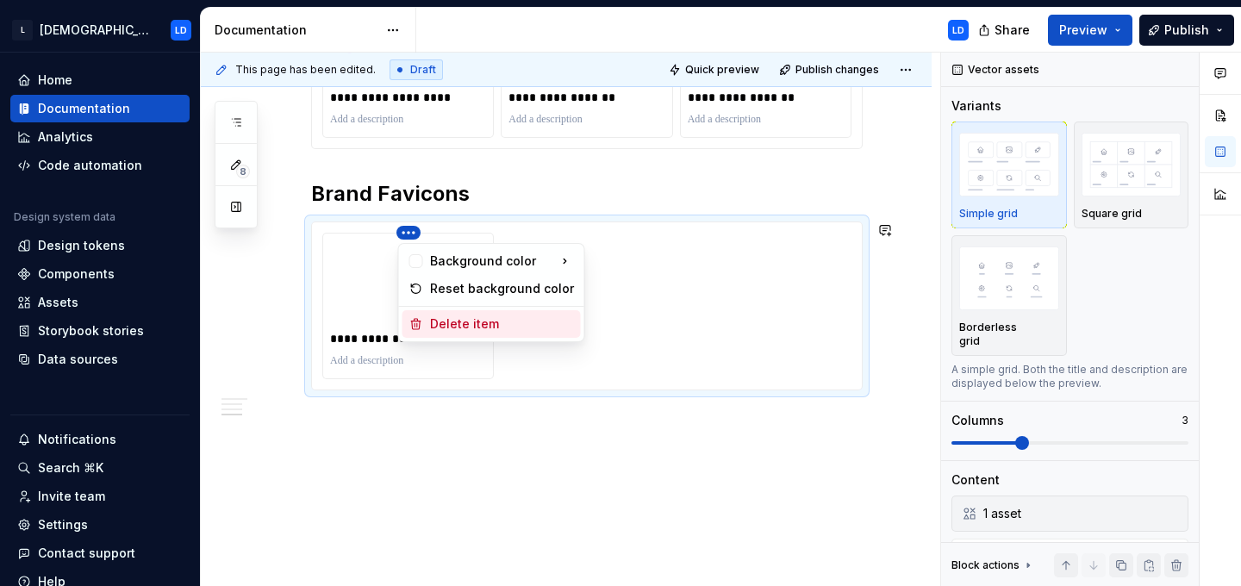
click at [451, 326] on div "Delete item" at bounding box center [502, 323] width 144 height 17
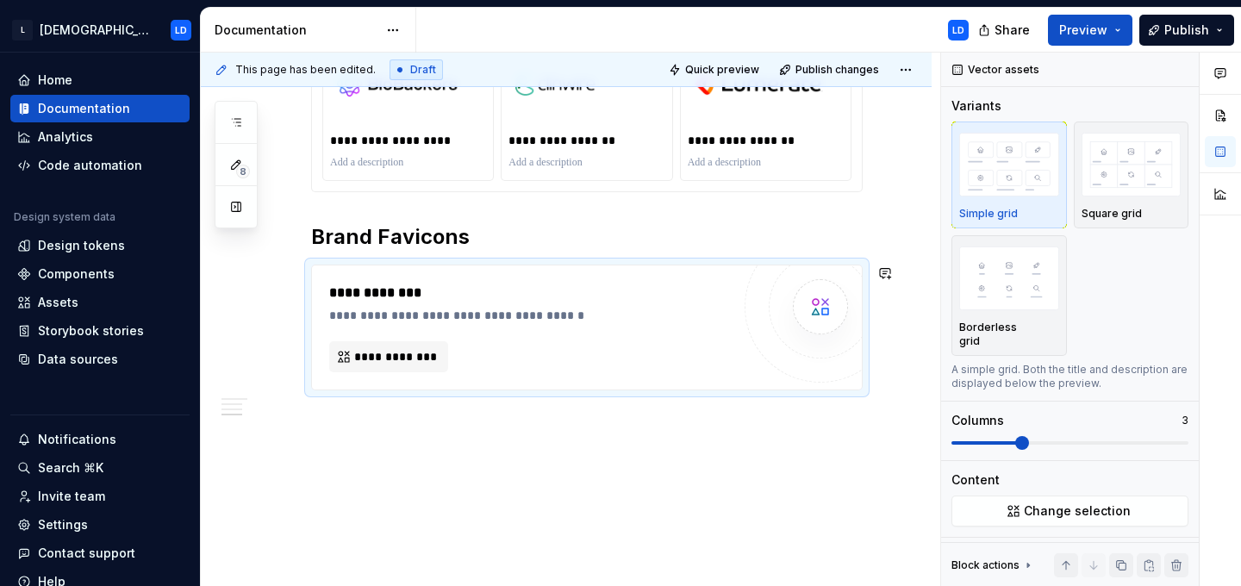
scroll to position [1403, 0]
click at [414, 358] on span "**********" at bounding box center [392, 356] width 77 height 17
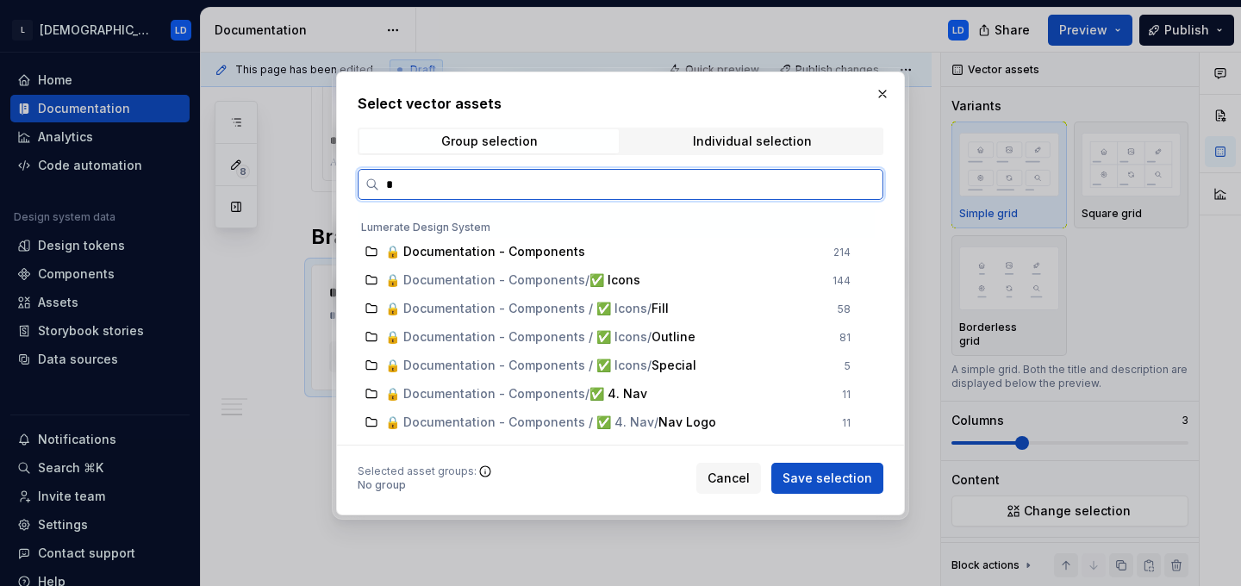
type input "**"
type textarea "*"
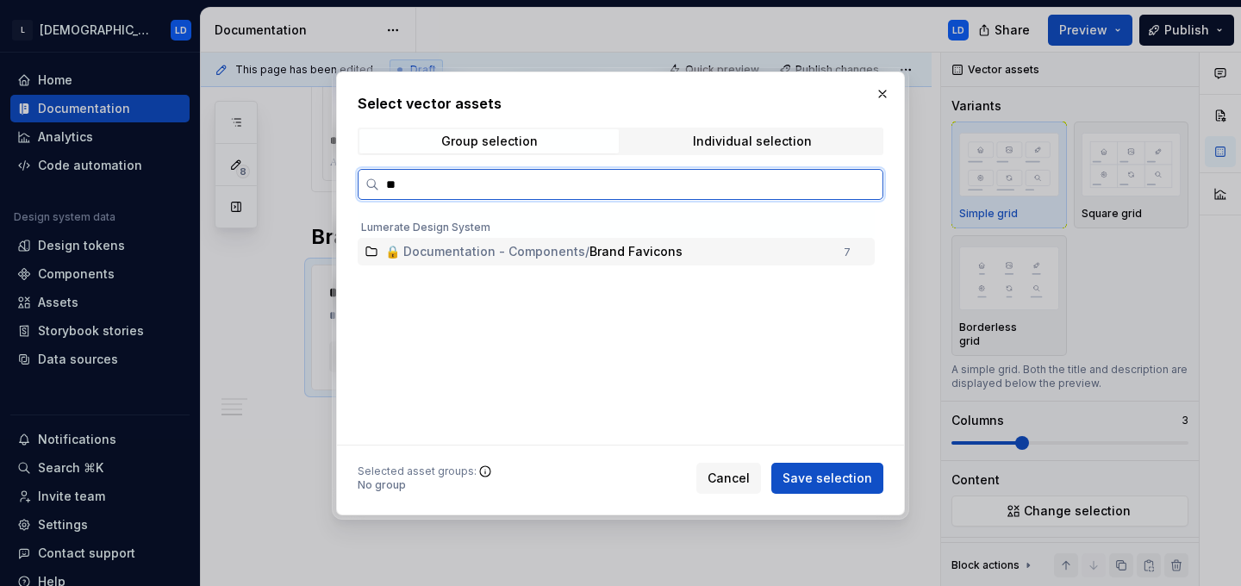
type input "***"
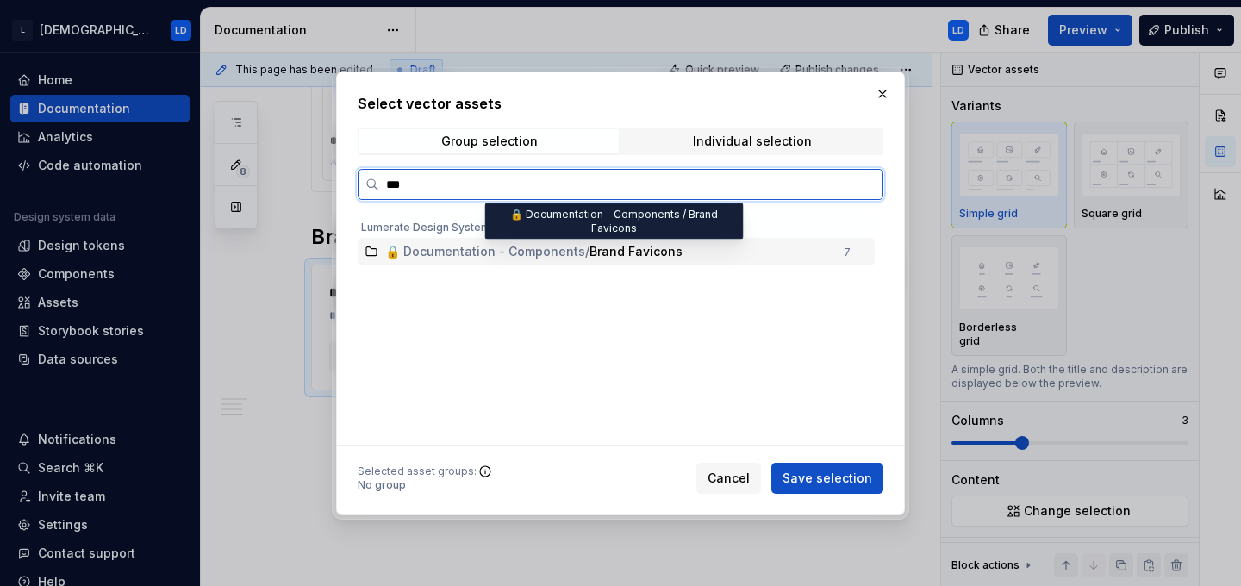
click at [591, 252] on span "Brand Favicons" at bounding box center [635, 251] width 93 height 17
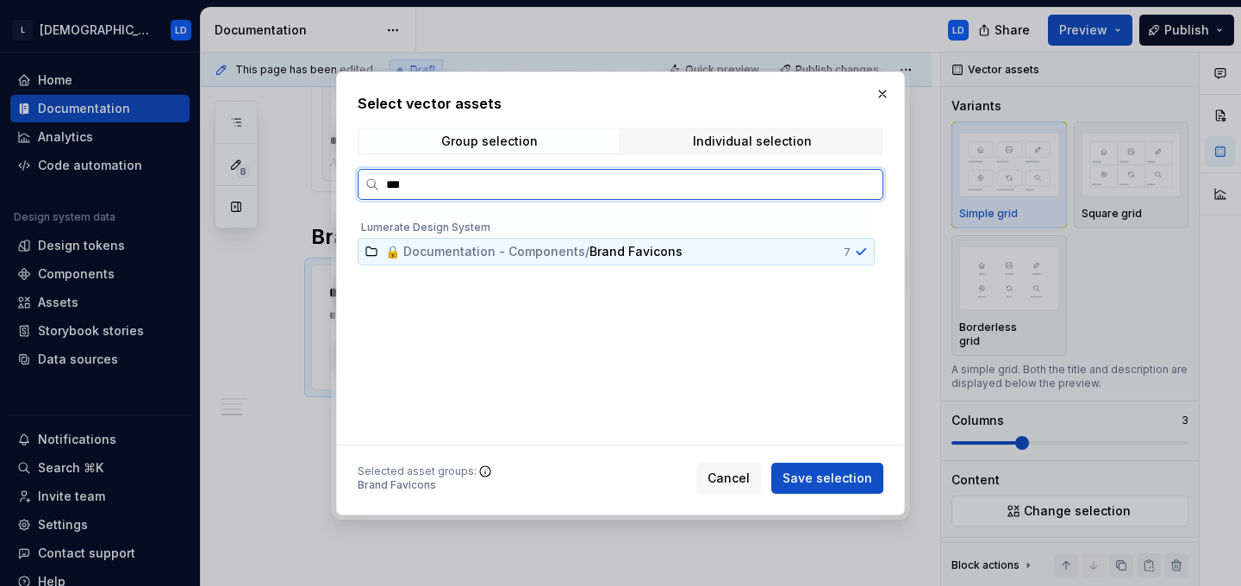
click at [370, 251] on icon at bounding box center [371, 252] width 14 height 14
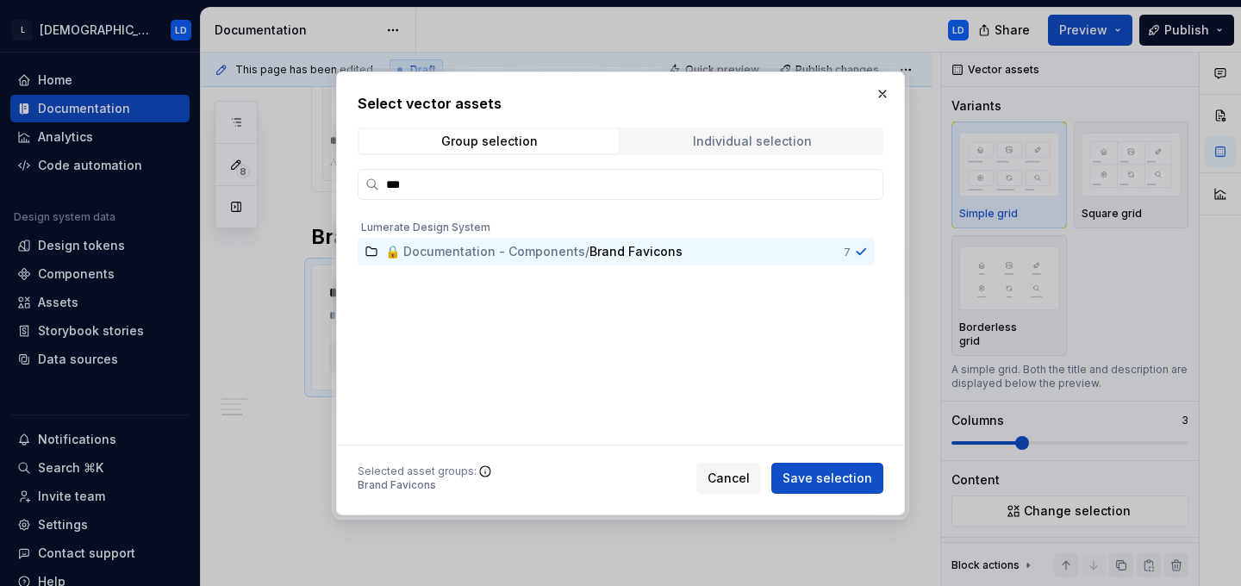
click at [740, 136] on div "Individual selection" at bounding box center [752, 141] width 119 height 14
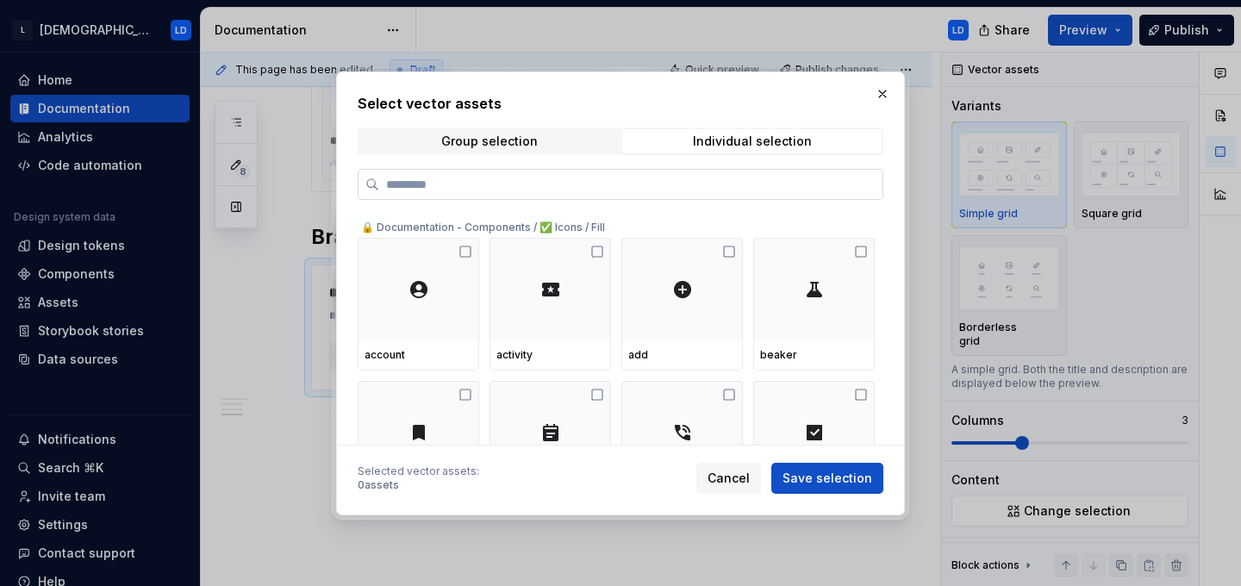
click at [557, 174] on label at bounding box center [621, 184] width 526 height 31
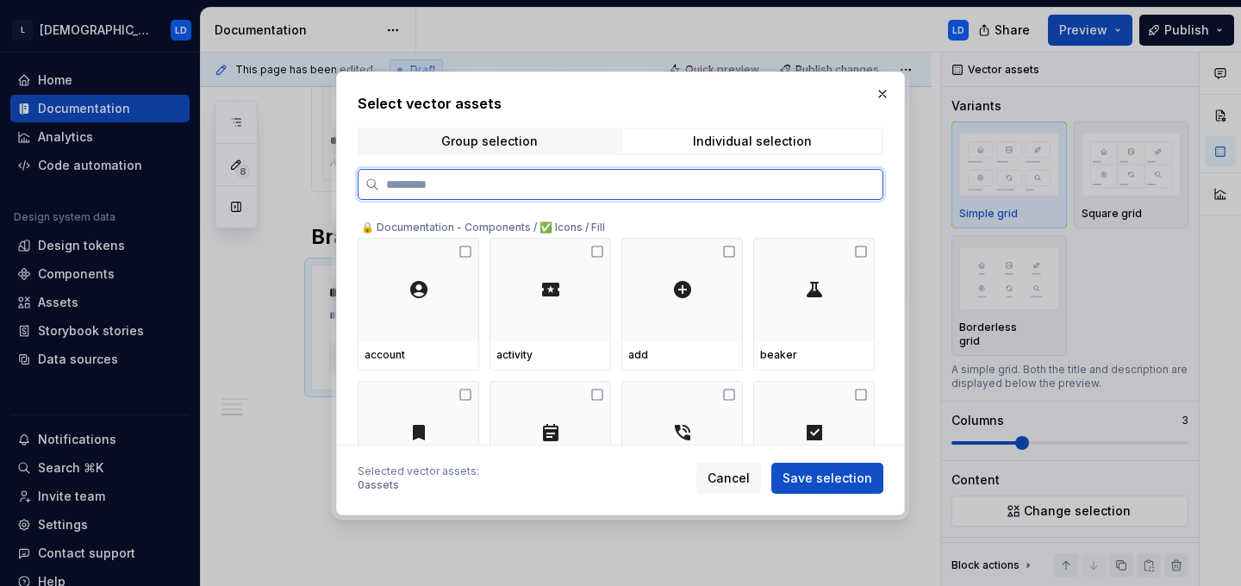
click at [557, 176] on input "search" at bounding box center [630, 184] width 503 height 17
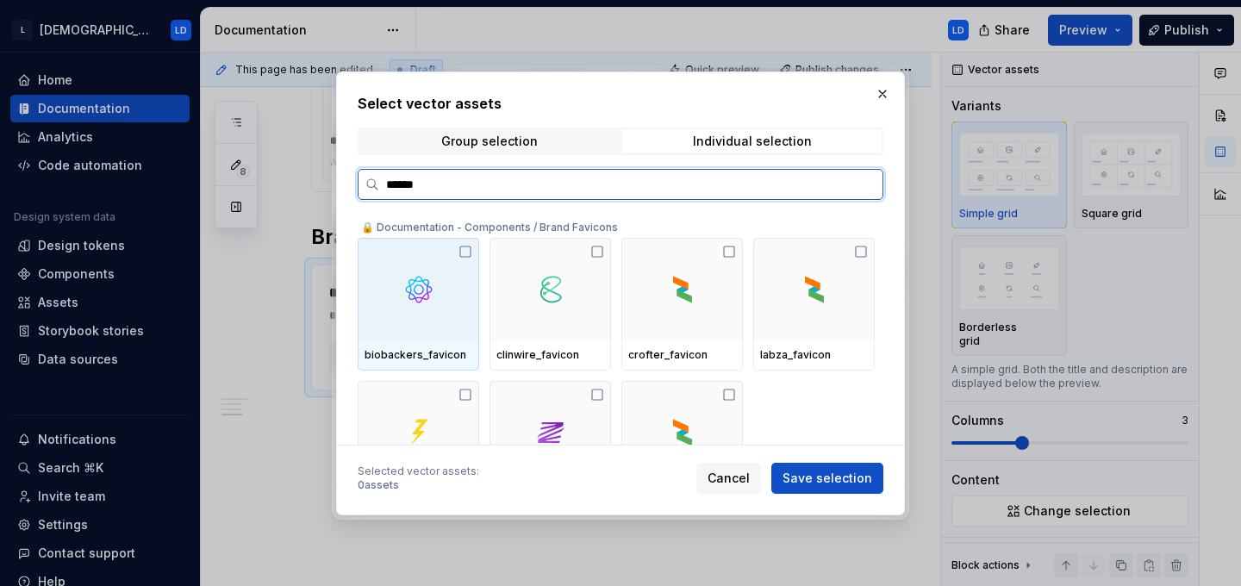
type input "*******"
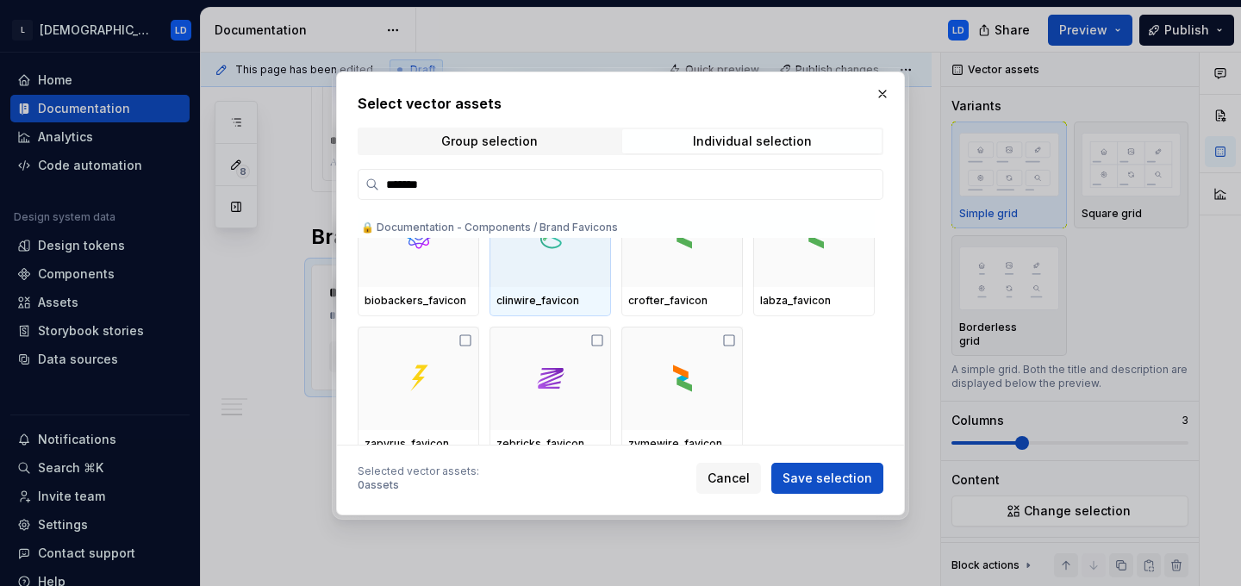
scroll to position [69, 0]
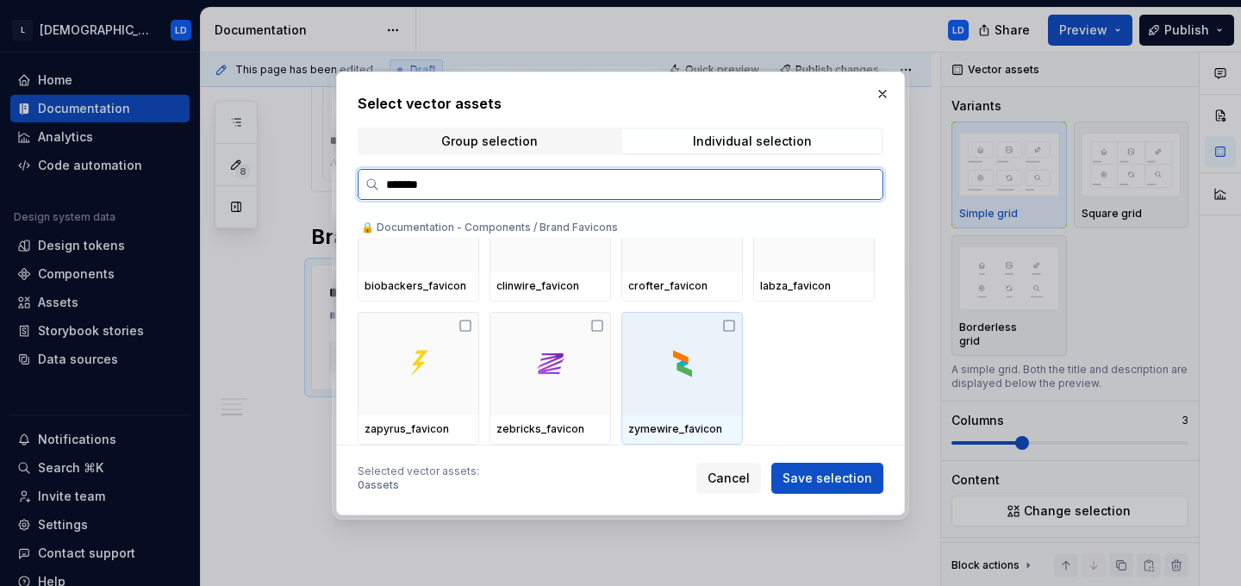
click at [690, 360] on img at bounding box center [683, 364] width 28 height 28
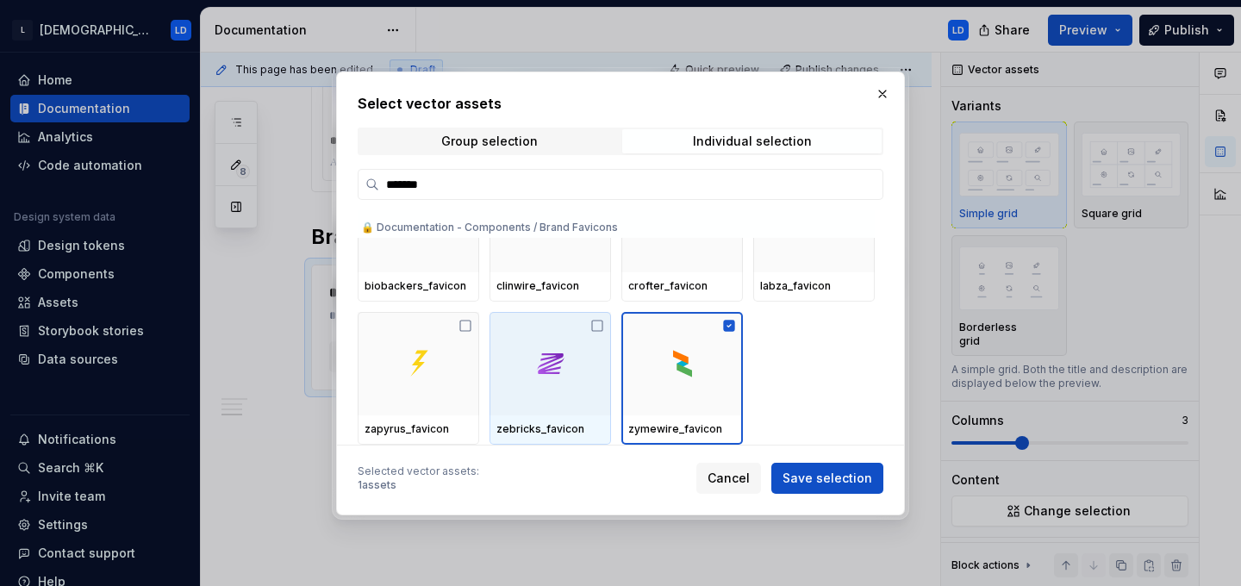
scroll to position [55, 0]
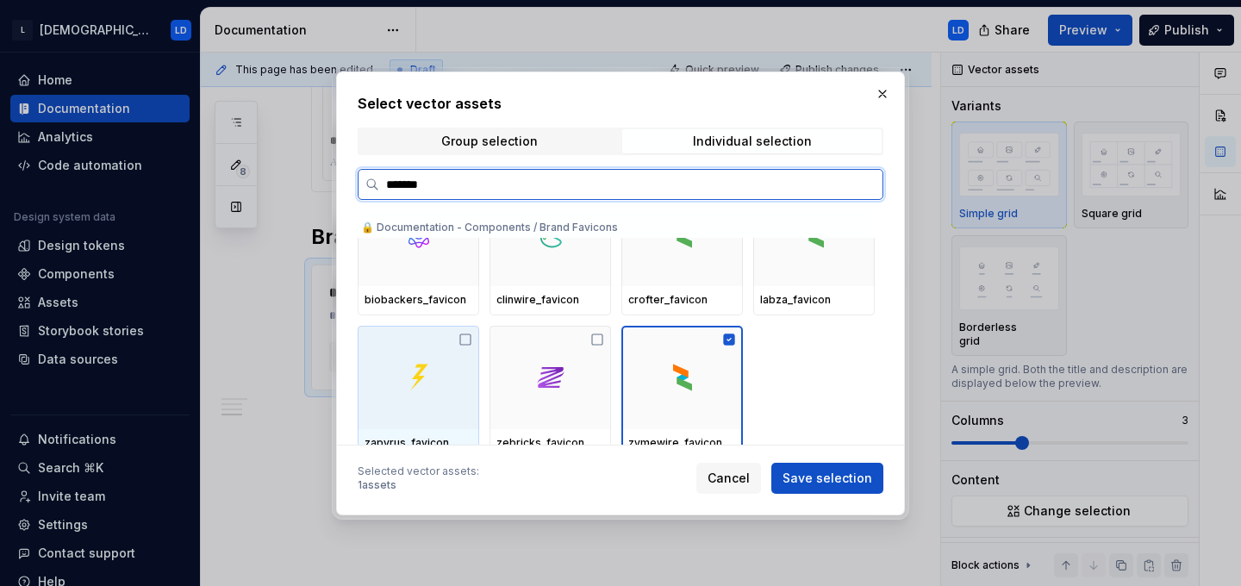
click at [424, 356] on div at bounding box center [418, 377] width 121 height 103
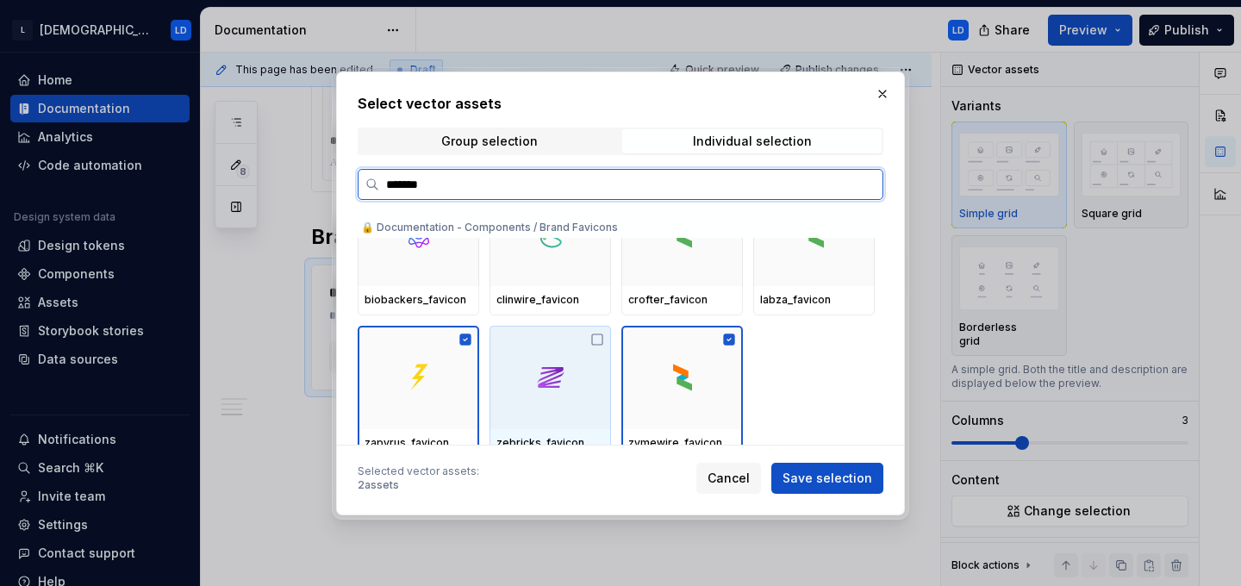
click at [588, 405] on div at bounding box center [549, 377] width 121 height 103
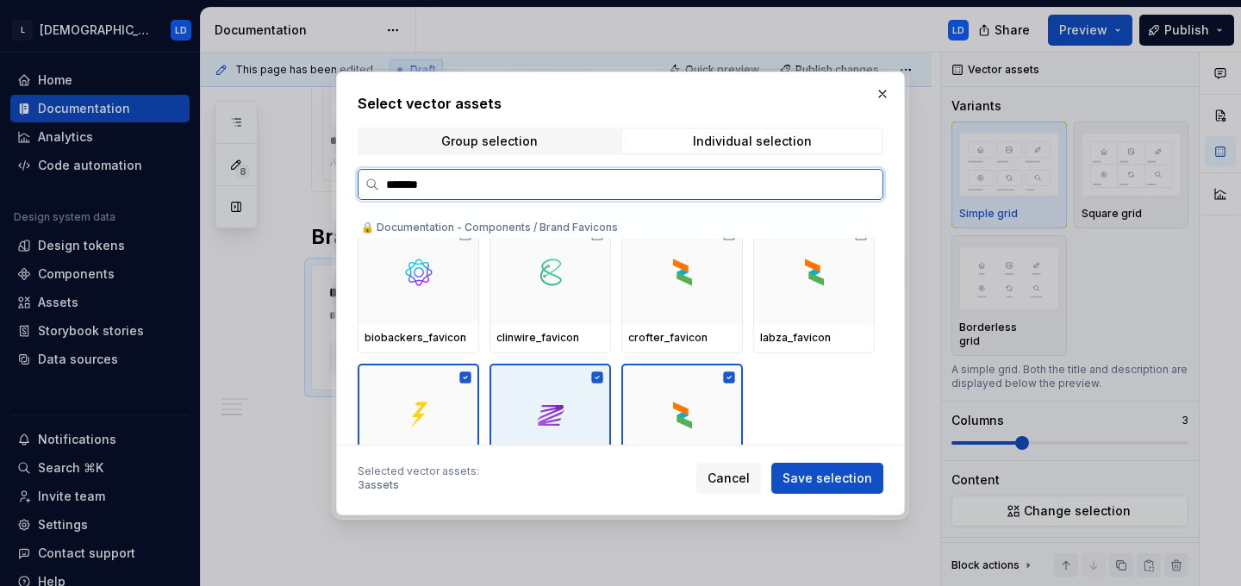
scroll to position [4, 0]
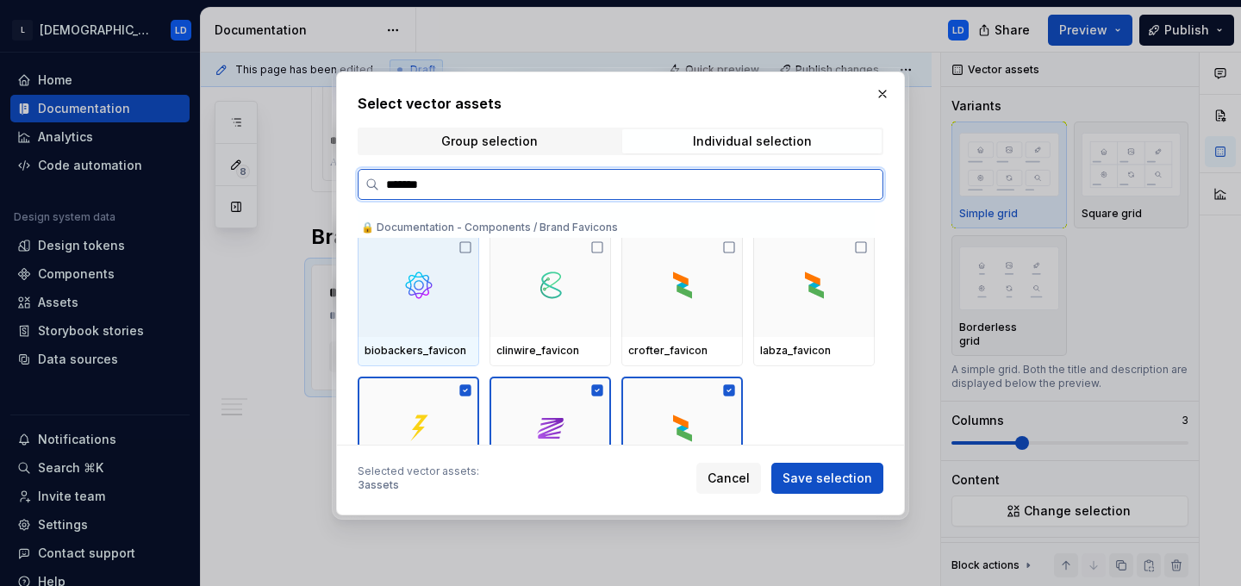
click at [459, 322] on div at bounding box center [418, 284] width 121 height 103
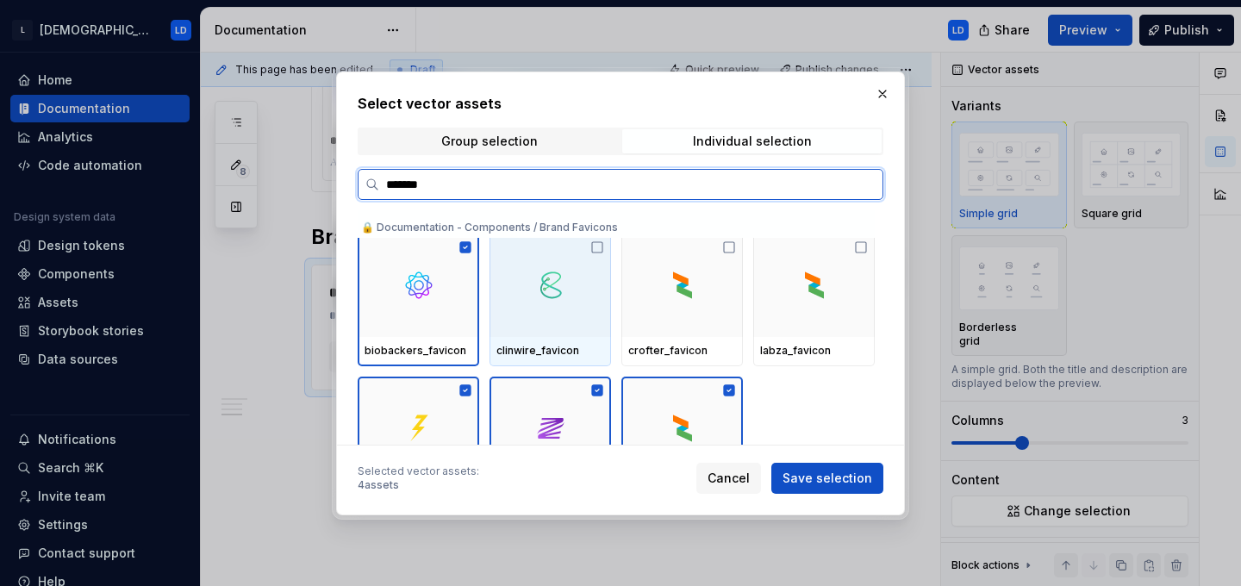
click at [532, 322] on div at bounding box center [549, 284] width 121 height 103
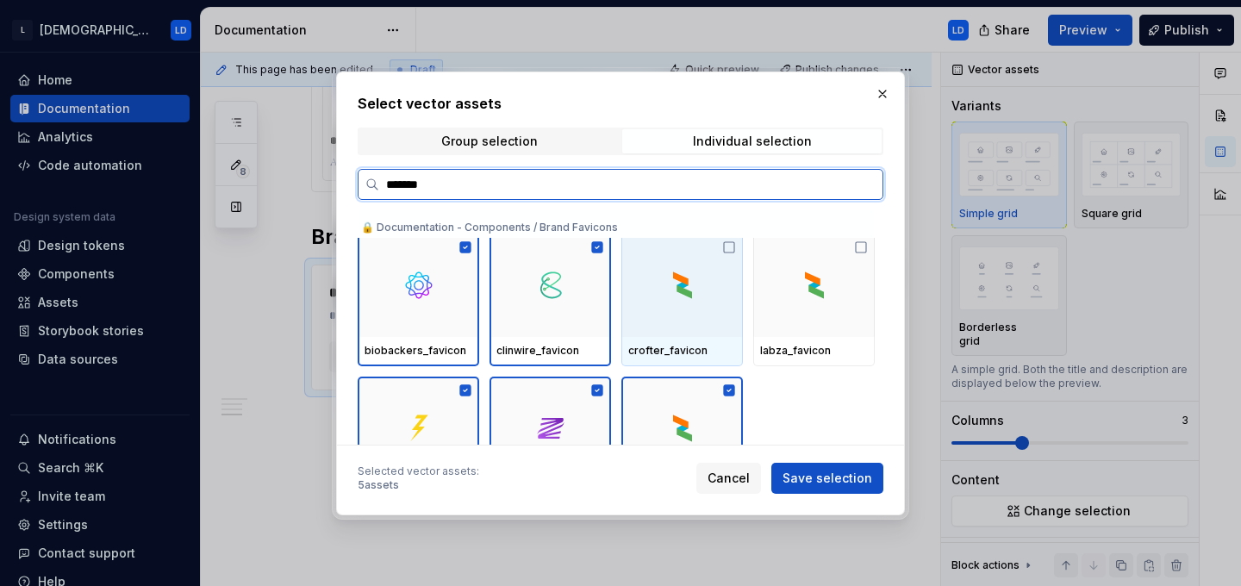
click at [707, 341] on div "crofter_favicon" at bounding box center [681, 351] width 121 height 29
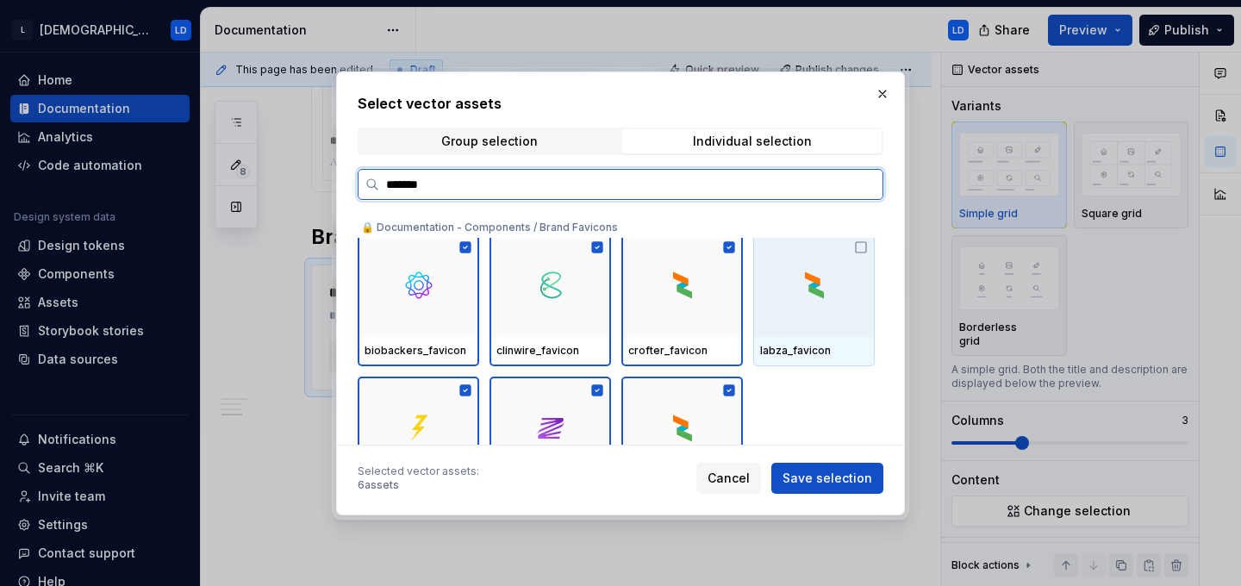
click at [843, 324] on div at bounding box center [813, 284] width 121 height 103
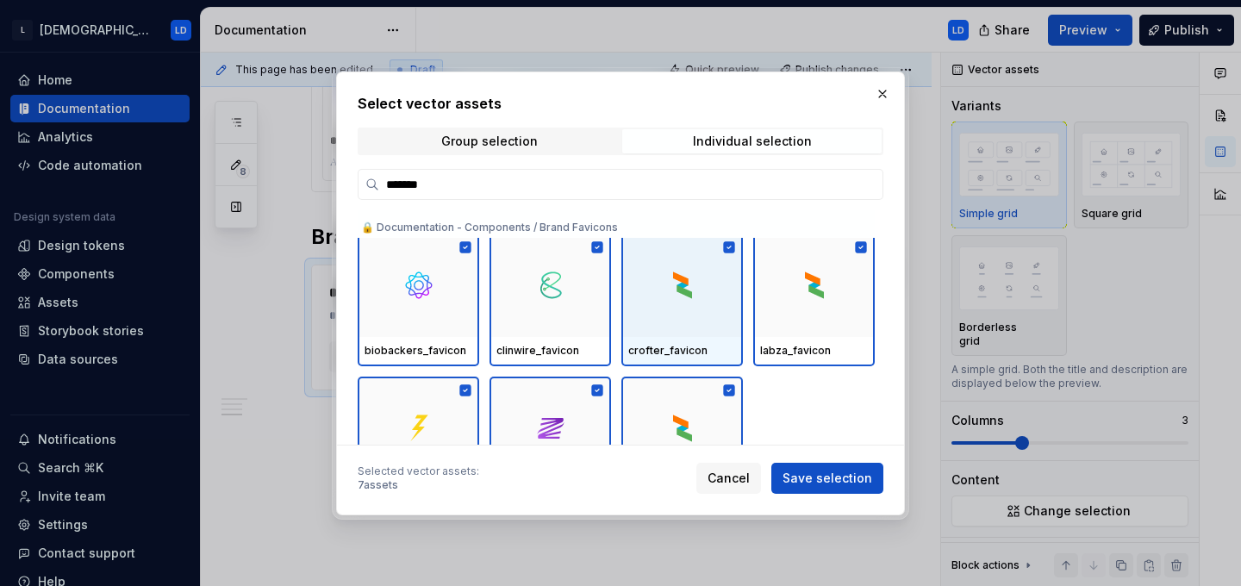
scroll to position [0, 0]
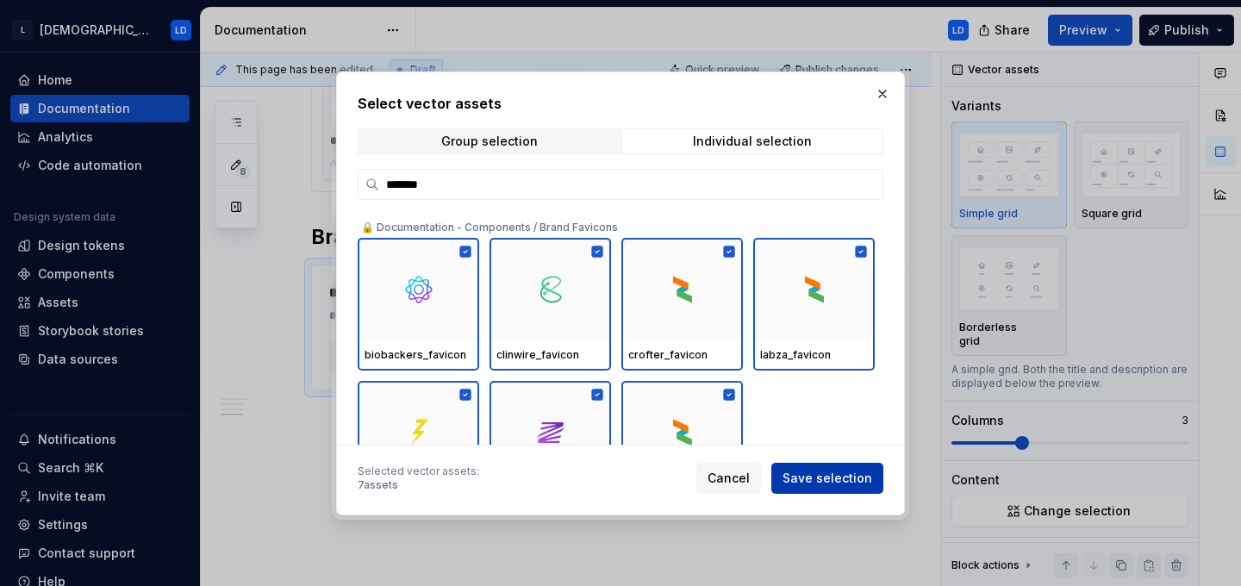
click at [818, 488] on button "Save selection" at bounding box center [827, 478] width 112 height 31
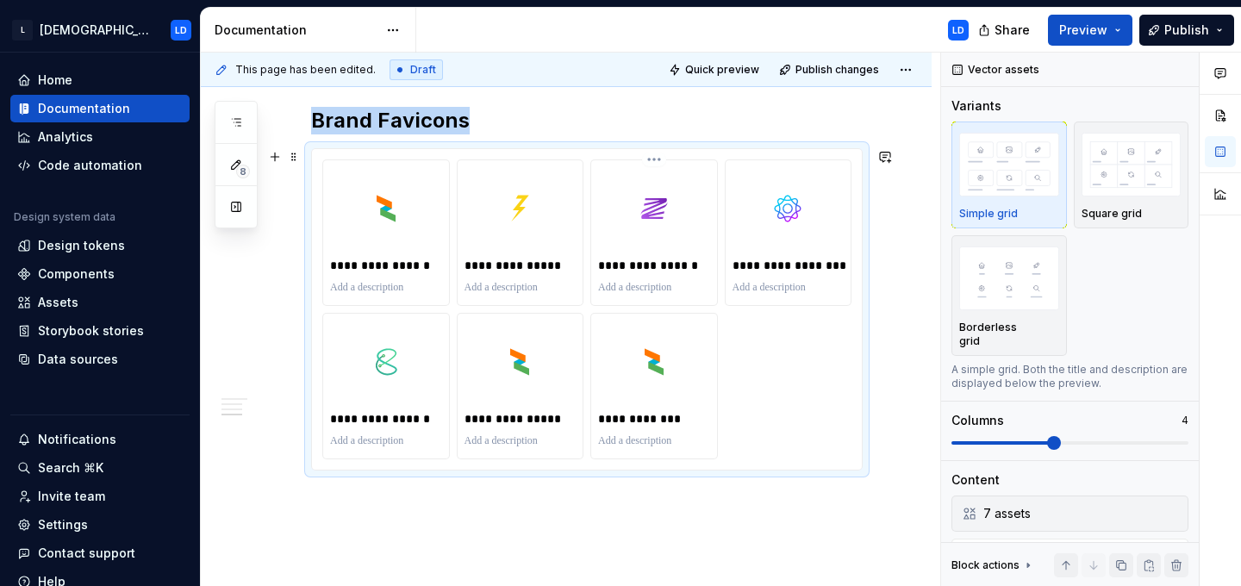
scroll to position [1518, 0]
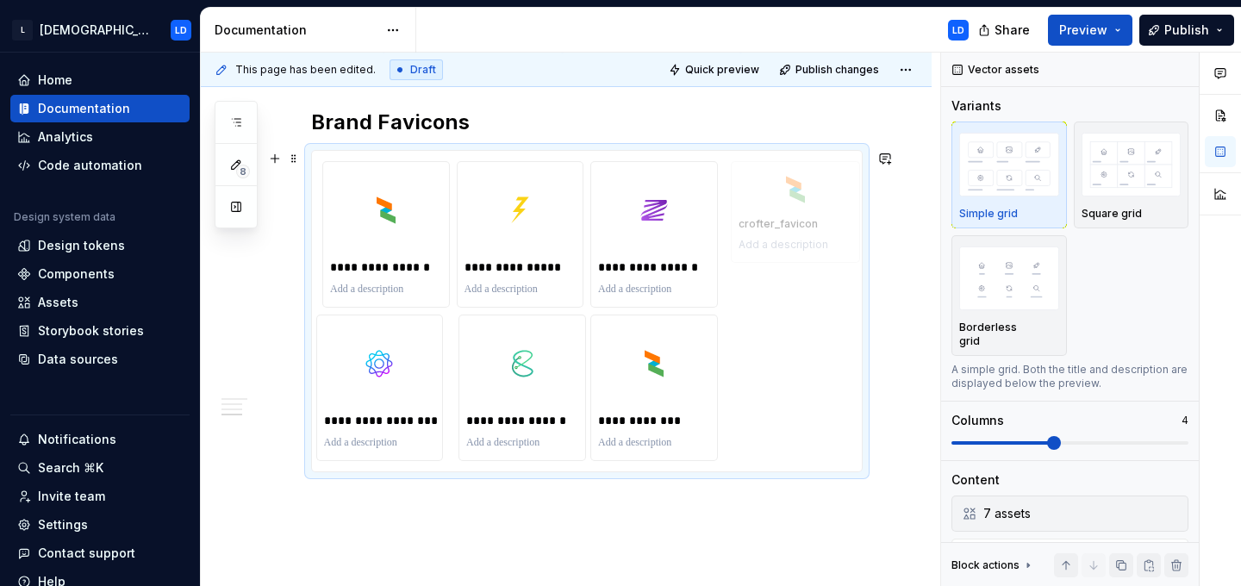
drag, startPoint x: 513, startPoint y: 383, endPoint x: 736, endPoint y: 281, distance: 244.8
click at [736, 281] on body "L [DEMOGRAPHIC_DATA] LD Home Documentation Analytics Code automation Design sys…" at bounding box center [620, 293] width 1241 height 586
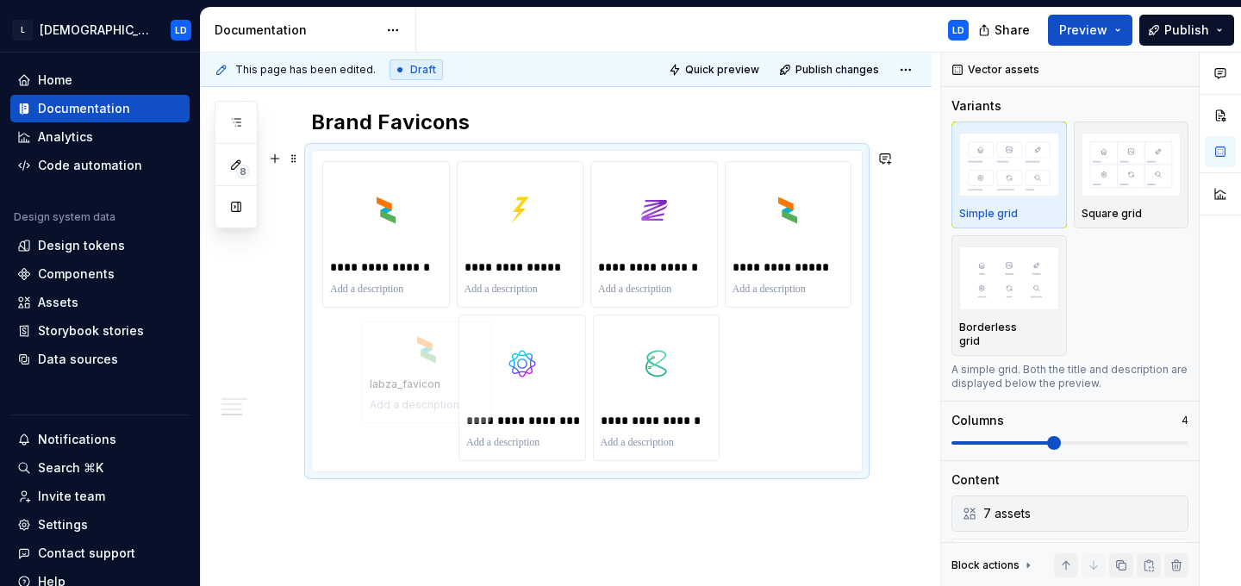
drag, startPoint x: 666, startPoint y: 376, endPoint x: 414, endPoint y: 387, distance: 251.8
click at [414, 387] on body "L [DEMOGRAPHIC_DATA] LD Home Documentation Analytics Code automation Design sys…" at bounding box center [620, 293] width 1241 height 586
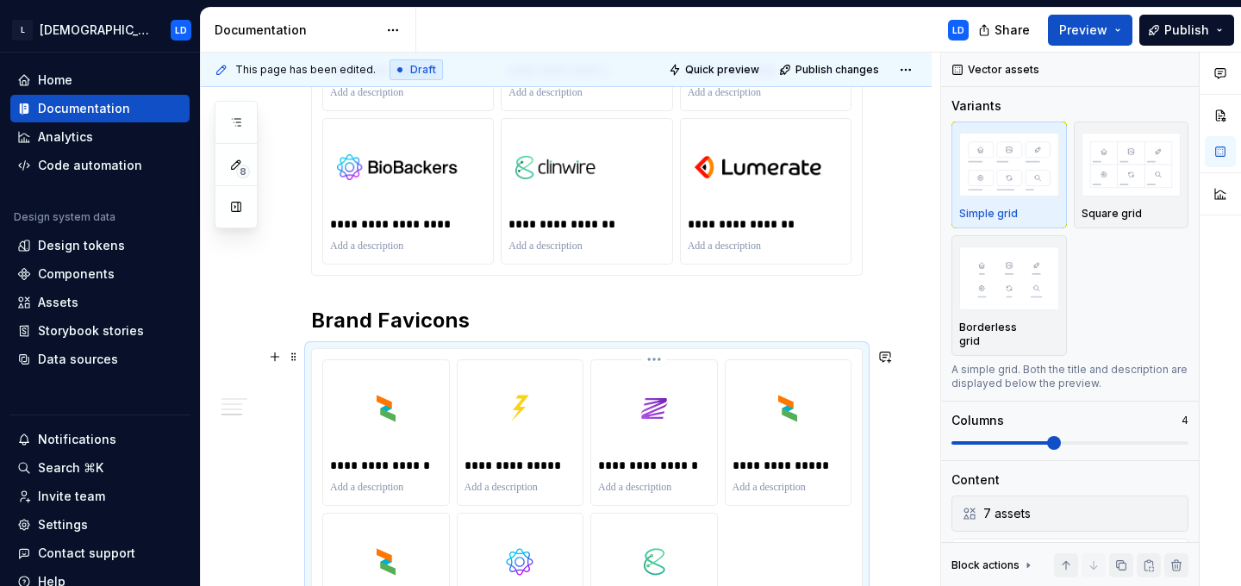
scroll to position [0, 0]
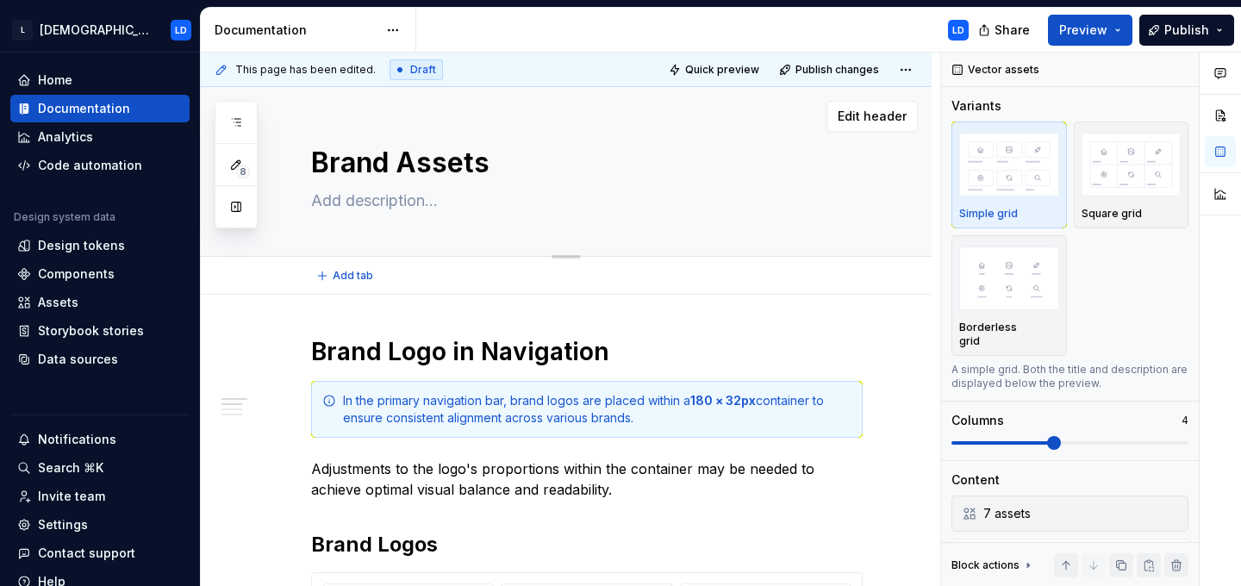
click at [551, 173] on textarea "Brand Assets" at bounding box center [583, 162] width 551 height 41
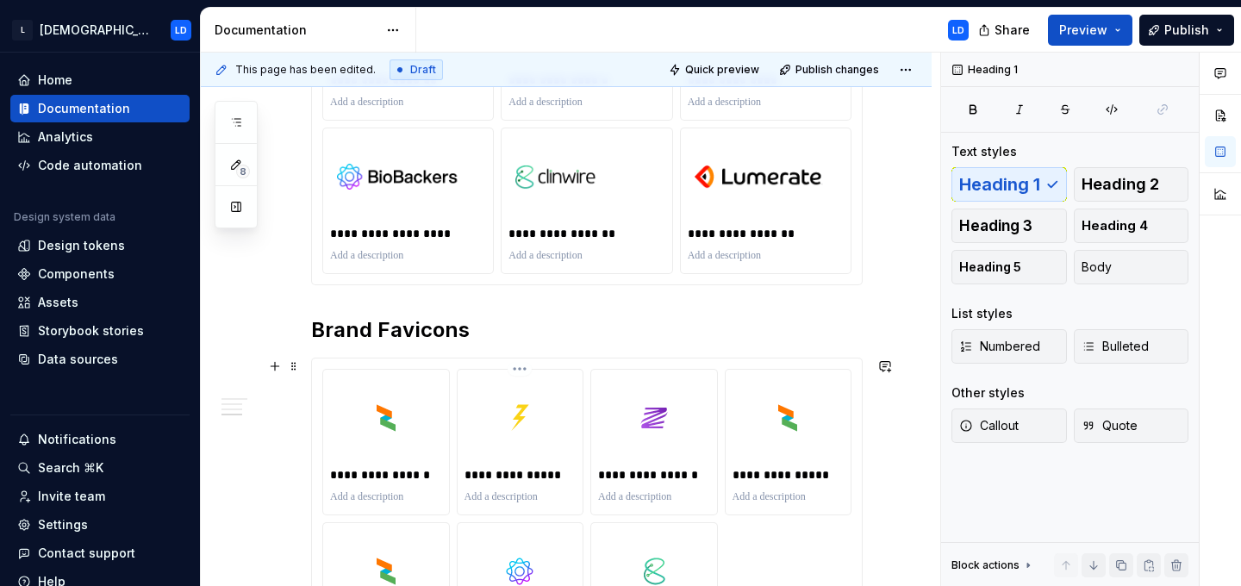
scroll to position [1355, 0]
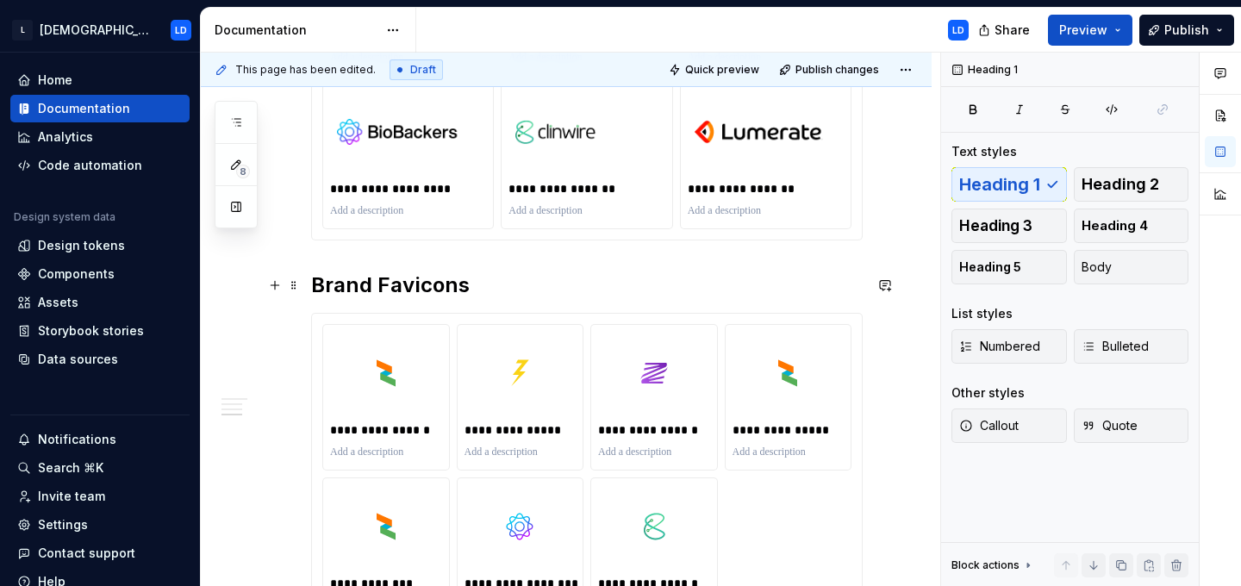
click at [370, 289] on h2 "Brand Favicons" at bounding box center [586, 285] width 551 height 28
click at [974, 180] on span "Heading 1" at bounding box center [999, 184] width 81 height 17
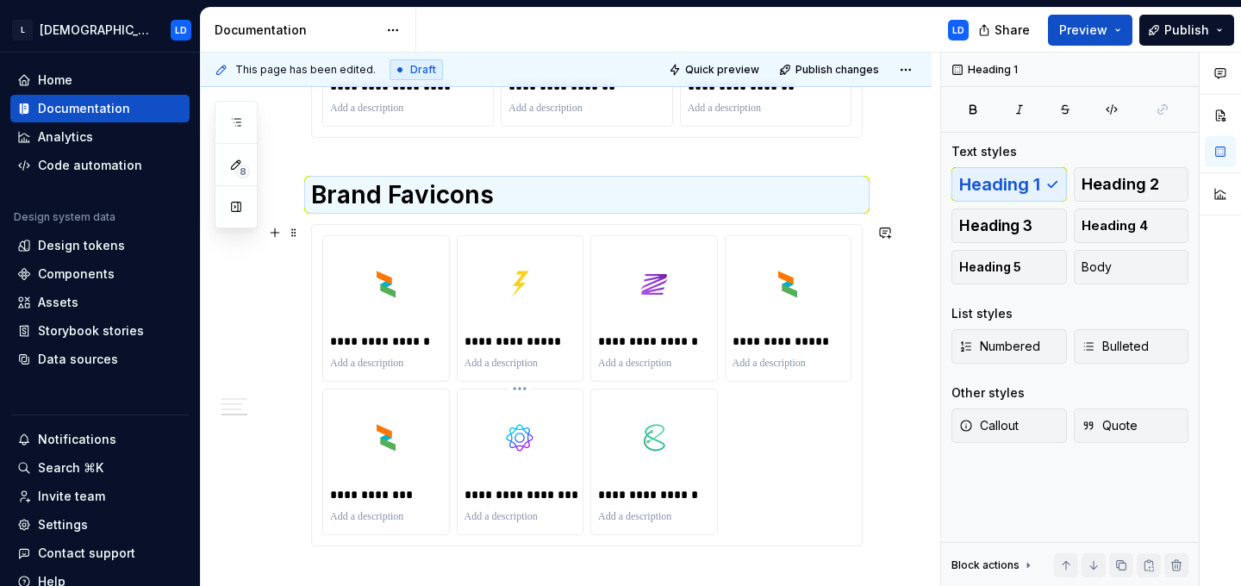
scroll to position [0, 0]
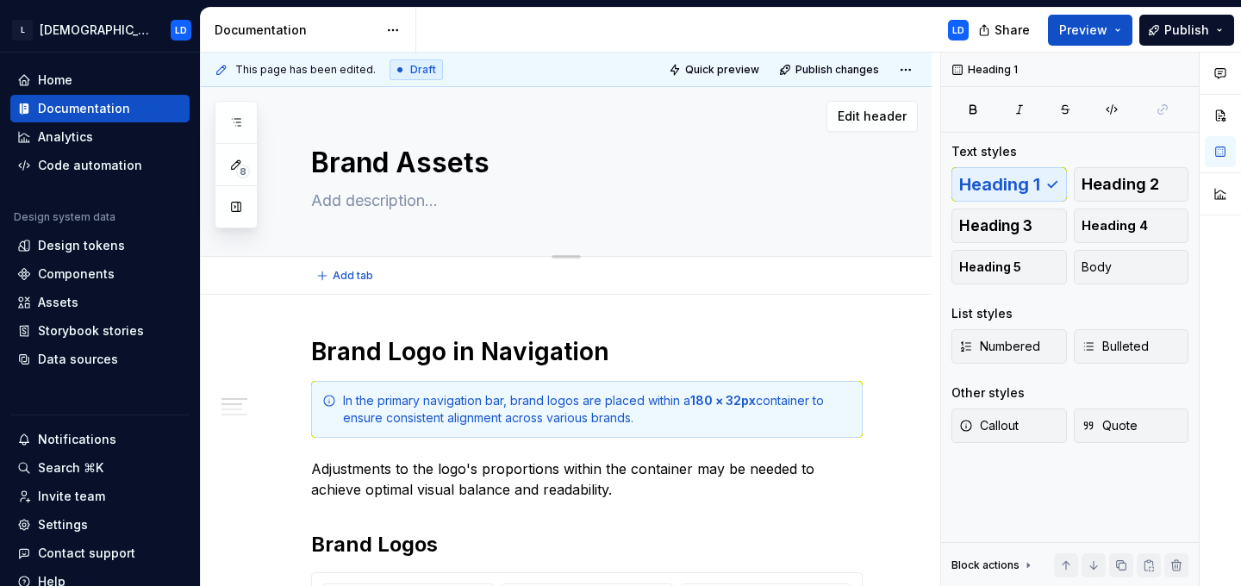
click at [522, 169] on textarea "Brand Assets" at bounding box center [583, 162] width 551 height 41
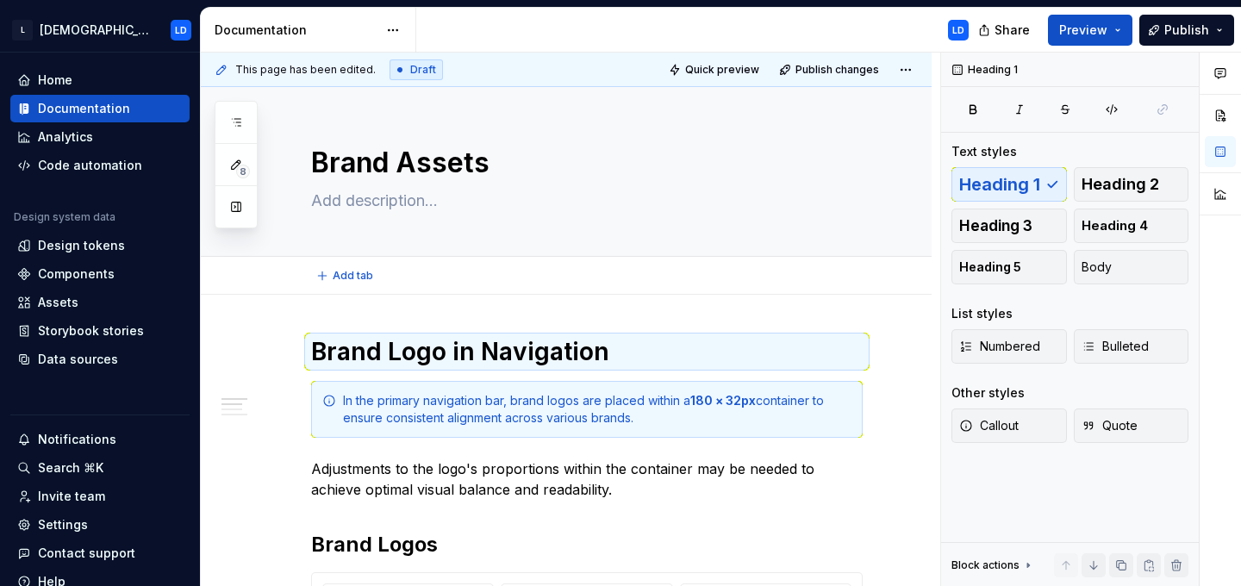
type textarea "*"
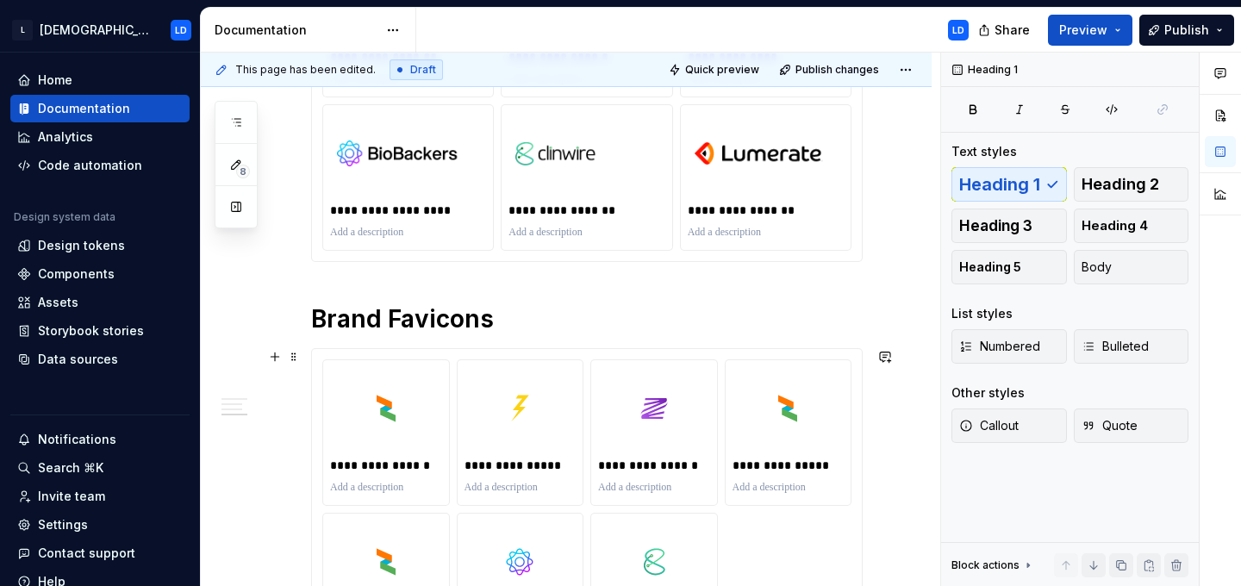
scroll to position [1336, 0]
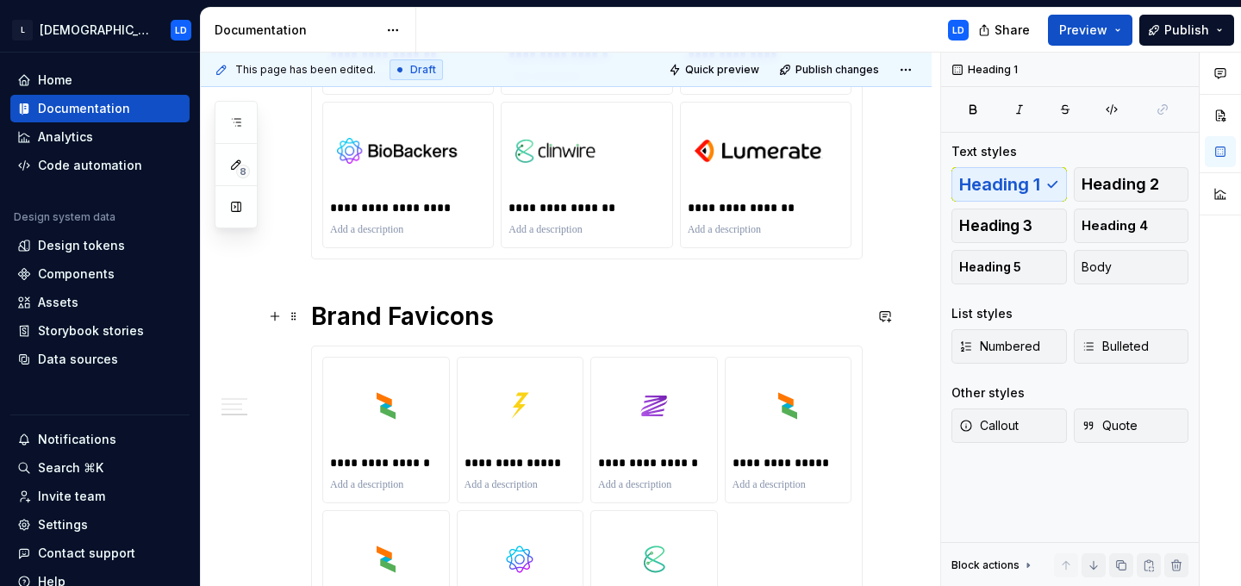
click at [526, 309] on h1 "Brand Favicons" at bounding box center [586, 316] width 551 height 31
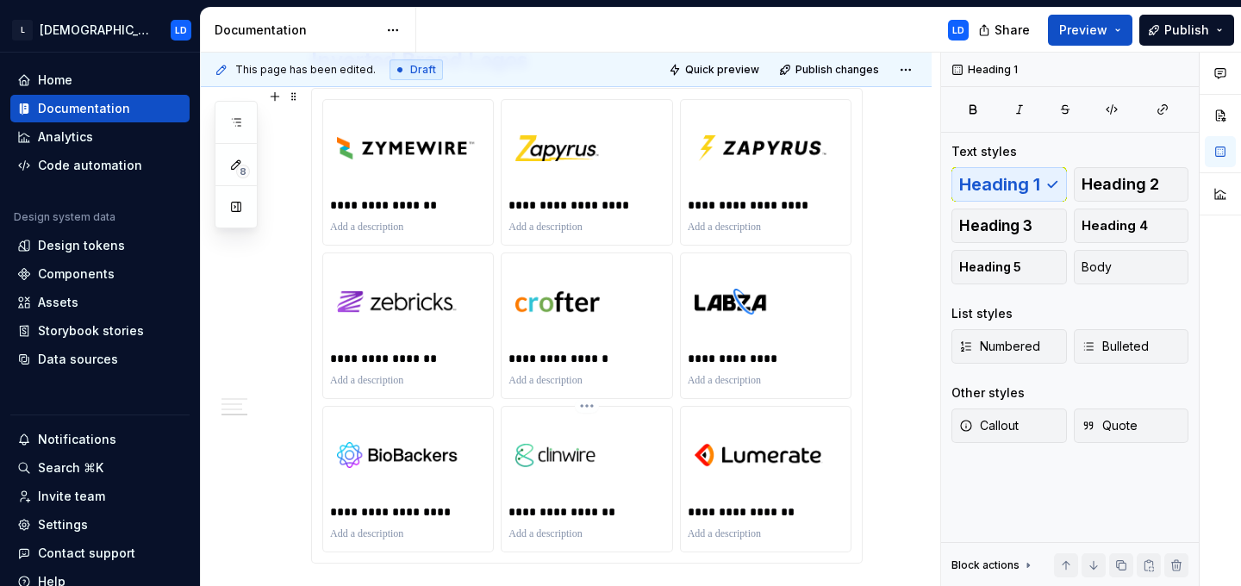
scroll to position [0, 0]
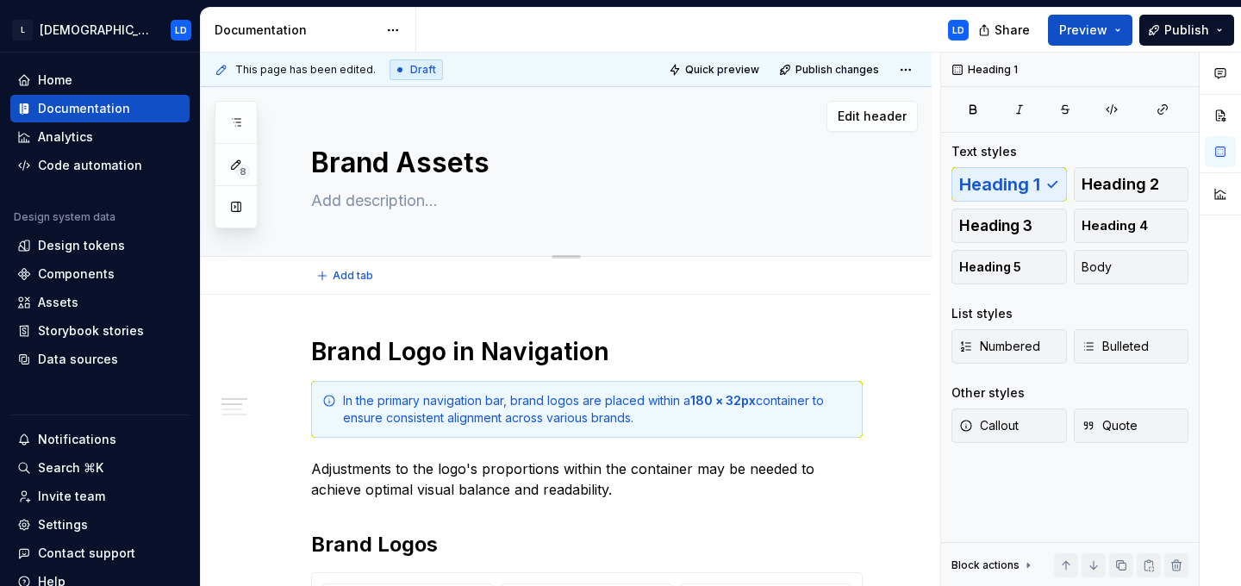
click at [562, 165] on textarea "Brand Assets" at bounding box center [583, 162] width 551 height 41
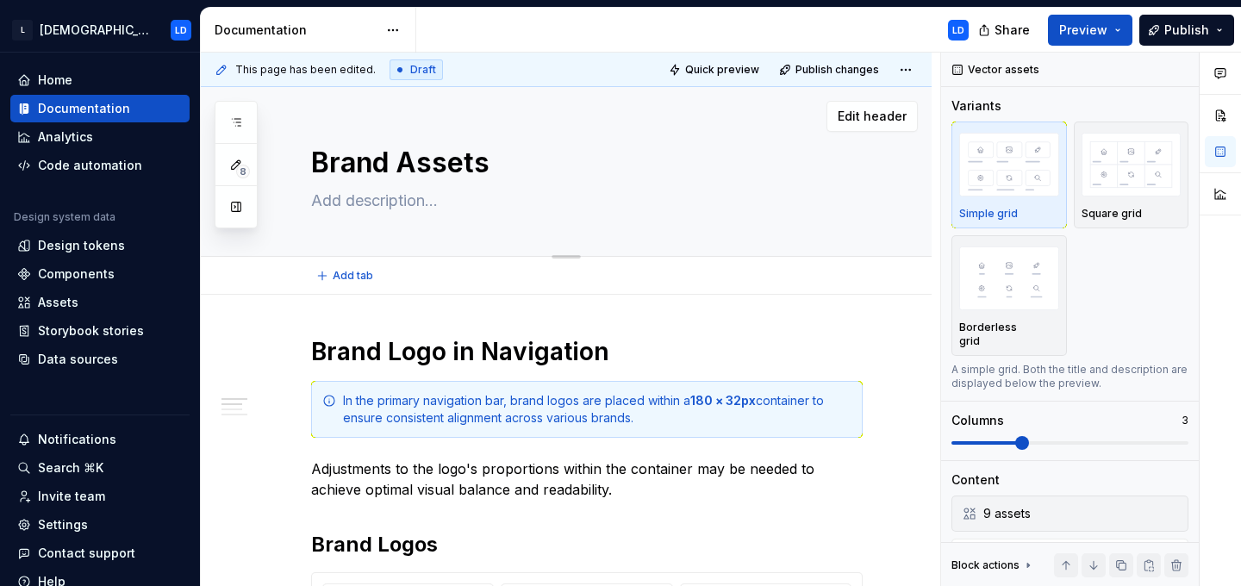
click at [534, 166] on textarea "Brand Assets" at bounding box center [583, 162] width 551 height 41
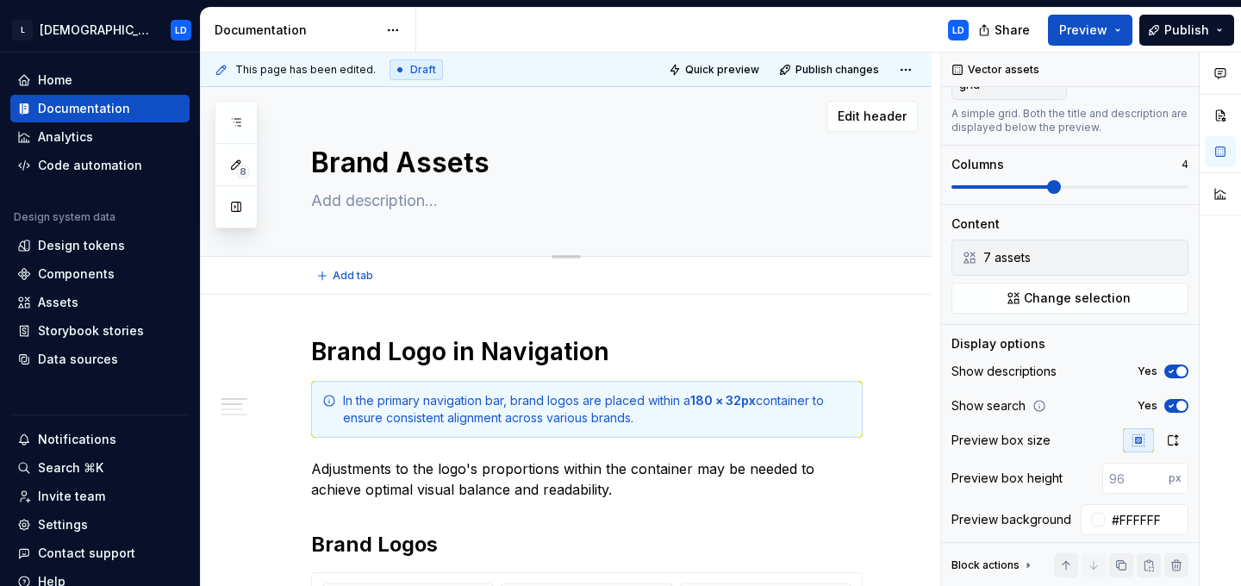
click at [517, 148] on textarea "Brand Assets" at bounding box center [583, 162] width 551 height 41
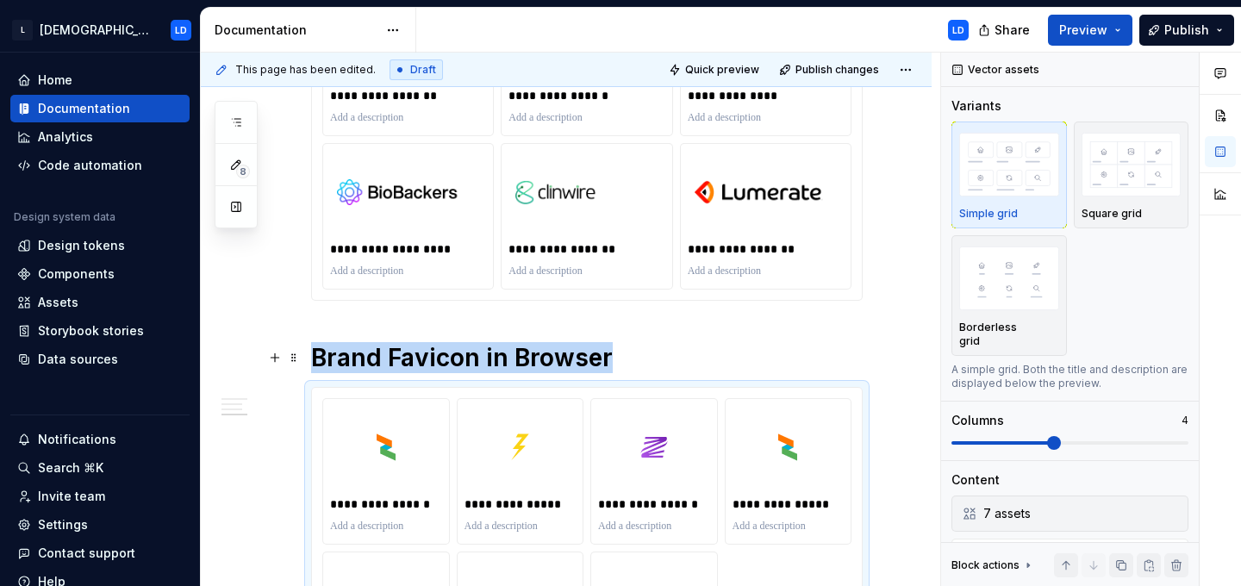
scroll to position [1614, 0]
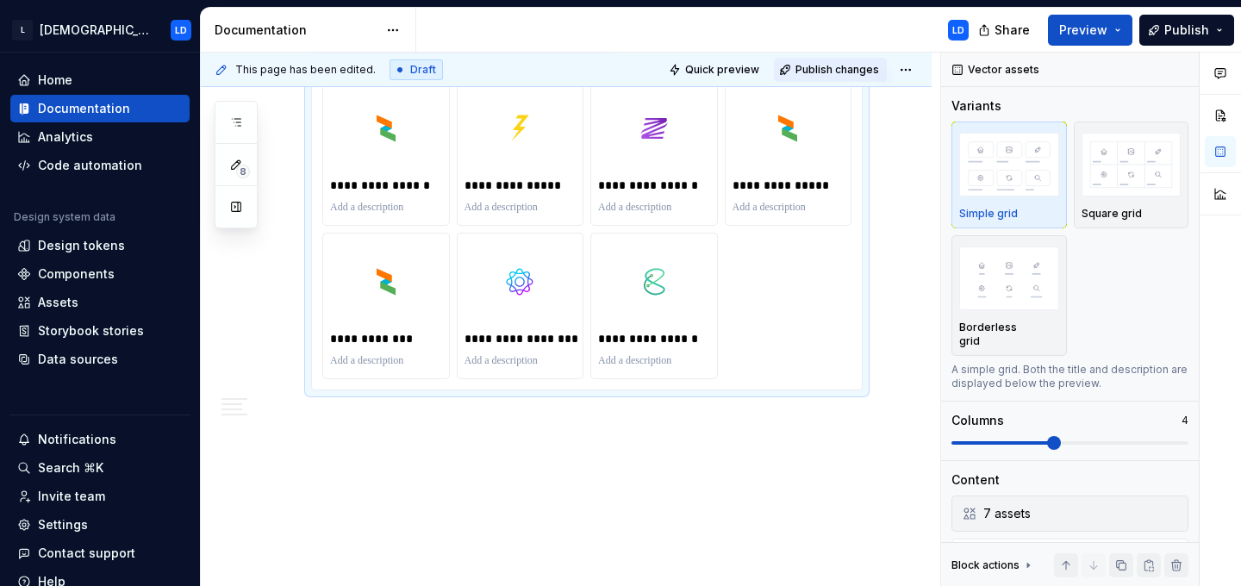
click at [831, 71] on span "Publish changes" at bounding box center [837, 70] width 84 height 14
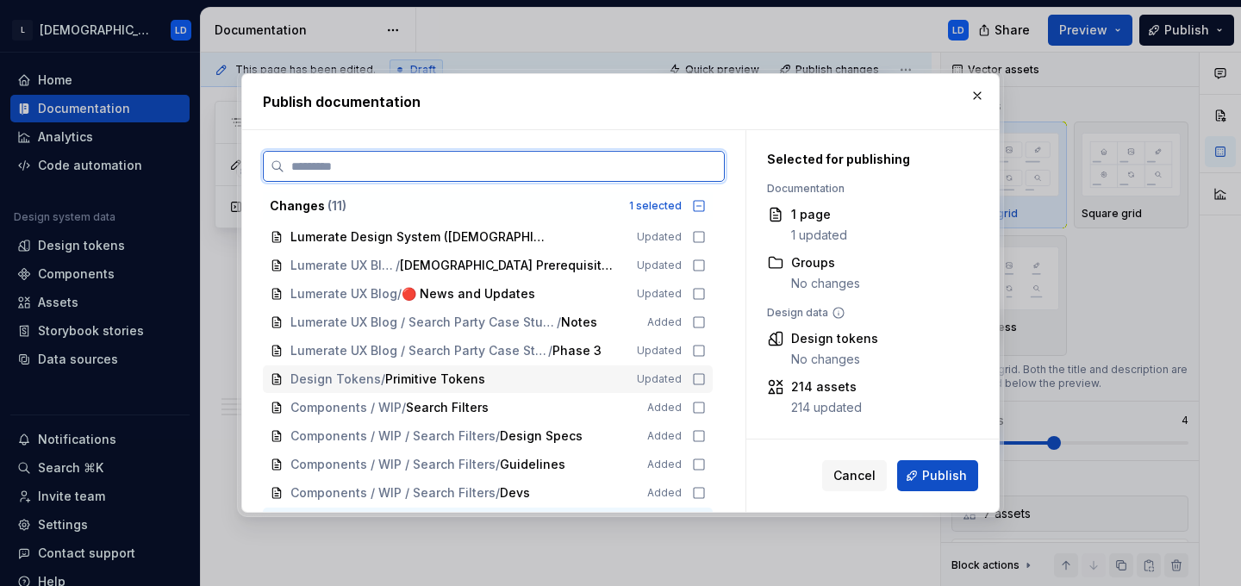
scroll to position [24, 0]
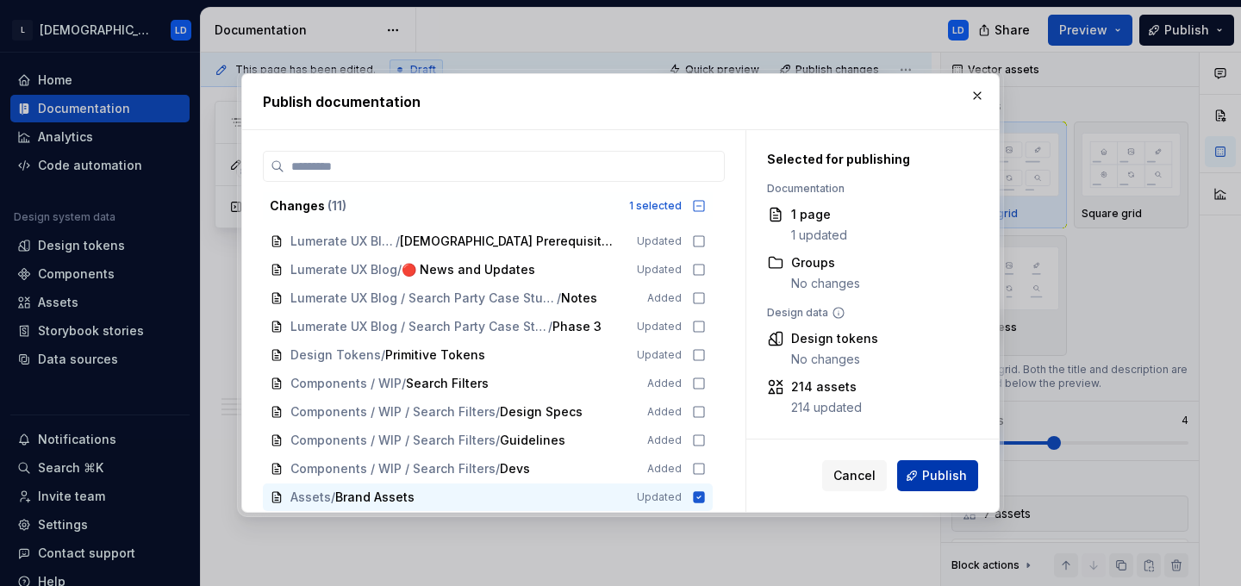
click at [943, 470] on span "Publish" at bounding box center [944, 475] width 45 height 17
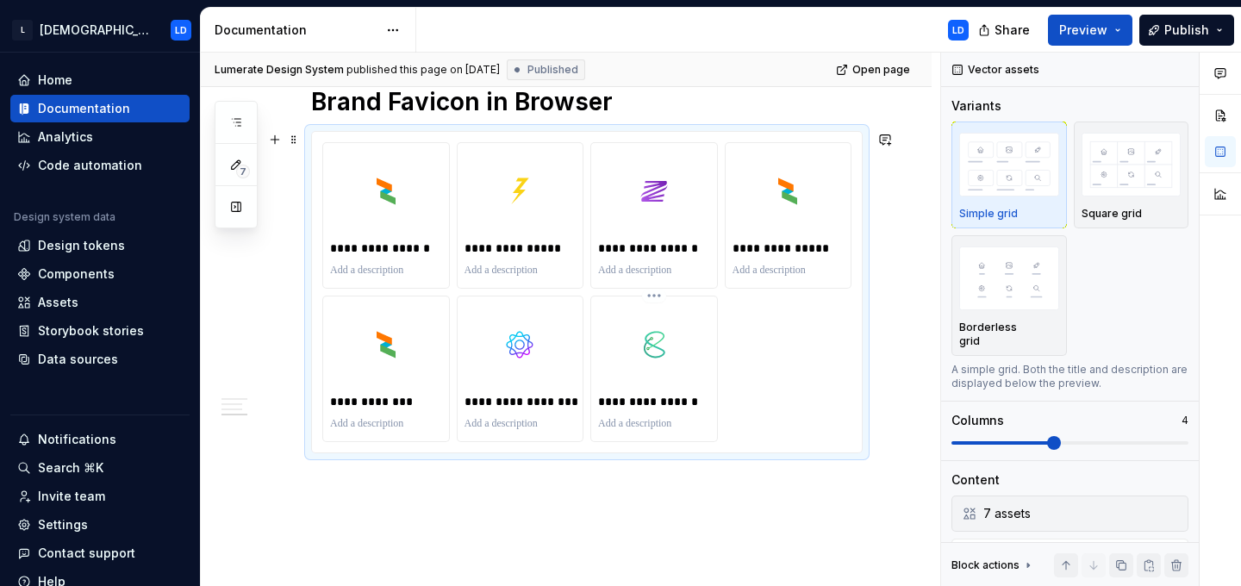
scroll to position [1503, 0]
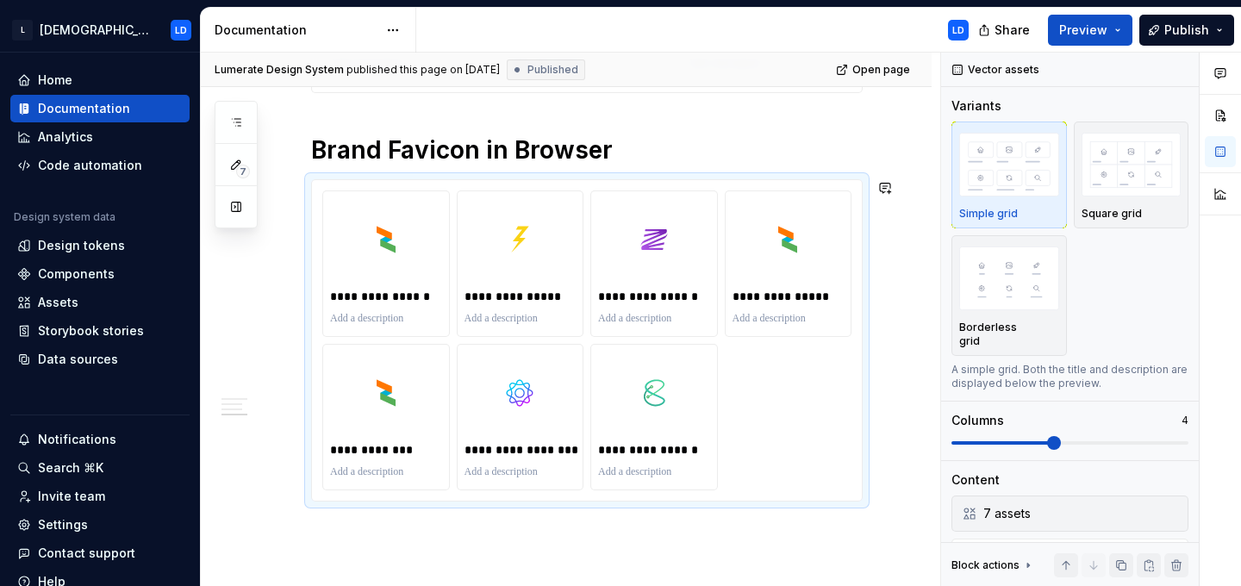
type textarea "*"
